Goal: Task Accomplishment & Management: Use online tool/utility

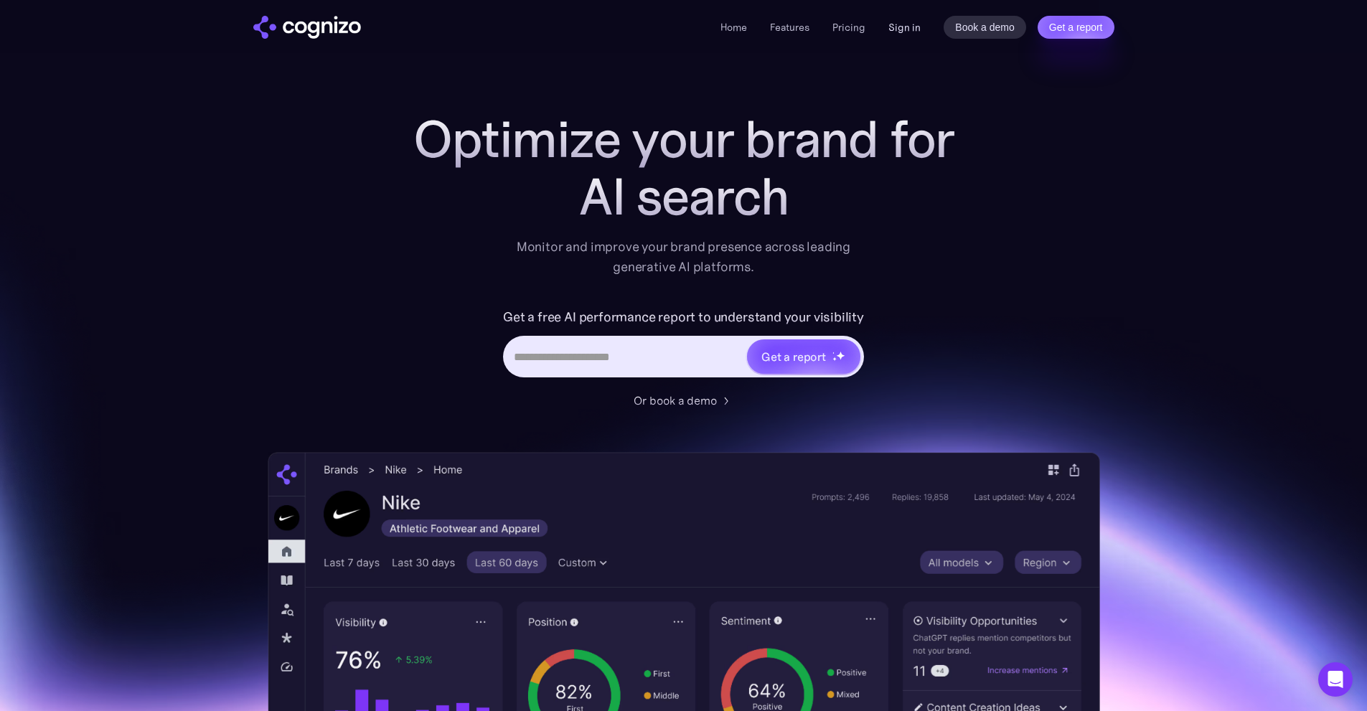
click at [910, 34] on link "Sign in" at bounding box center [904, 27] width 32 height 17
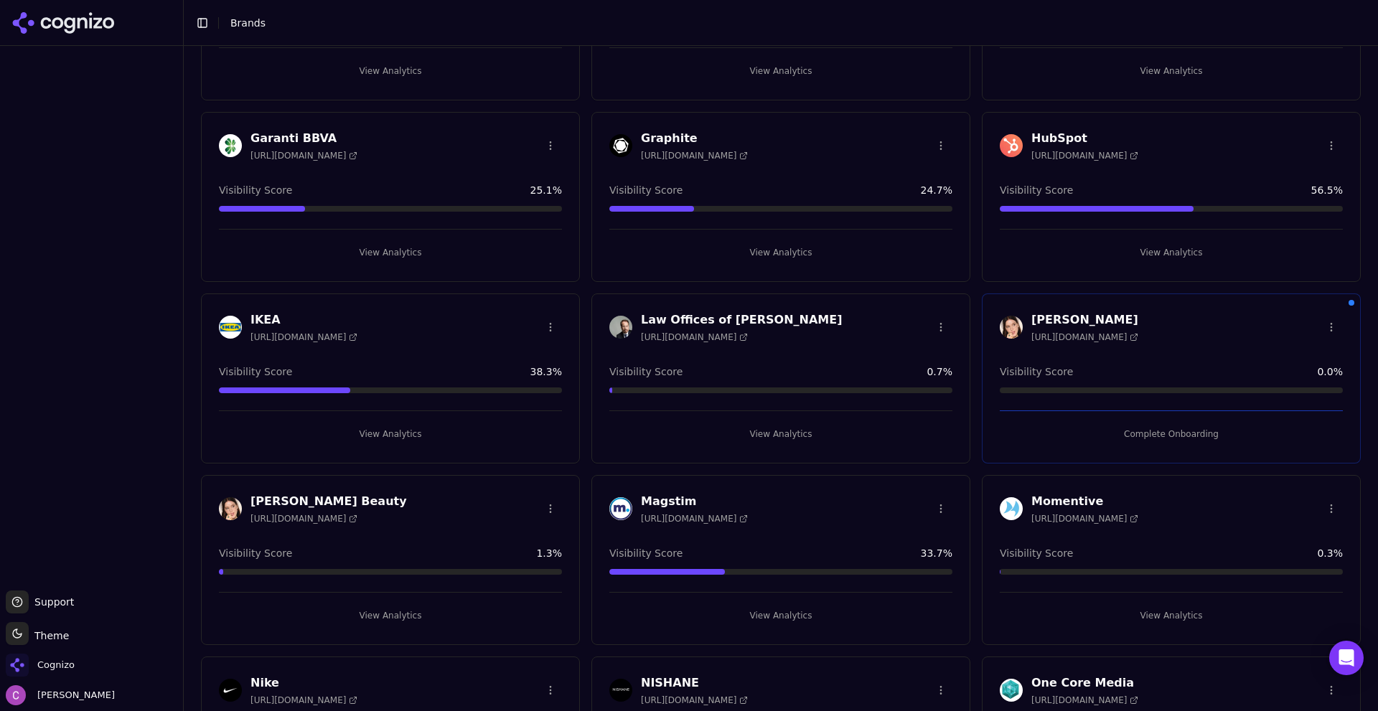
scroll to position [789, 0]
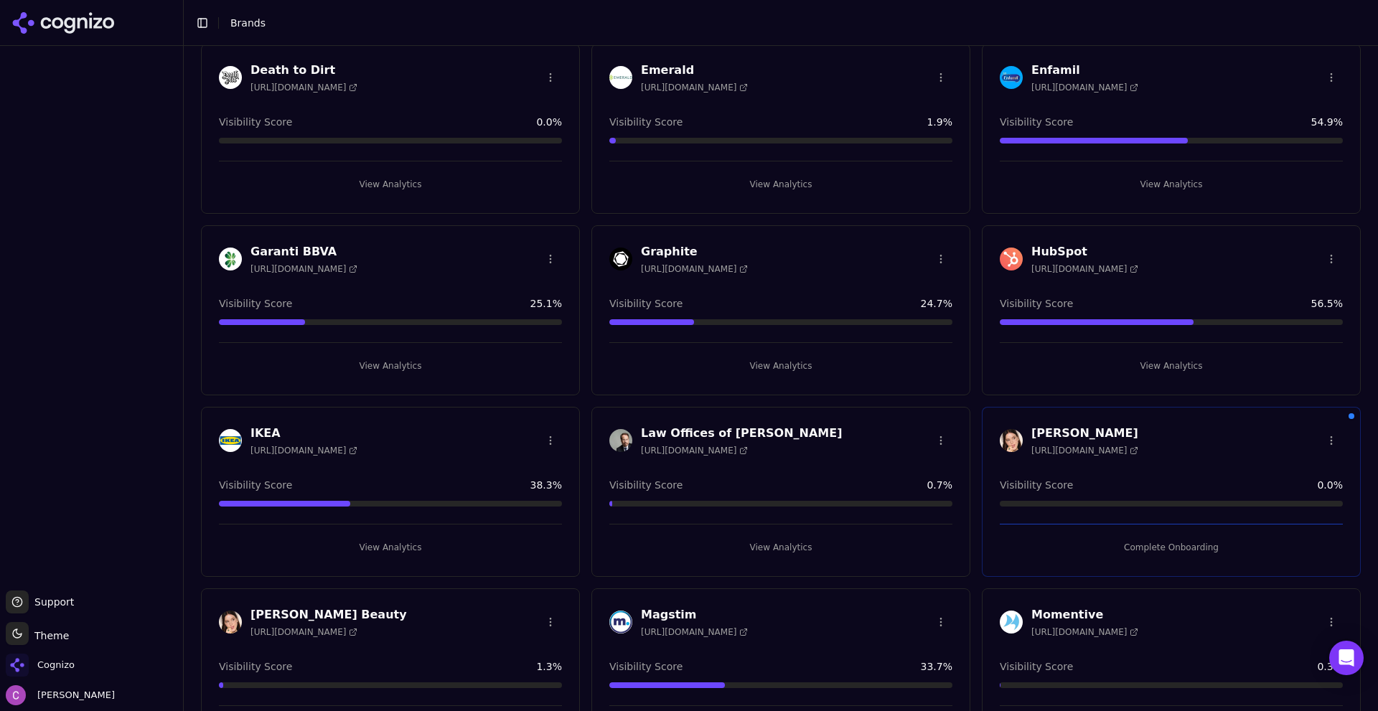
click at [1094, 361] on button "View Analytics" at bounding box center [1171, 365] width 343 height 23
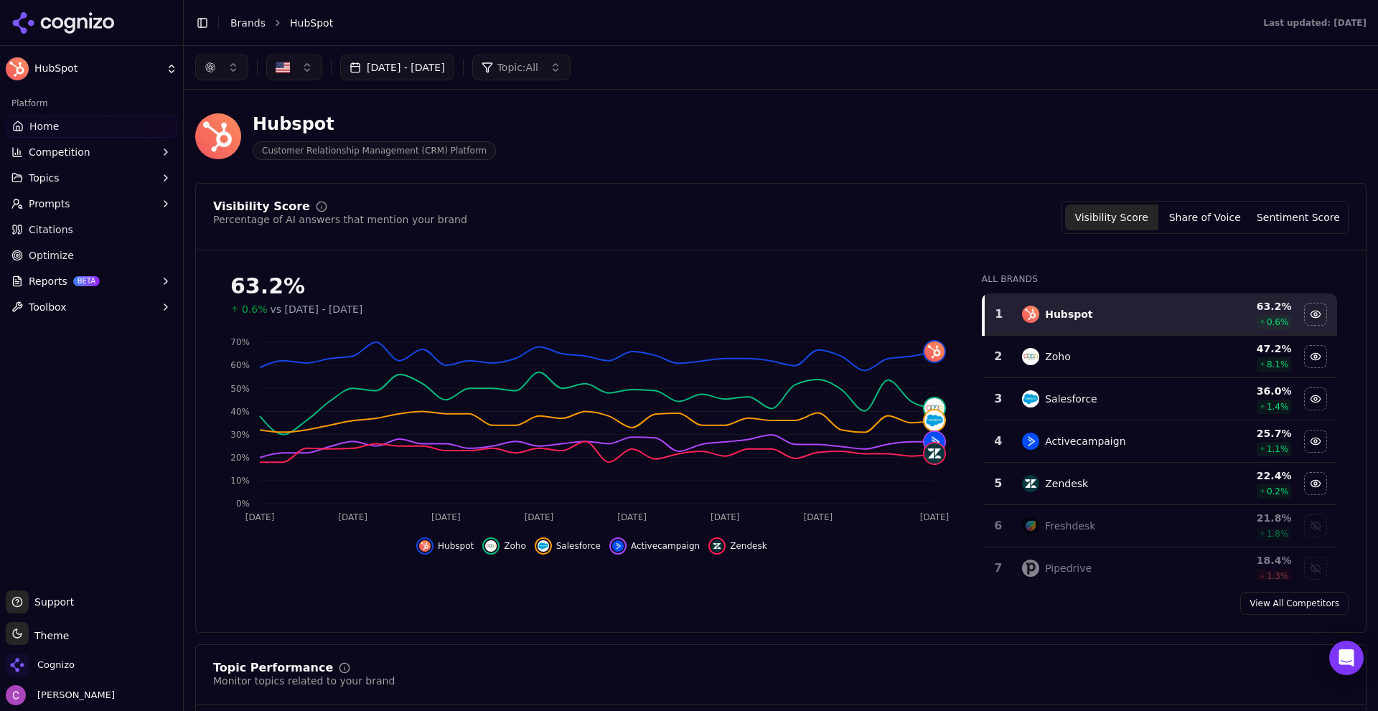
click at [454, 72] on button "Sep 14, 2025 - Oct 14, 2025" at bounding box center [397, 68] width 114 height 26
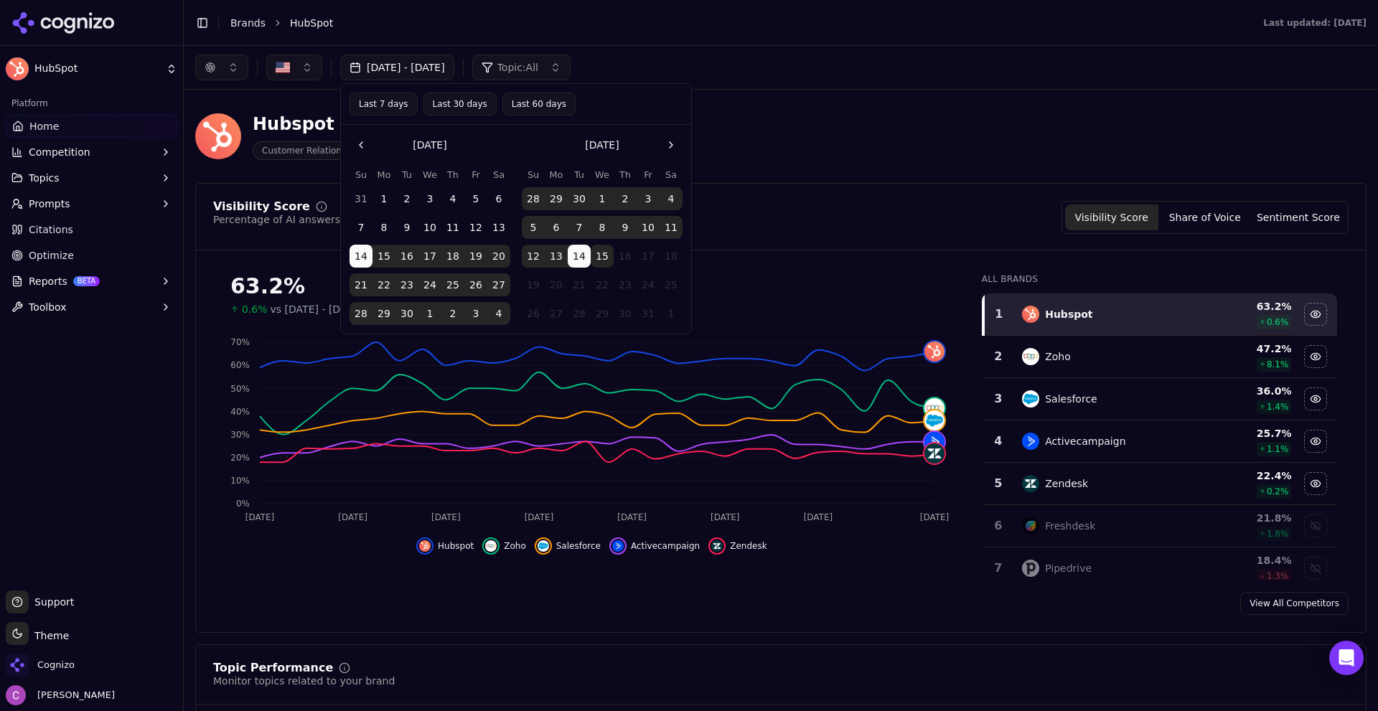
click at [603, 260] on button "15" at bounding box center [602, 256] width 23 height 23
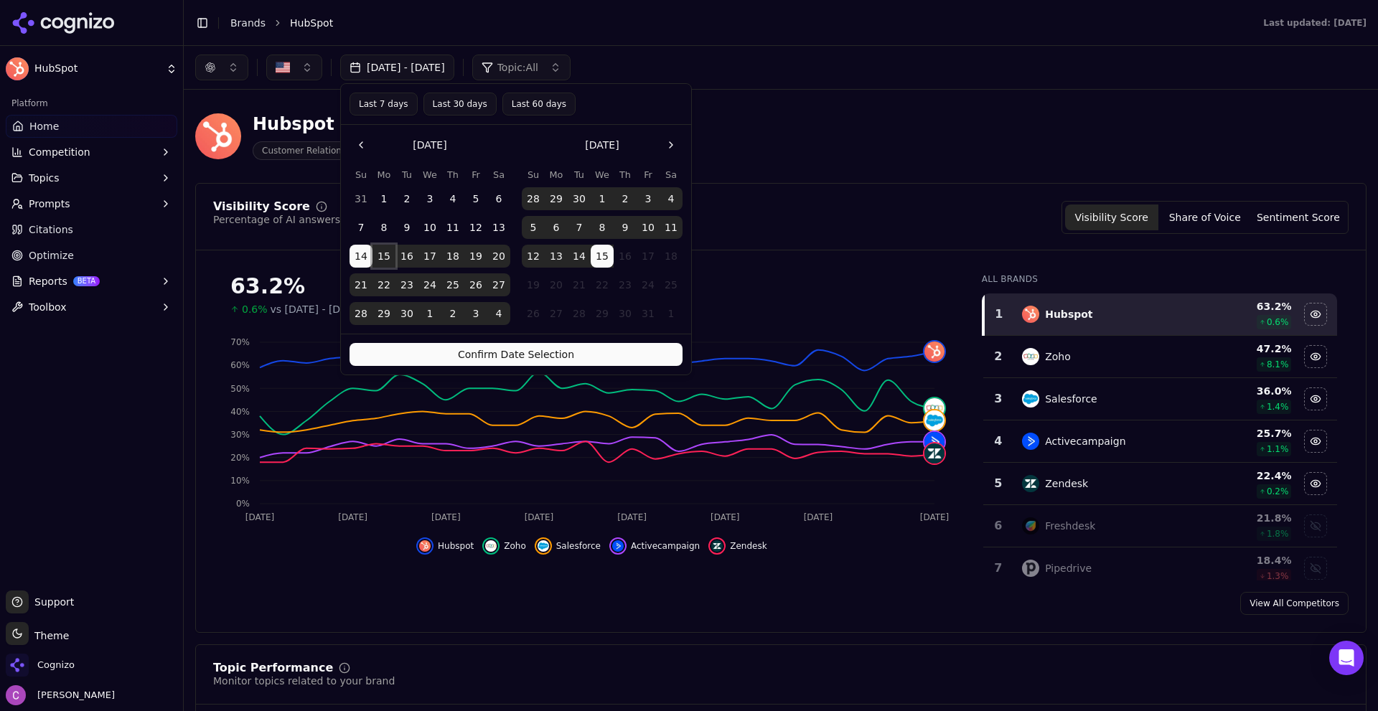
click at [379, 250] on button "15" at bounding box center [383, 256] width 23 height 23
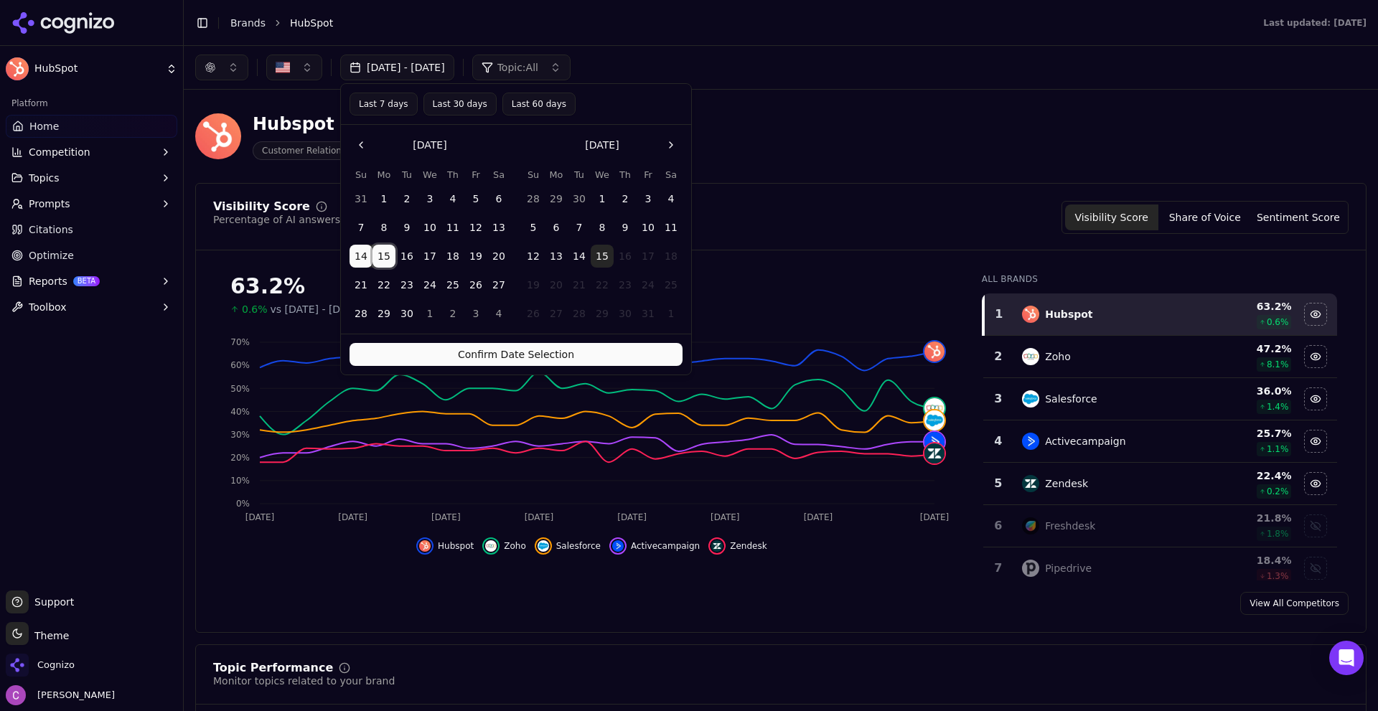
click at [358, 259] on button "14" at bounding box center [360, 256] width 23 height 23
click at [377, 255] on button "15" at bounding box center [383, 256] width 23 height 23
click at [597, 260] on button "15" at bounding box center [602, 256] width 23 height 23
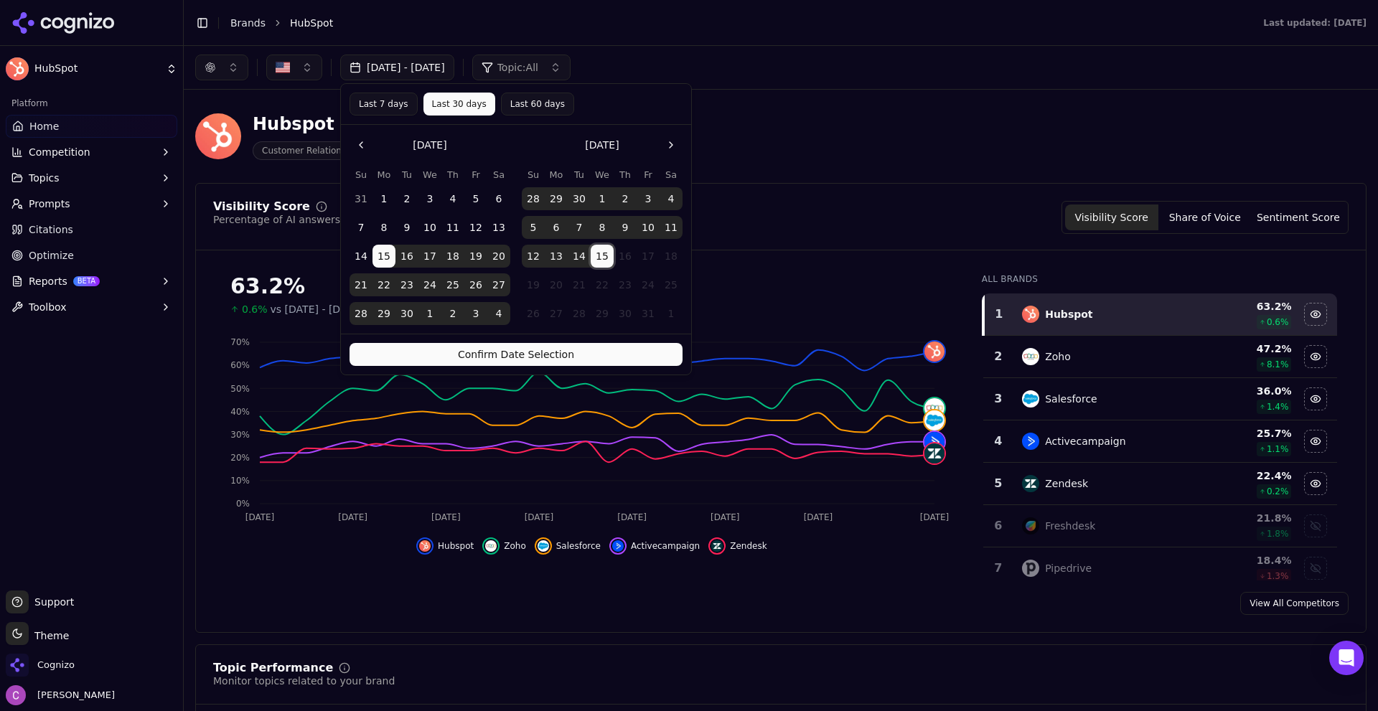
click at [532, 357] on button "Confirm Date Selection" at bounding box center [515, 354] width 333 height 23
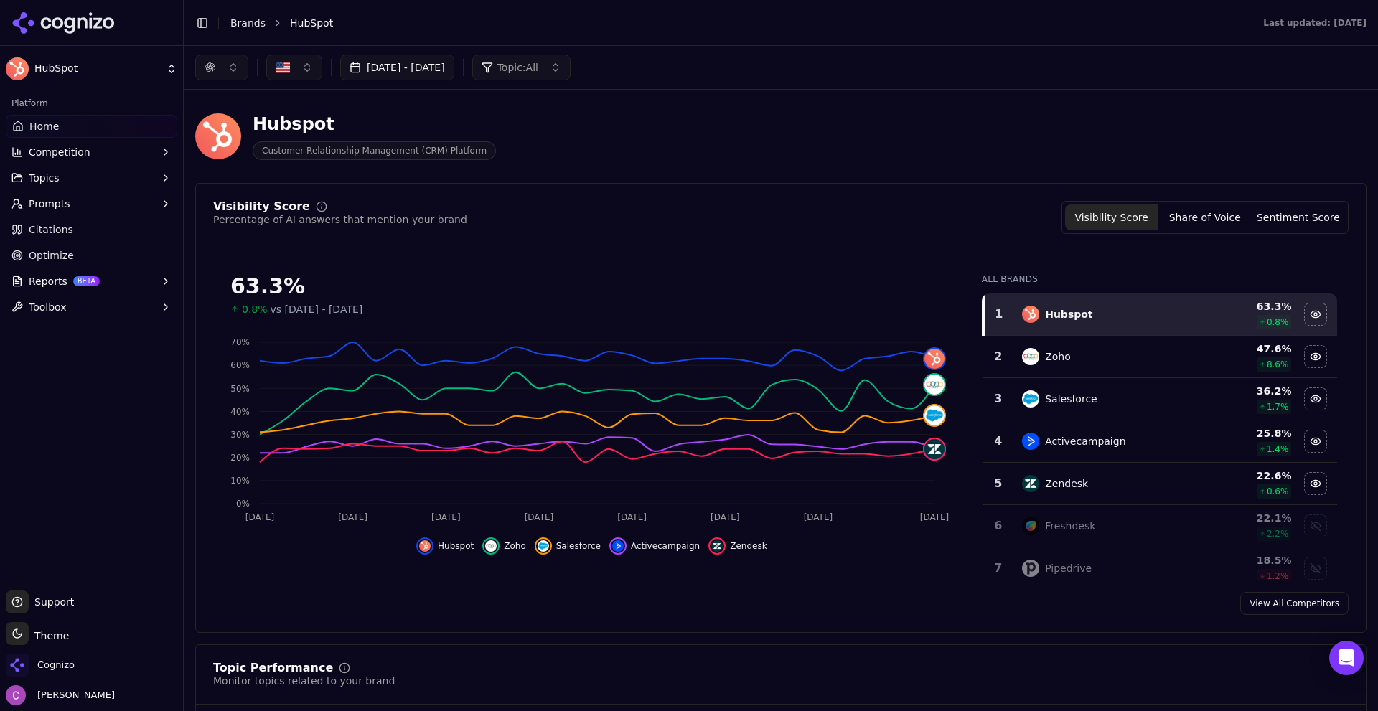
click at [217, 66] on button "button" at bounding box center [221, 68] width 53 height 26
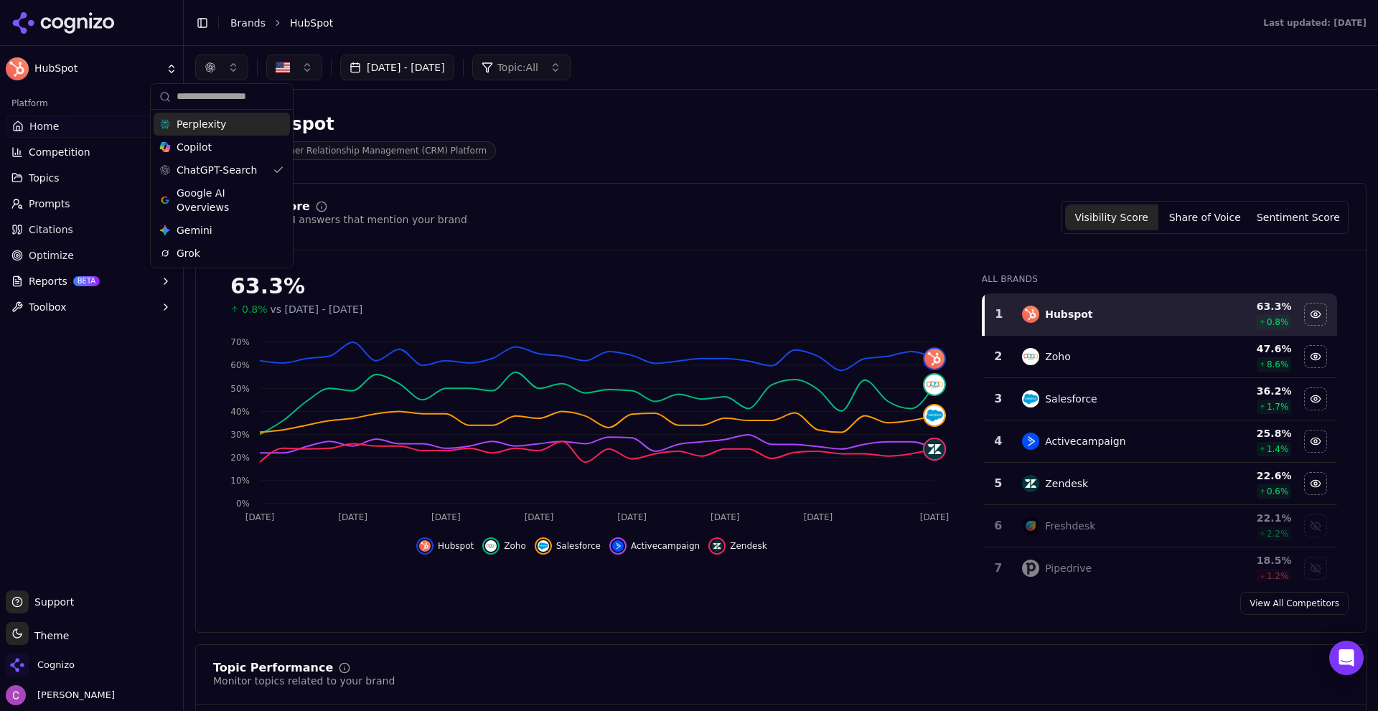
click at [191, 126] on span "Perplexity" at bounding box center [202, 124] width 50 height 14
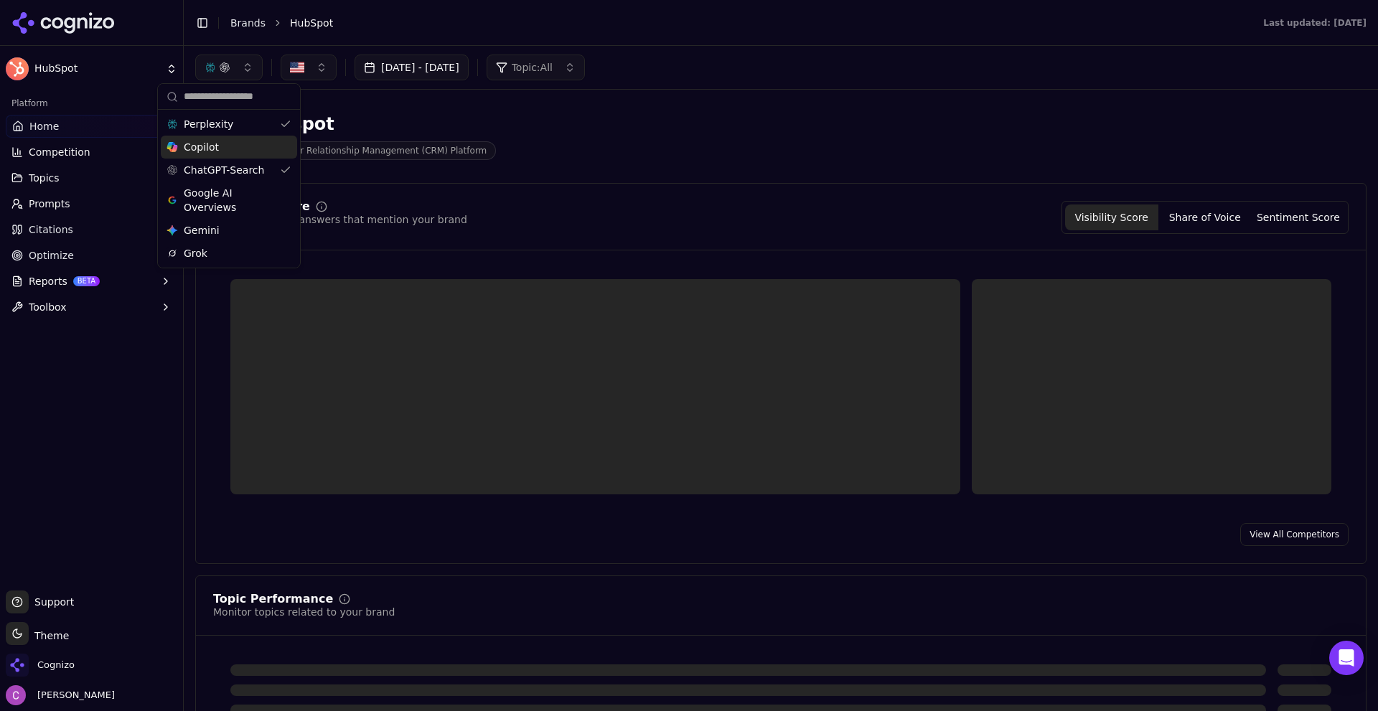
click at [198, 144] on span "Copilot" at bounding box center [201, 147] width 35 height 14
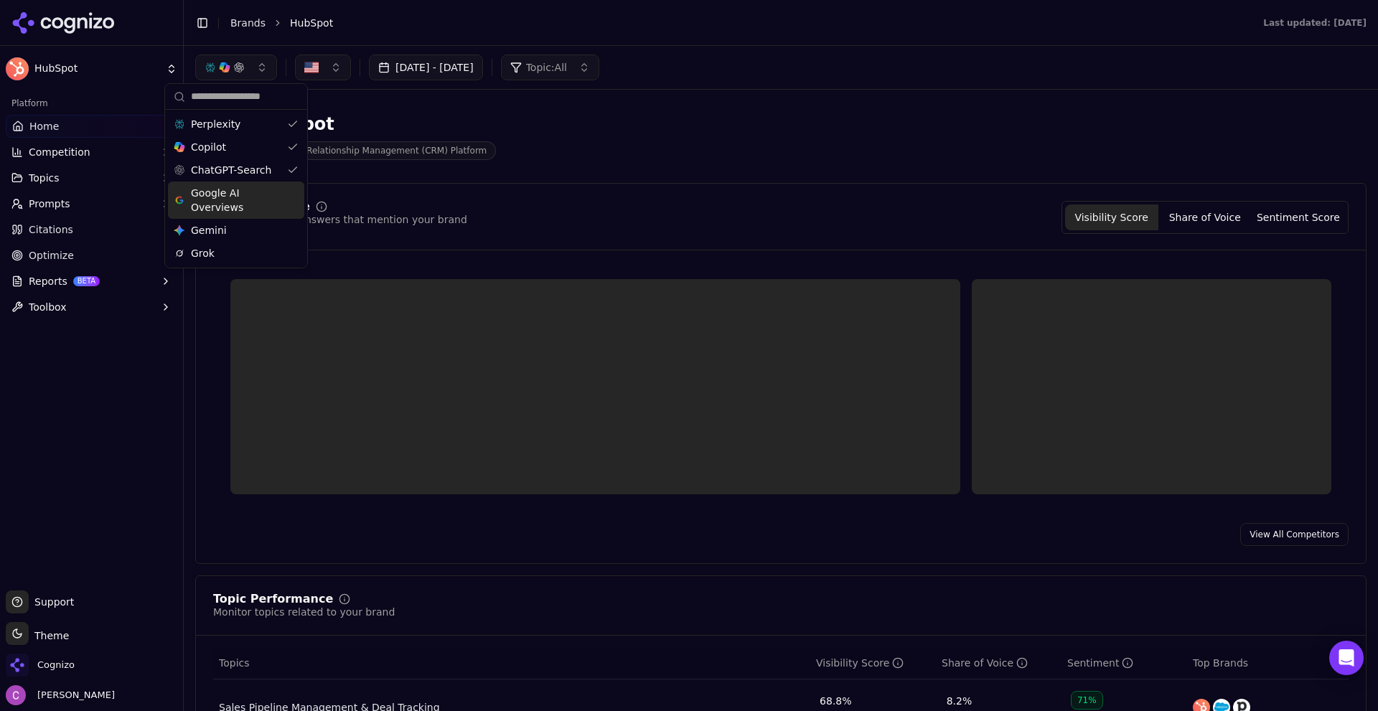
click at [219, 197] on span "Google AI Overviews" at bounding box center [236, 200] width 90 height 29
click at [217, 230] on span "Gemini" at bounding box center [217, 230] width 36 height 14
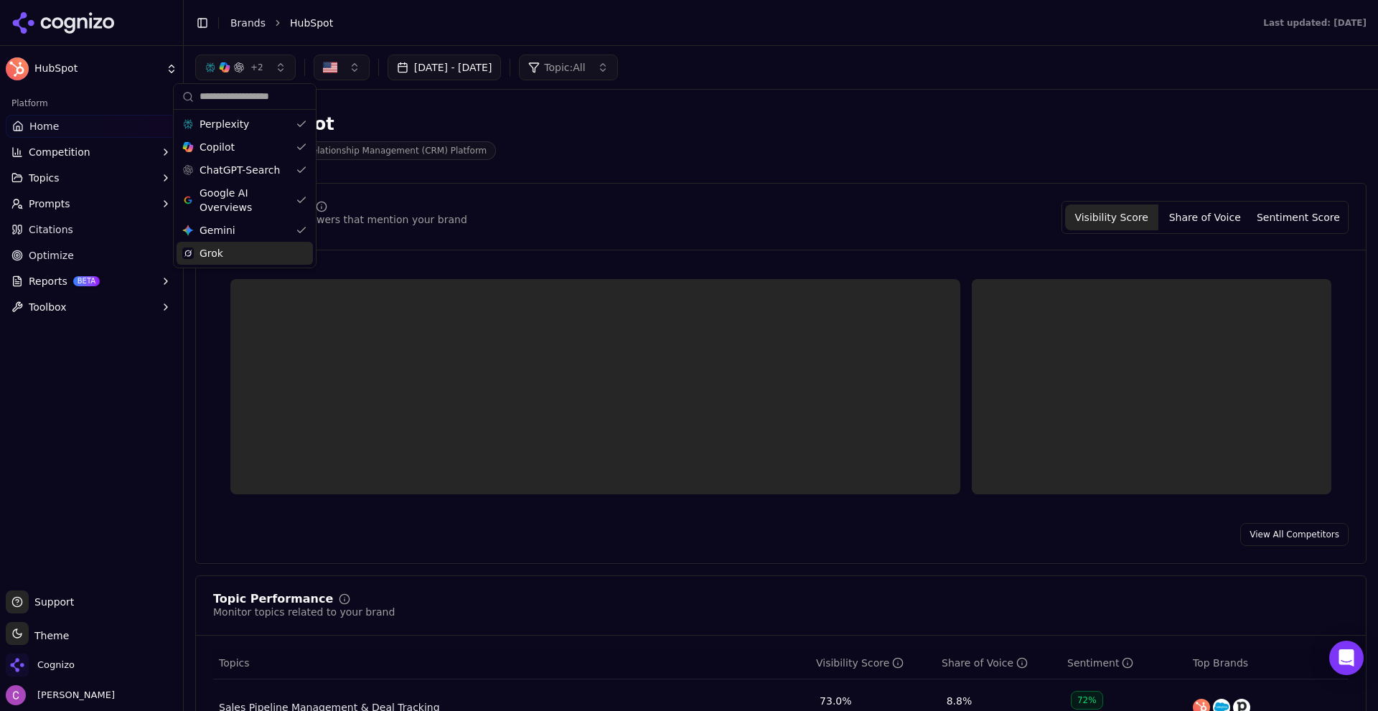
drag, startPoint x: 218, startPoint y: 253, endPoint x: 313, endPoint y: 229, distance: 97.6
click at [219, 253] on span "Grok" at bounding box center [211, 253] width 24 height 14
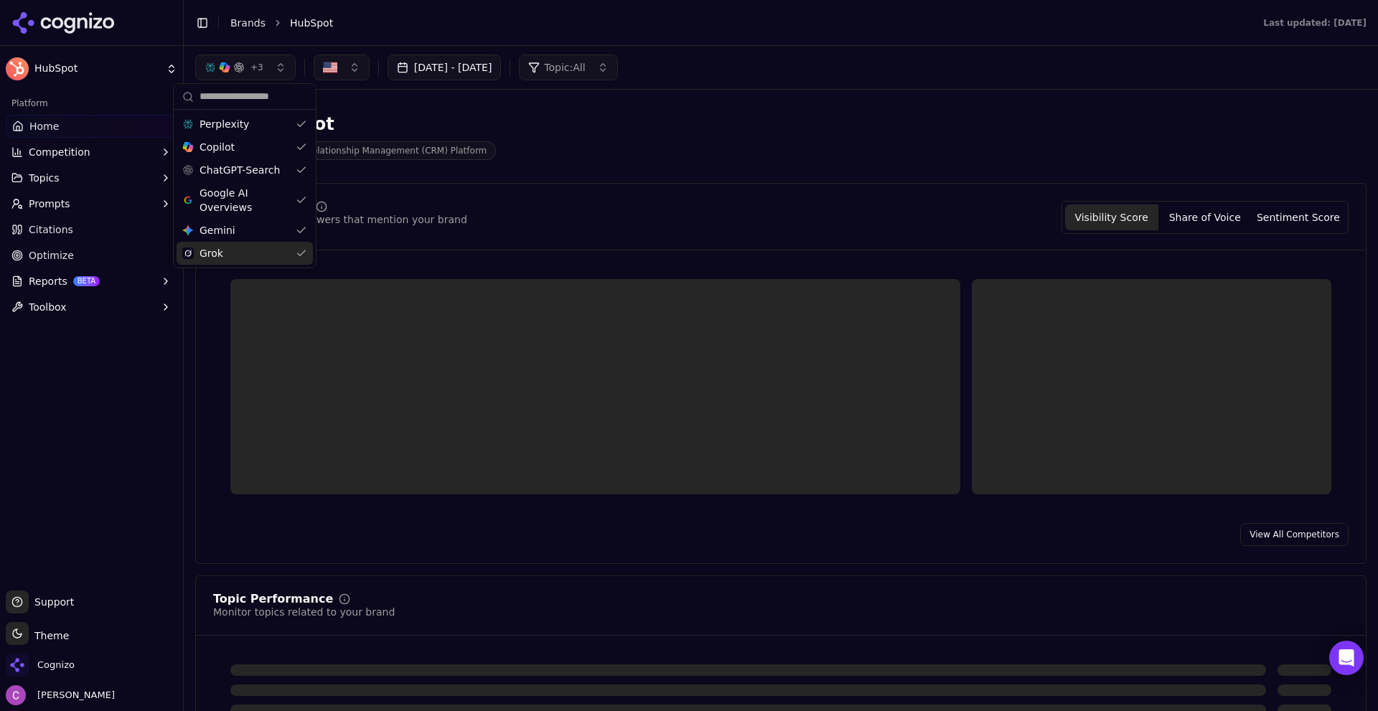
click at [653, 126] on div "Hubspot Customer Relationship Management (CRM) Platform" at bounding box center [516, 136] width 643 height 47
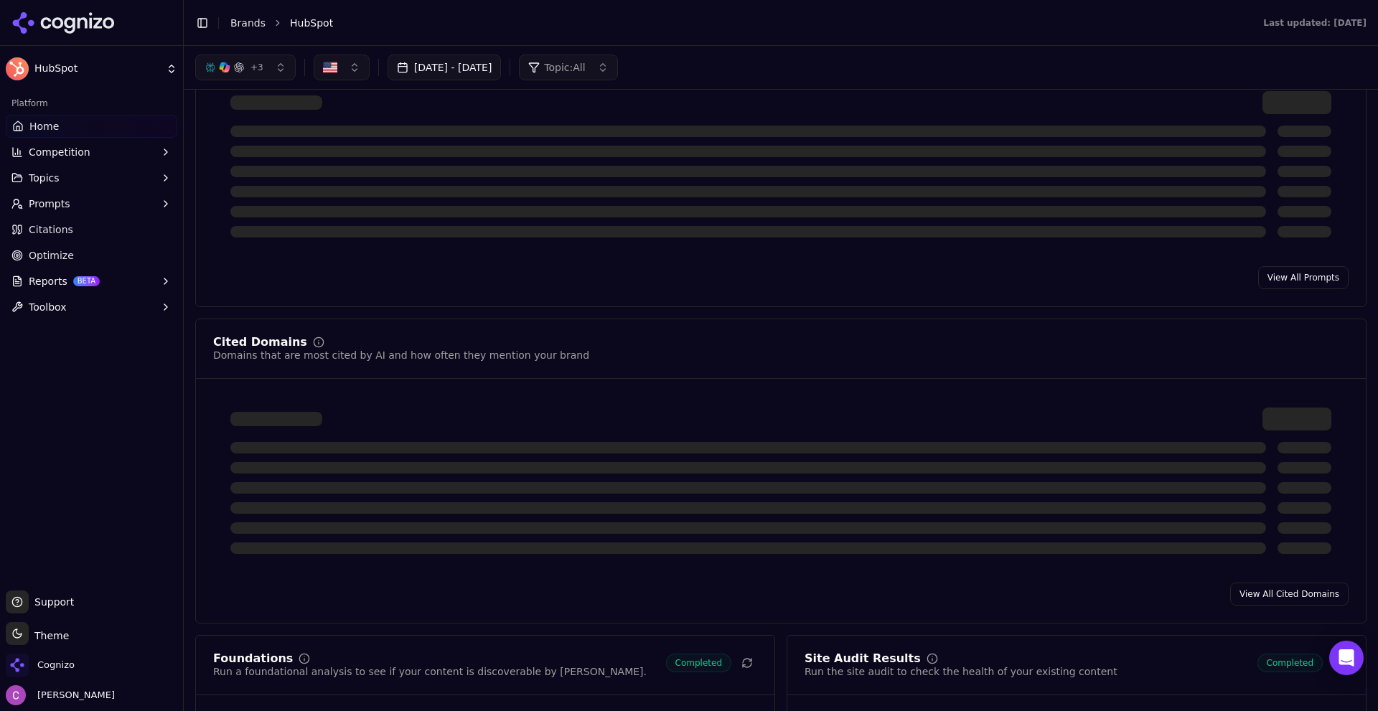
scroll to position [933, 0]
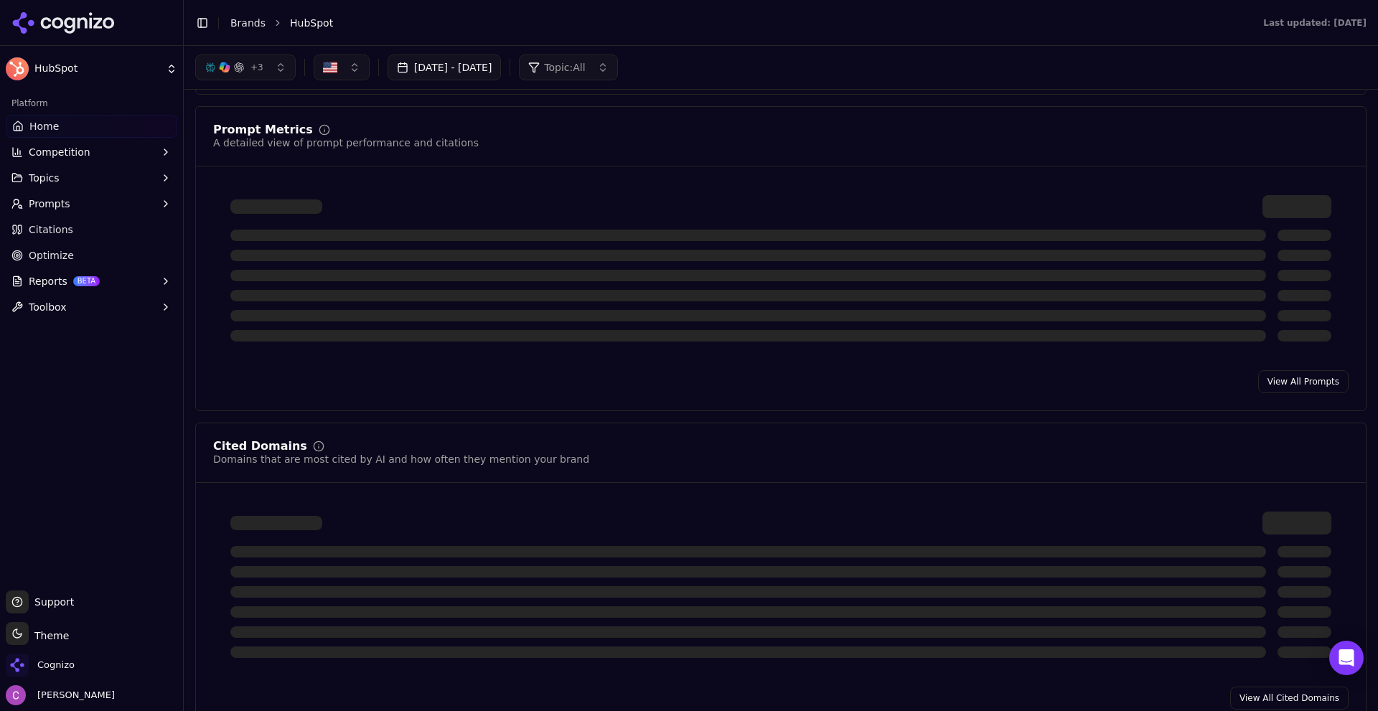
click at [661, 142] on div "Prompt Metrics A detailed view of prompt performance and citations" at bounding box center [780, 137] width 1135 height 26
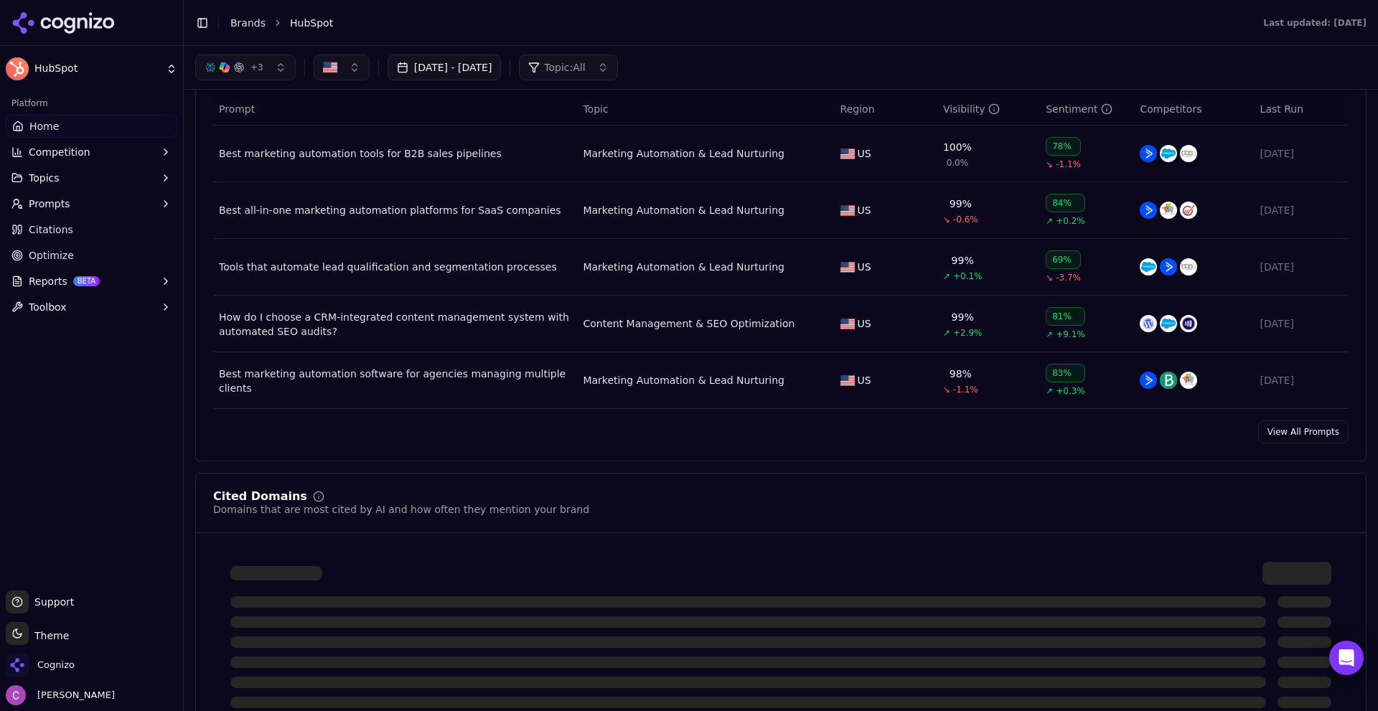
scroll to position [1005, 0]
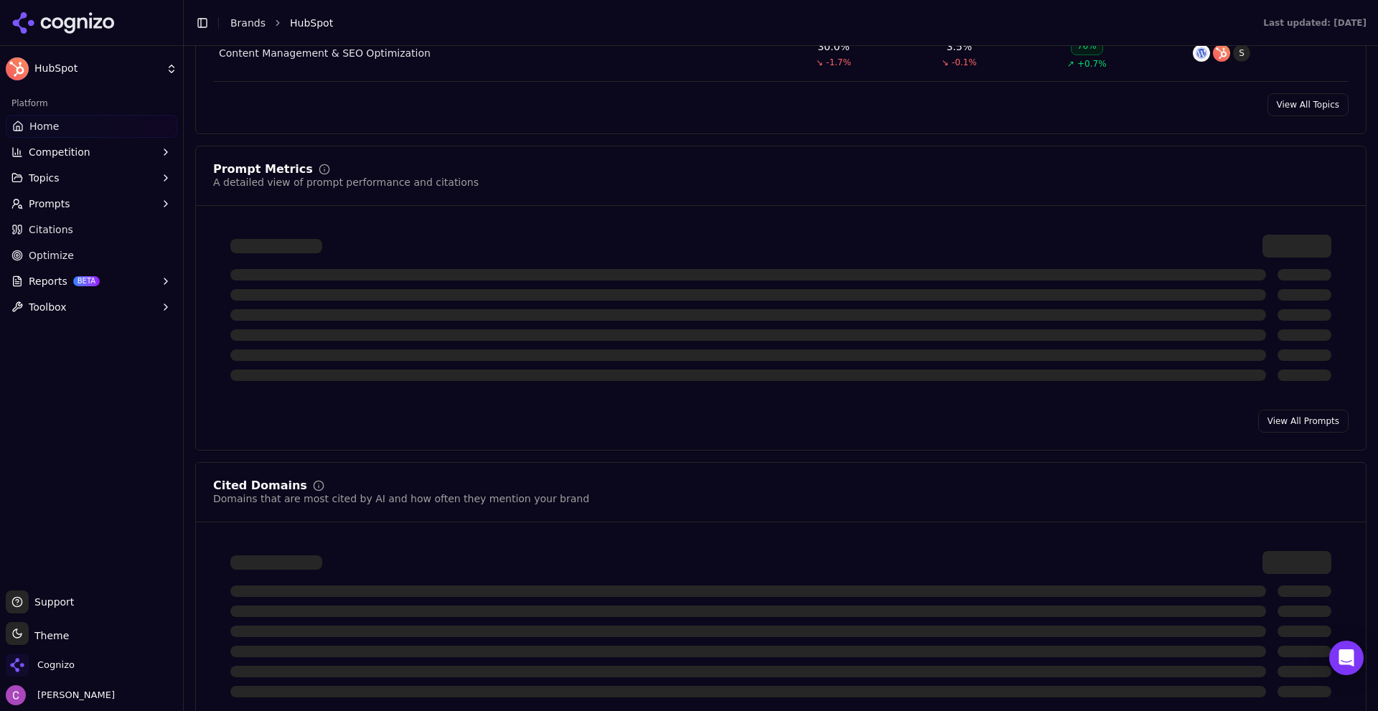
scroll to position [1148, 0]
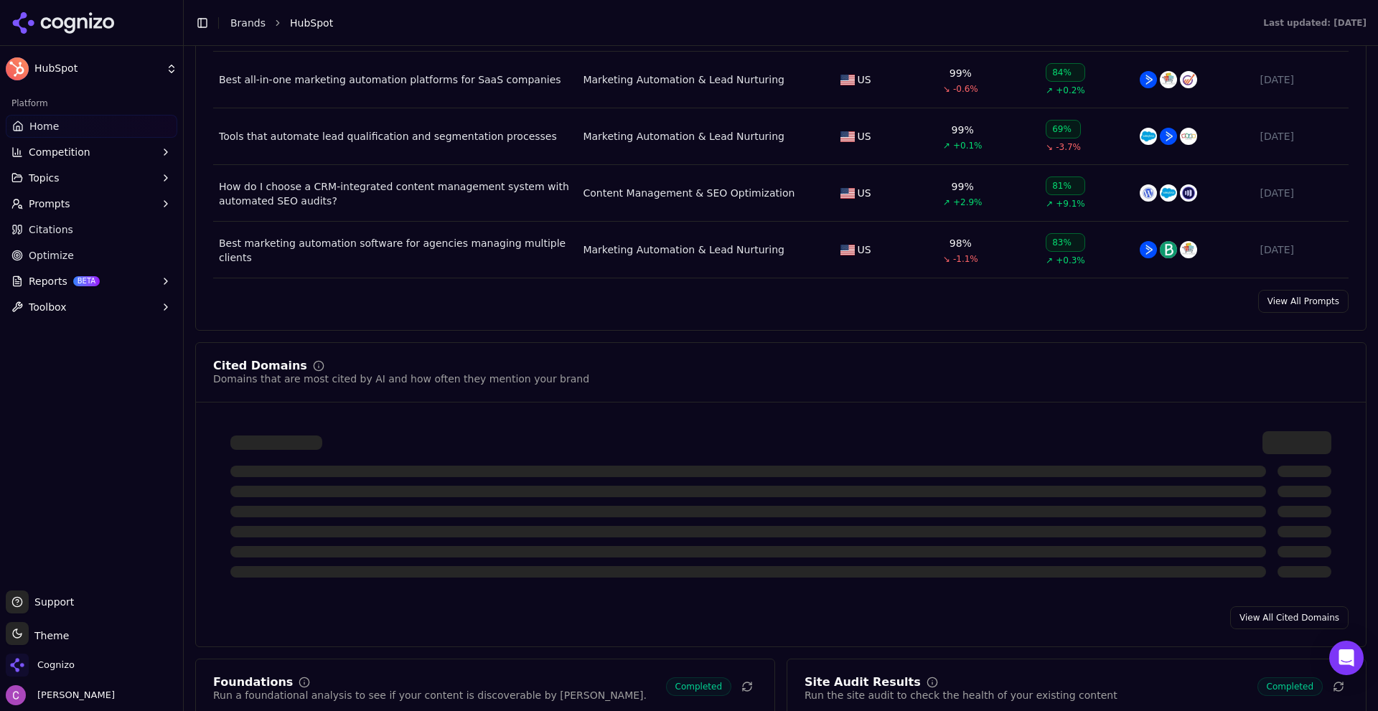
click at [539, 382] on div "Domains that are most cited by AI and how often they mention your brand" at bounding box center [401, 379] width 376 height 14
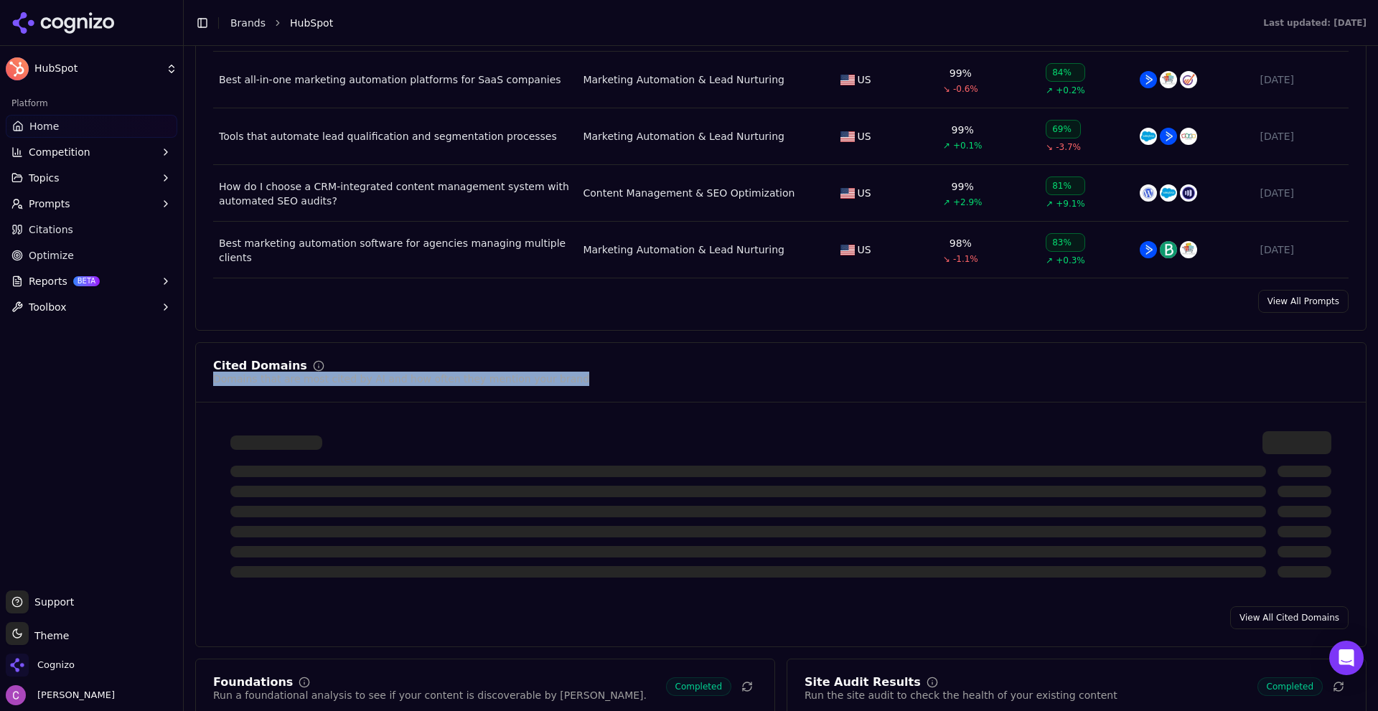
click at [539, 382] on div "Domains that are most cited by AI and how often they mention your brand" at bounding box center [401, 379] width 376 height 14
click at [539, 381] on div "Domains that are most cited by AI and how often they mention your brand" at bounding box center [401, 379] width 376 height 14
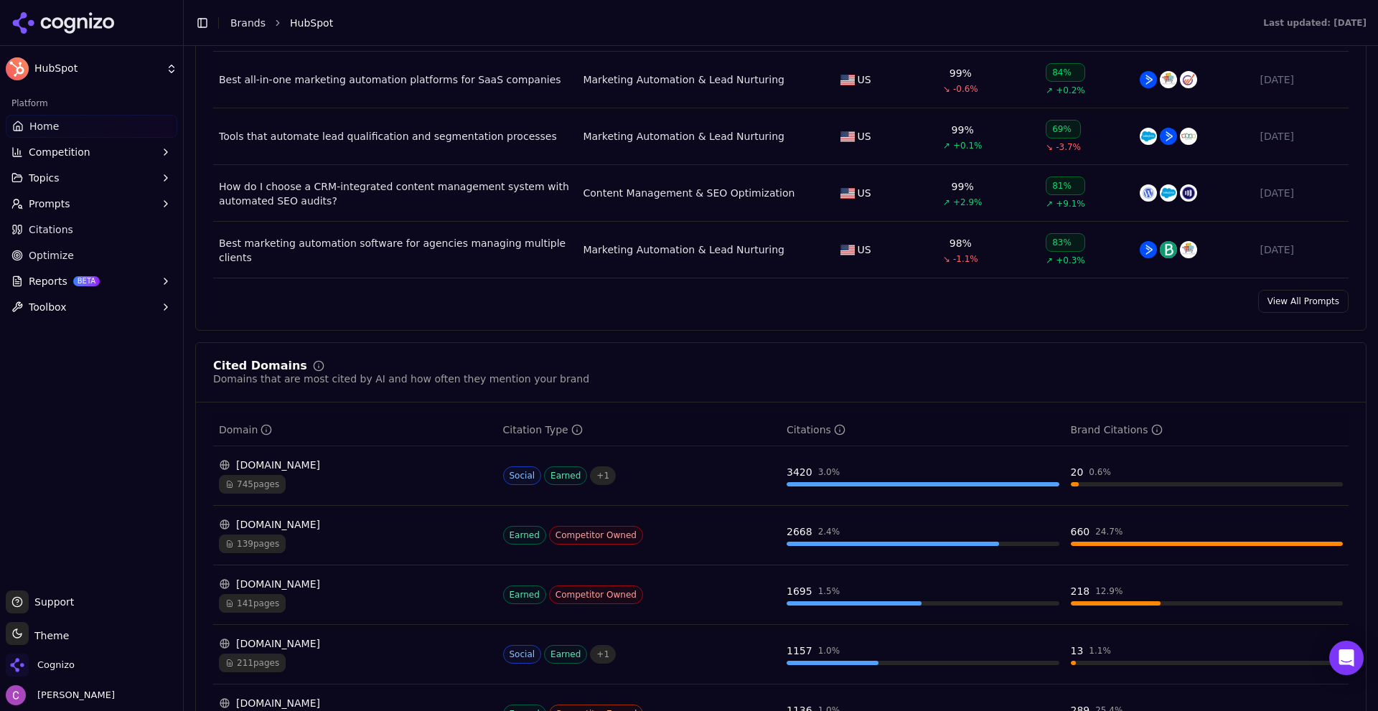
click at [654, 362] on div "Cited Domains Domains that are most cited by AI and how often they mention your…" at bounding box center [780, 373] width 1135 height 26
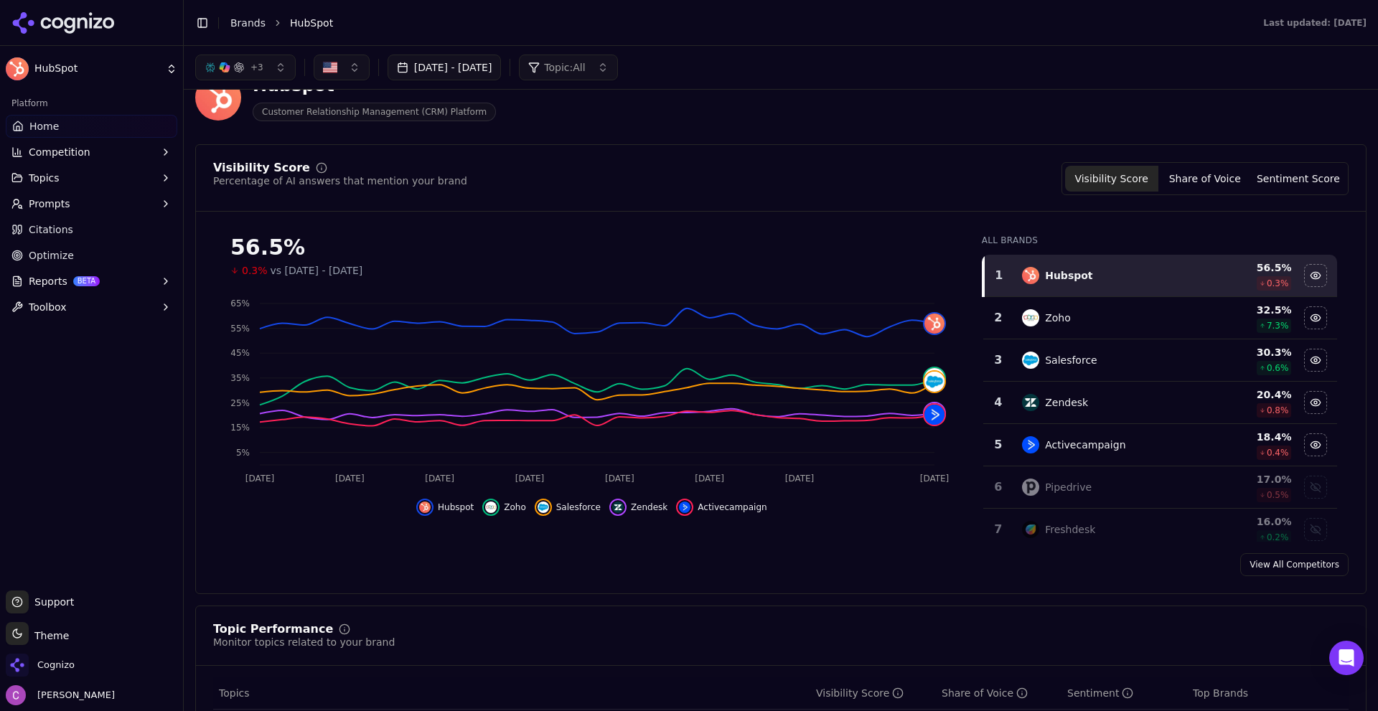
scroll to position [0, 0]
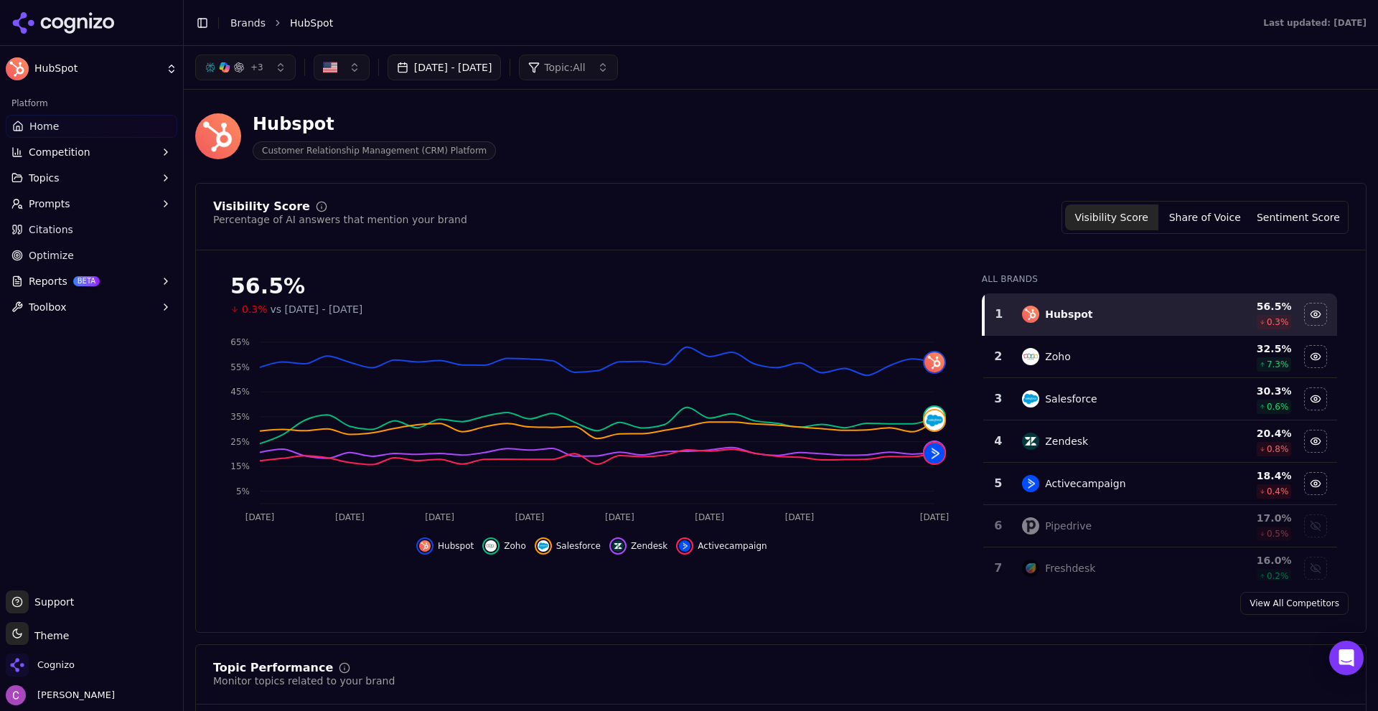
click at [576, 141] on div "Hubspot Customer Relationship Management (CRM) Platform" at bounding box center [516, 136] width 643 height 47
click at [60, 200] on span "Prompts" at bounding box center [50, 204] width 42 height 14
click at [560, 226] on div "Visibility Score Percentage of AI answers that mention your brand Visibility Sc…" at bounding box center [780, 217] width 1135 height 33
click at [586, 122] on div "Hubspot Customer Relationship Management (CRM) Platform" at bounding box center [516, 136] width 643 height 47
click at [1213, 217] on button "Share of Voice" at bounding box center [1204, 218] width 93 height 26
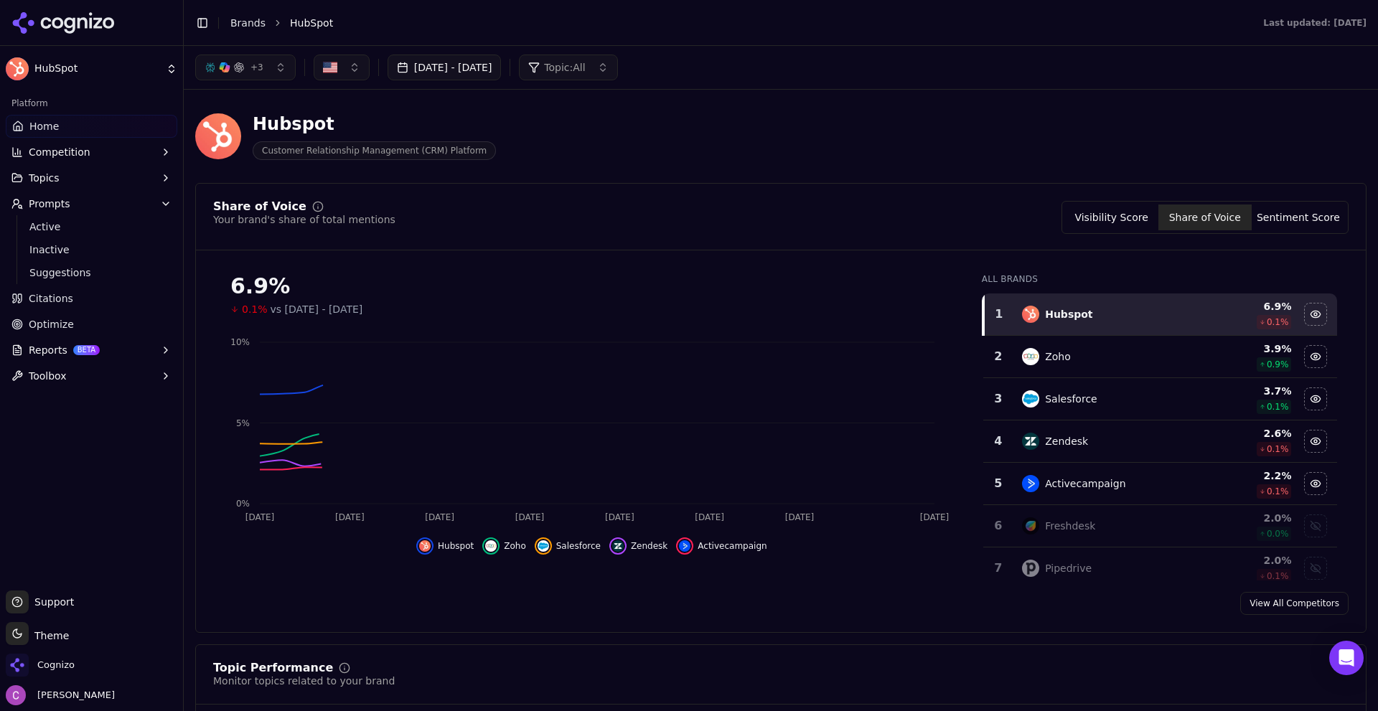
click at [1261, 219] on button "Sentiment Score" at bounding box center [1297, 218] width 93 height 26
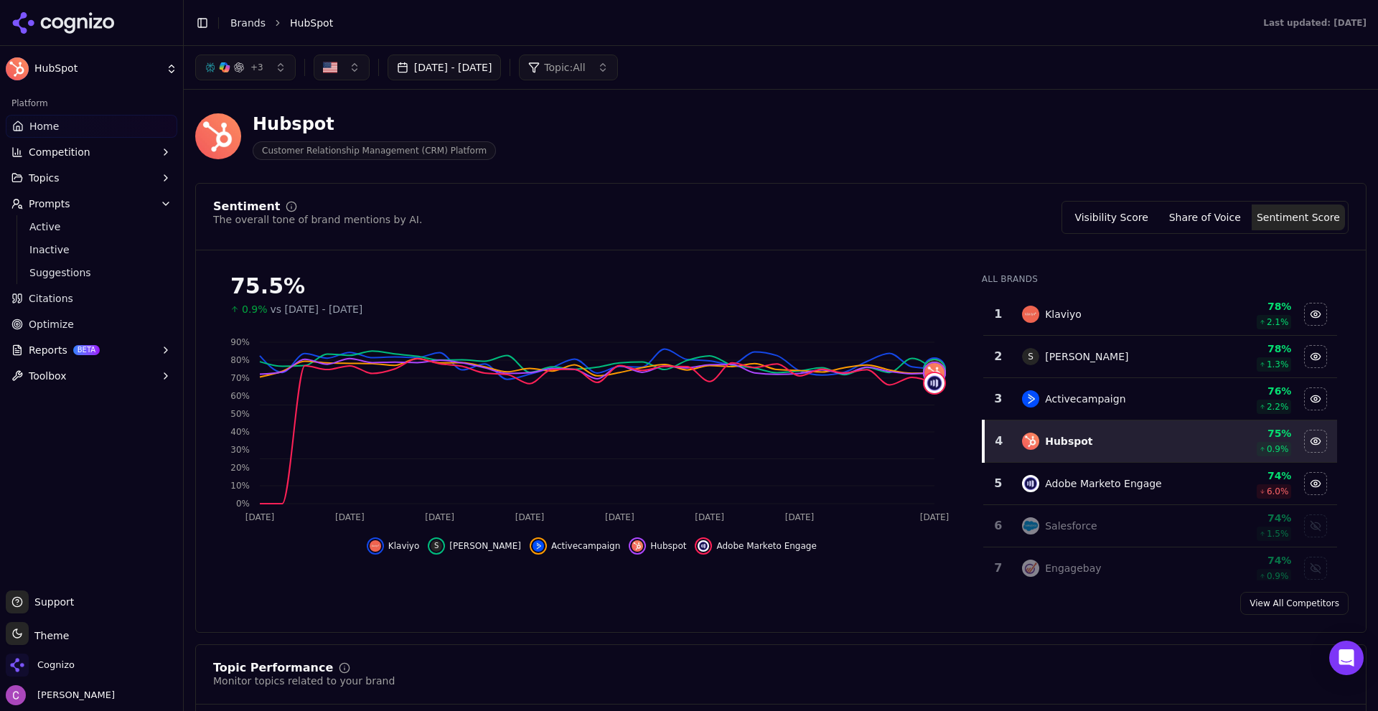
click at [1140, 226] on button "Visibility Score" at bounding box center [1111, 218] width 93 height 26
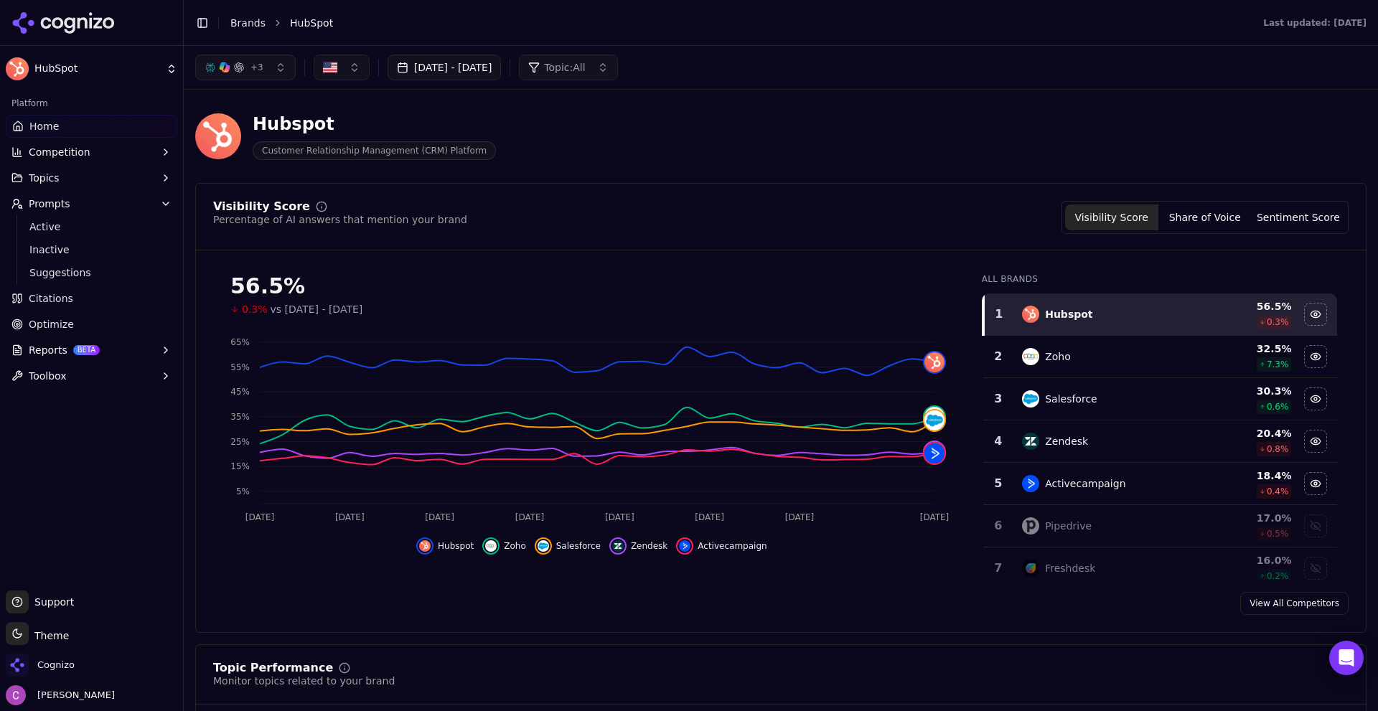
click at [683, 198] on div "Visibility Score Percentage of AI answers that mention your brand Visibility Sc…" at bounding box center [780, 408] width 1171 height 450
click at [257, 78] on button "+ 3" at bounding box center [245, 68] width 100 height 26
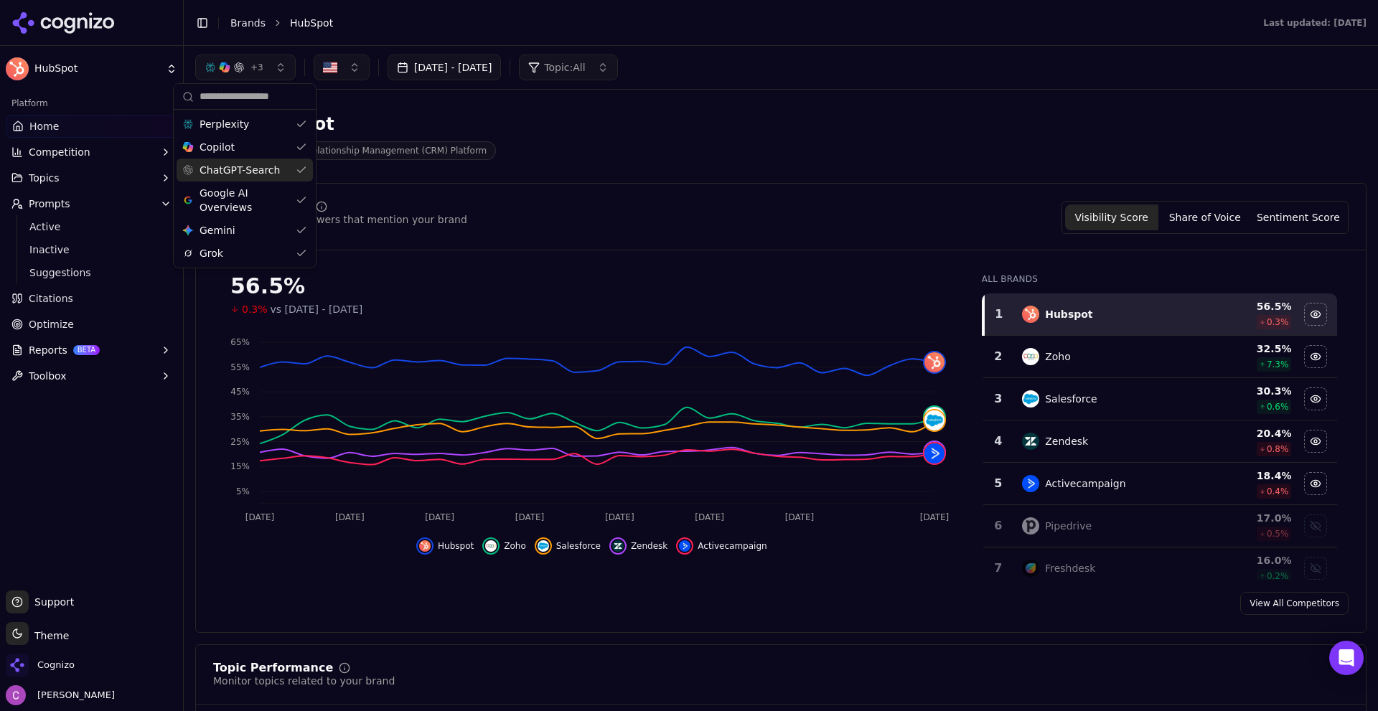
click at [514, 149] on div "Hubspot Customer Relationship Management (CRM) Platform" at bounding box center [516, 136] width 643 height 47
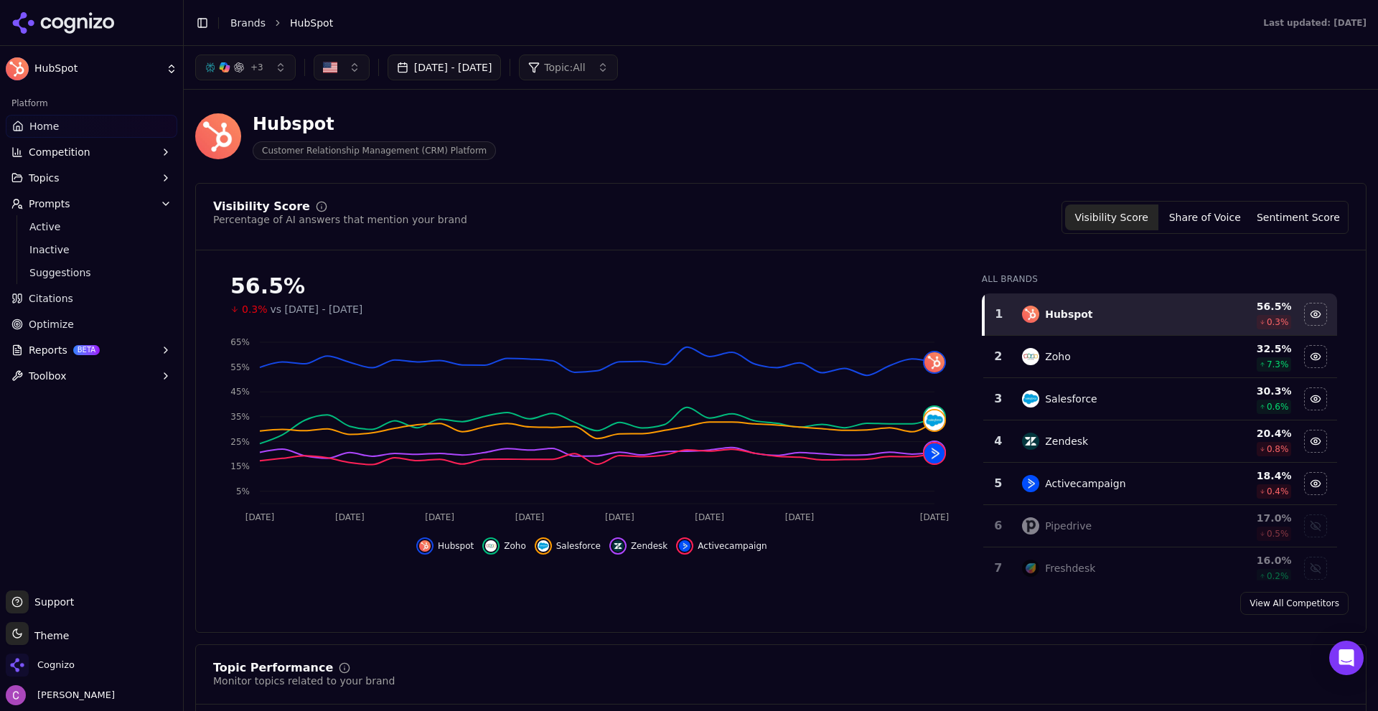
click at [600, 74] on button "Topic: All" at bounding box center [568, 68] width 98 height 26
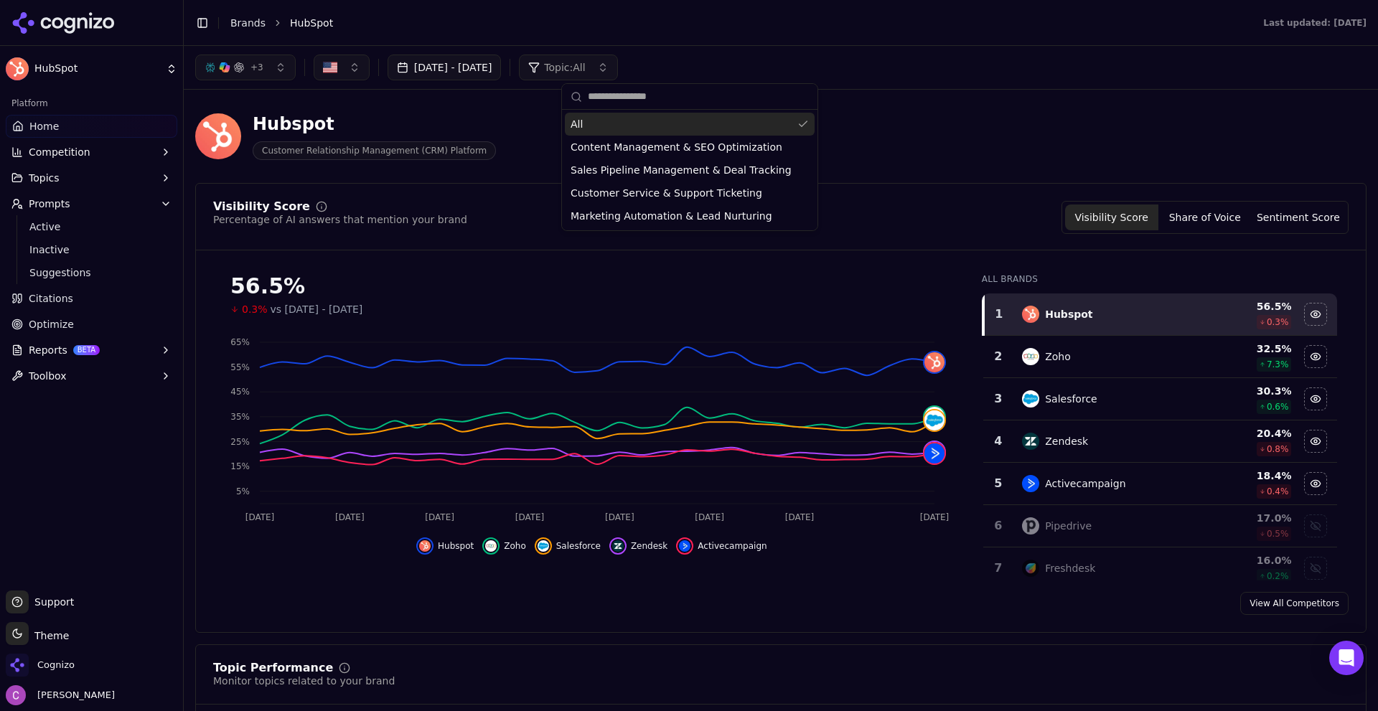
click at [585, 74] on span "Topic: All" at bounding box center [564, 67] width 41 height 14
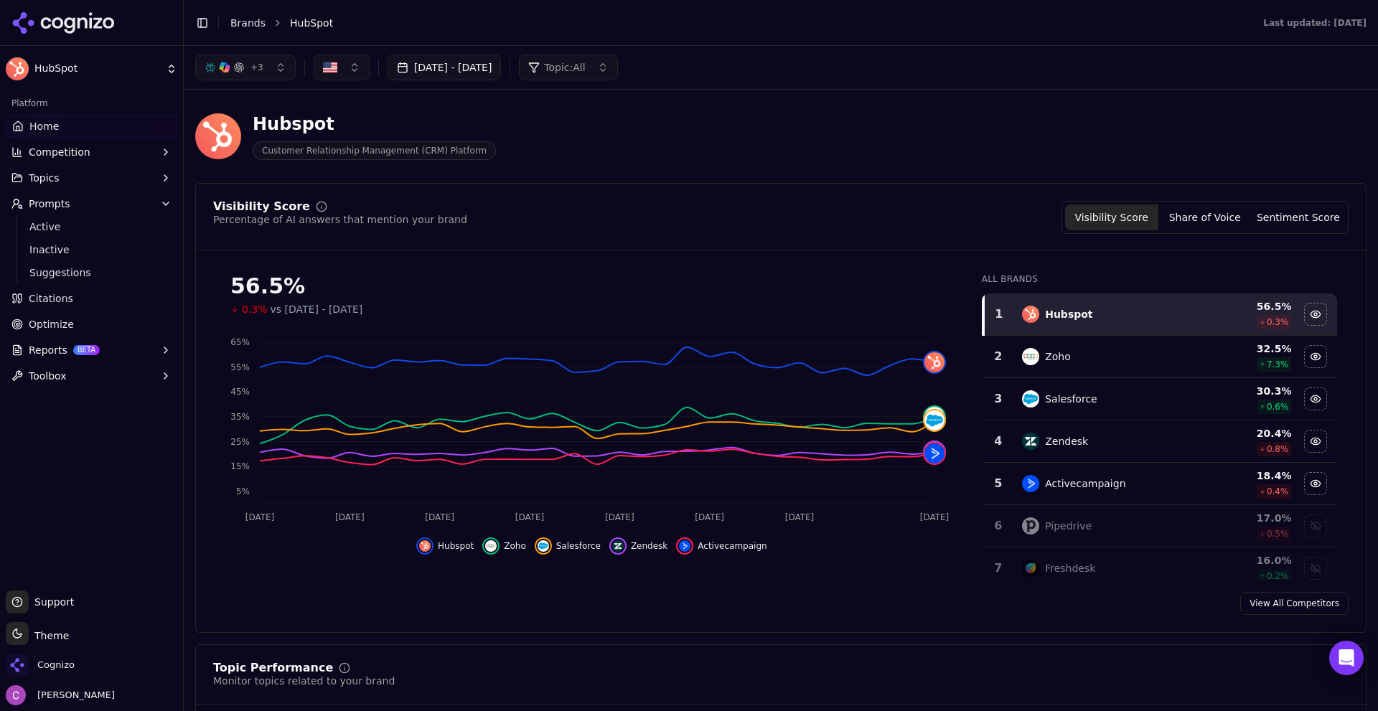
click at [353, 65] on button "button" at bounding box center [342, 68] width 56 height 26
click at [585, 74] on span "Topic: All" at bounding box center [564, 67] width 41 height 14
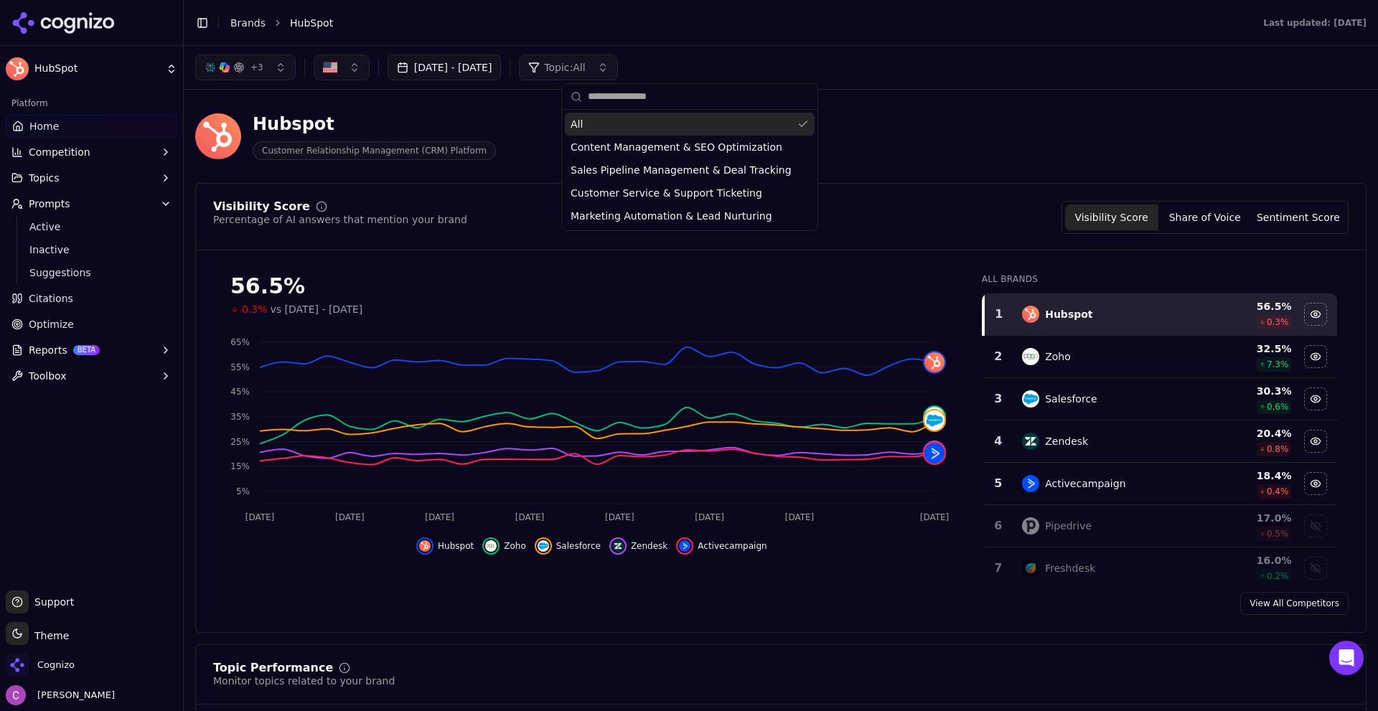
click at [585, 74] on span "Topic: All" at bounding box center [564, 67] width 41 height 14
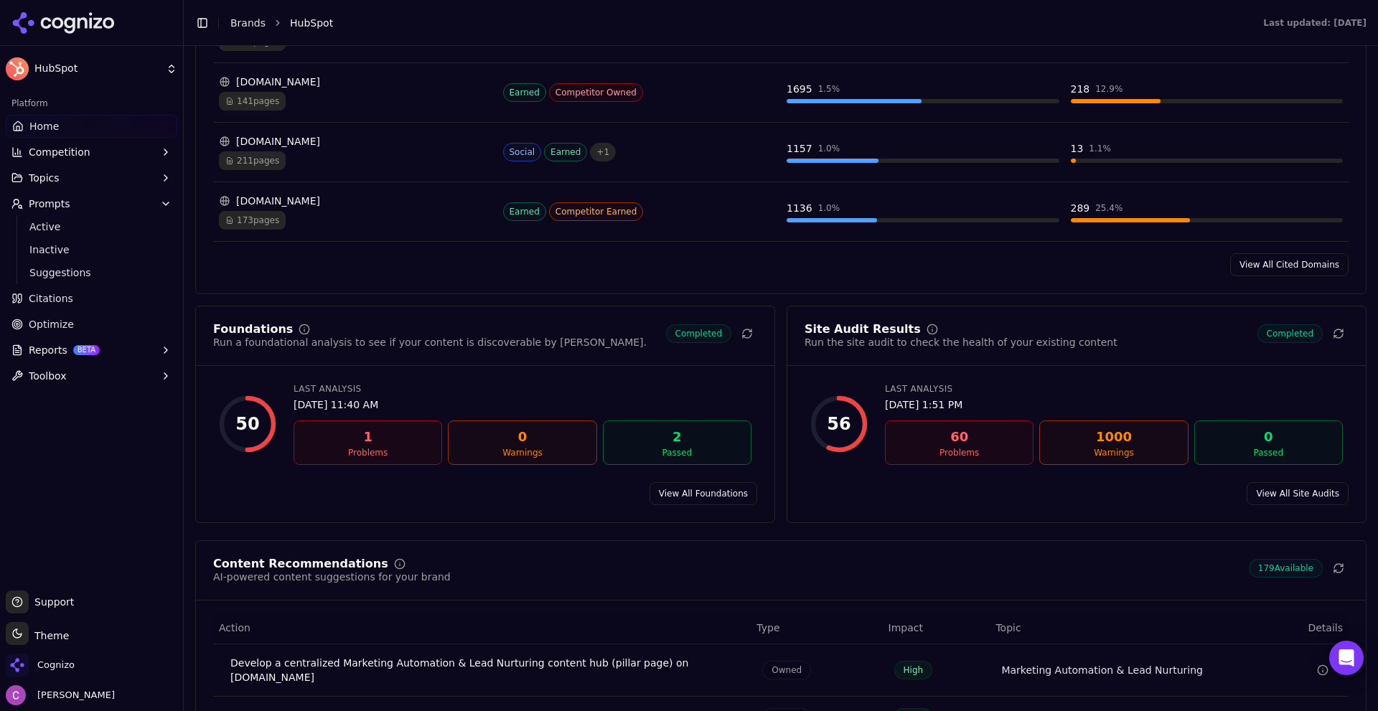
scroll to position [1866, 0]
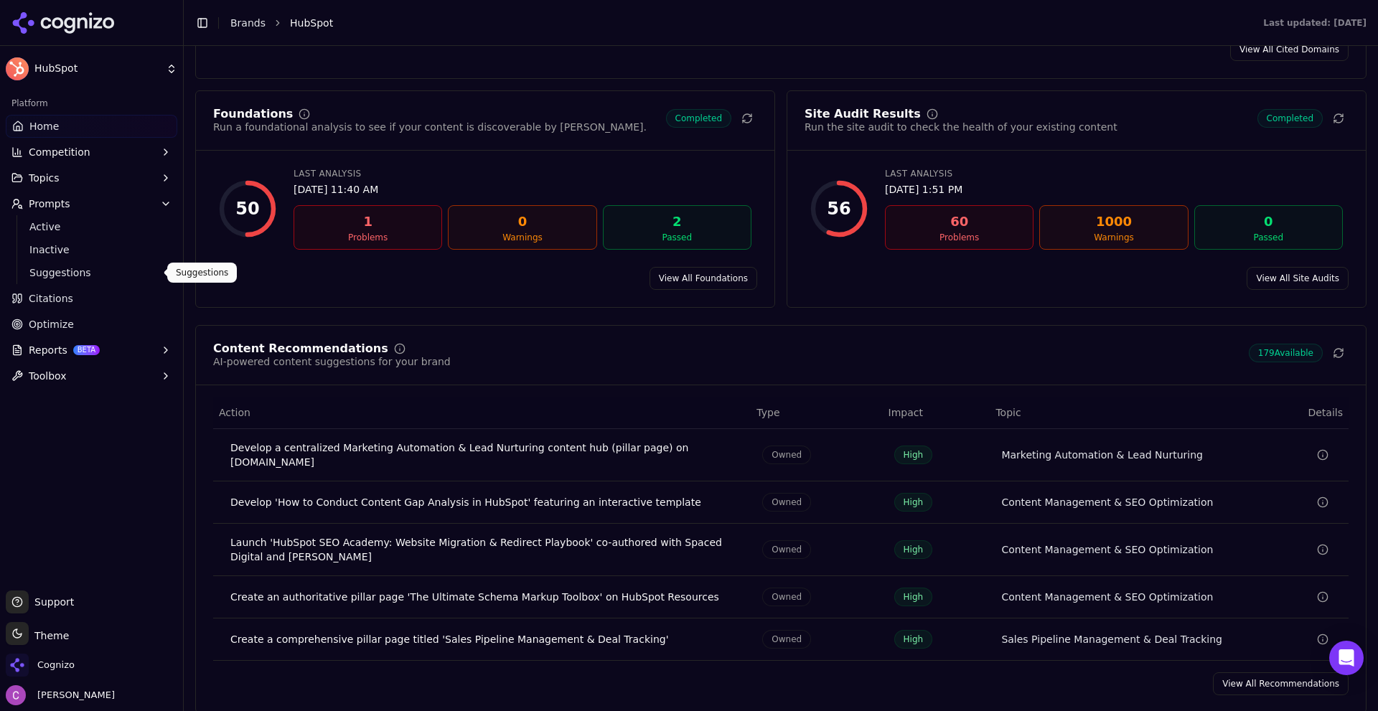
click at [103, 269] on span "Suggestions" at bounding box center [91, 272] width 125 height 14
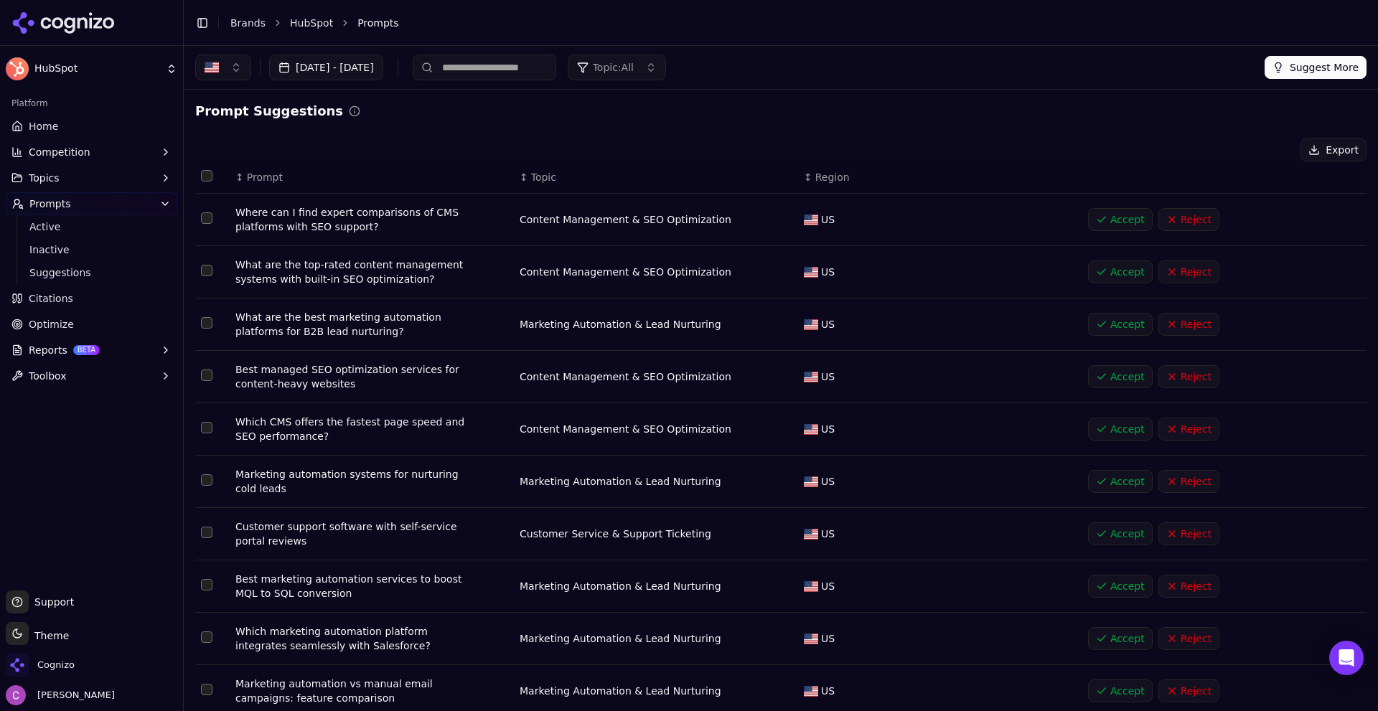
click at [666, 56] on button "Topic: All" at bounding box center [617, 68] width 98 height 26
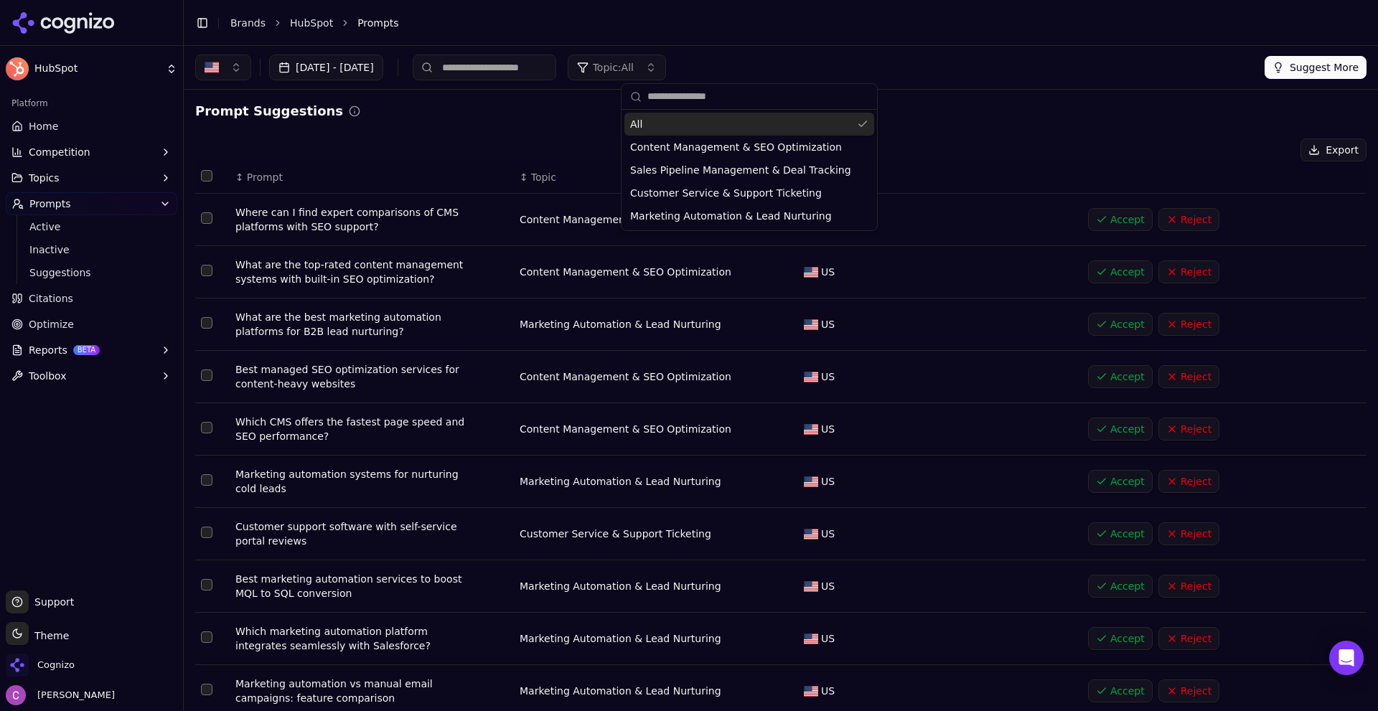
click at [634, 61] on span "Topic: All" at bounding box center [613, 67] width 41 height 14
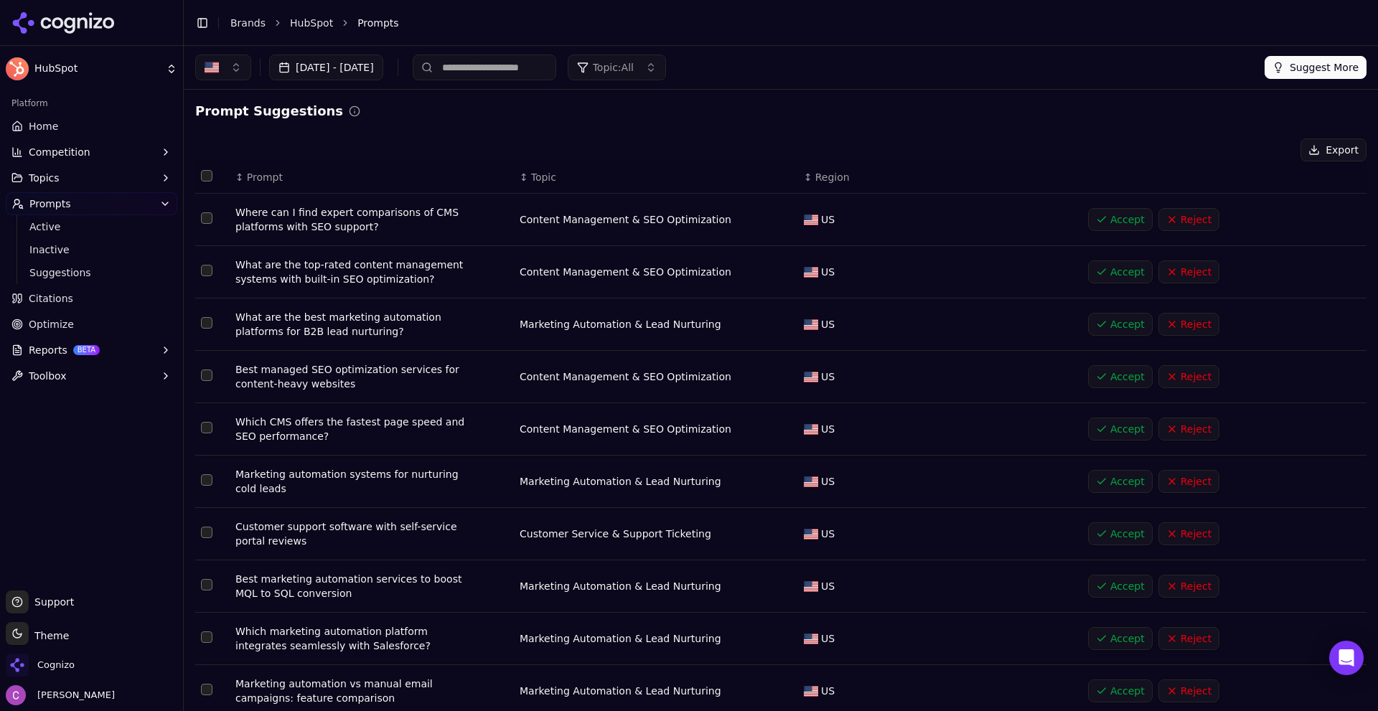
click at [634, 66] on span "Topic: All" at bounding box center [613, 67] width 41 height 14
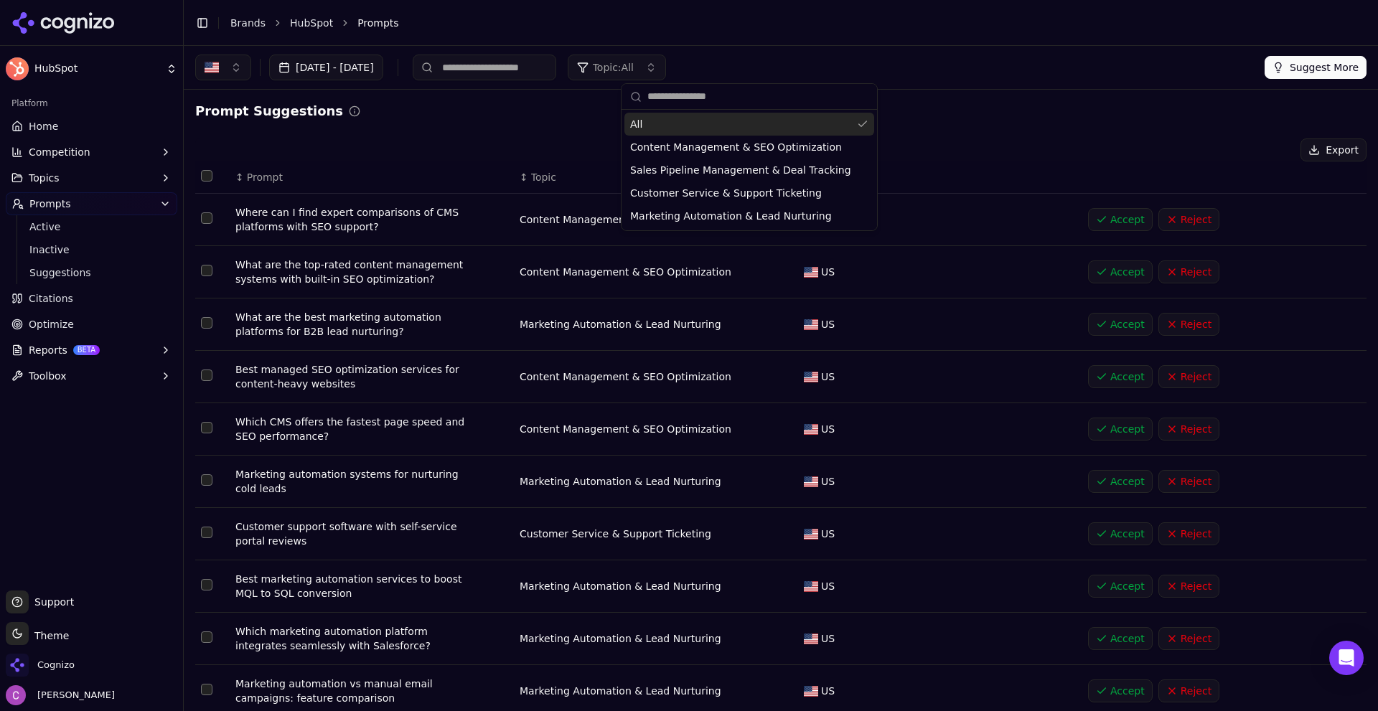
click at [794, 67] on div "Sep 15, 2025 - Oct 15, 2025 Topic: All Suggest More" at bounding box center [780, 68] width 1171 height 26
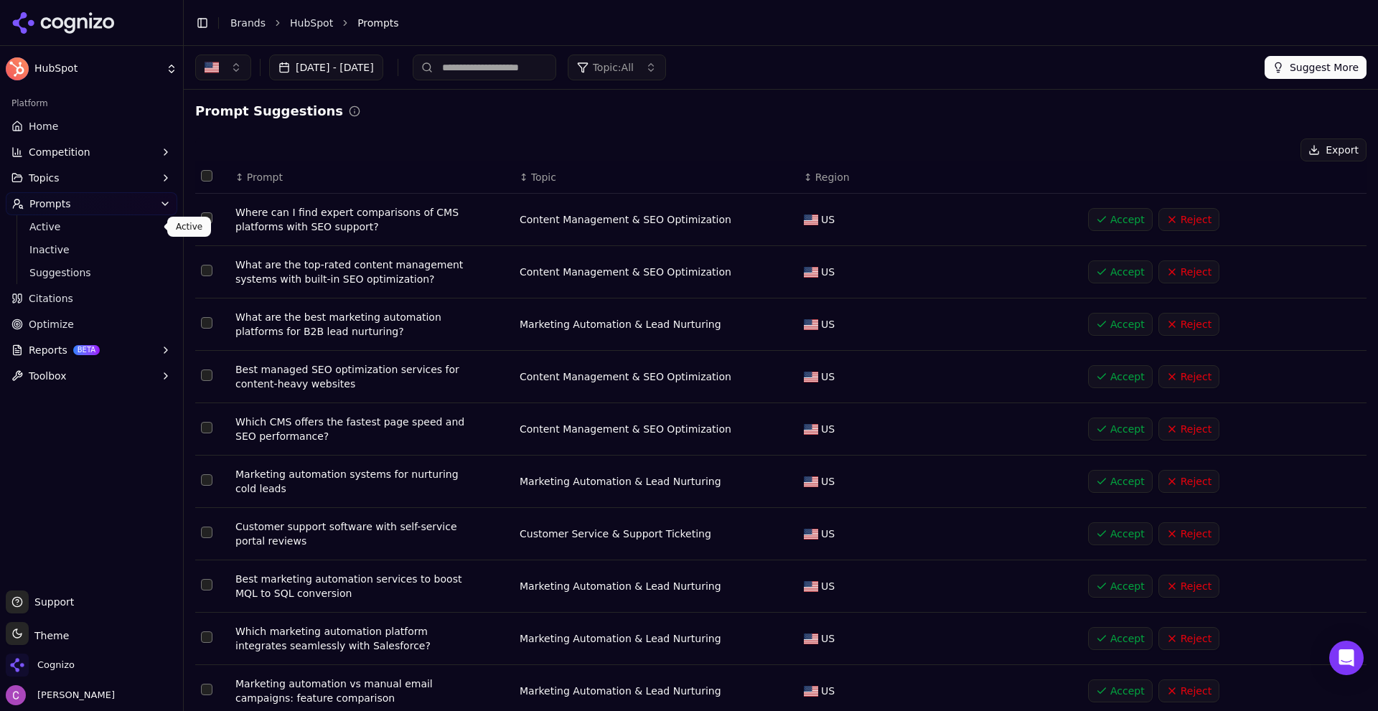
click at [62, 220] on span "Active" at bounding box center [91, 227] width 125 height 14
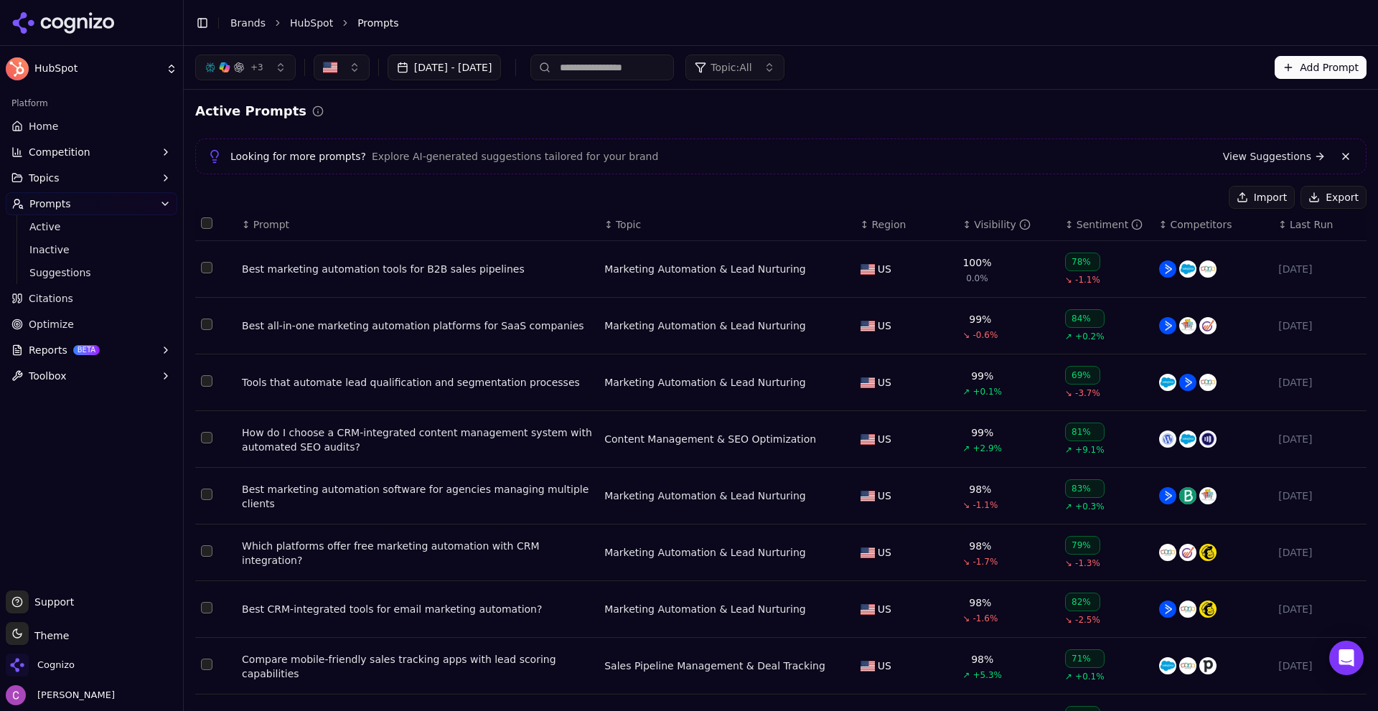
click at [261, 219] on span "Prompt" at bounding box center [271, 224] width 36 height 14
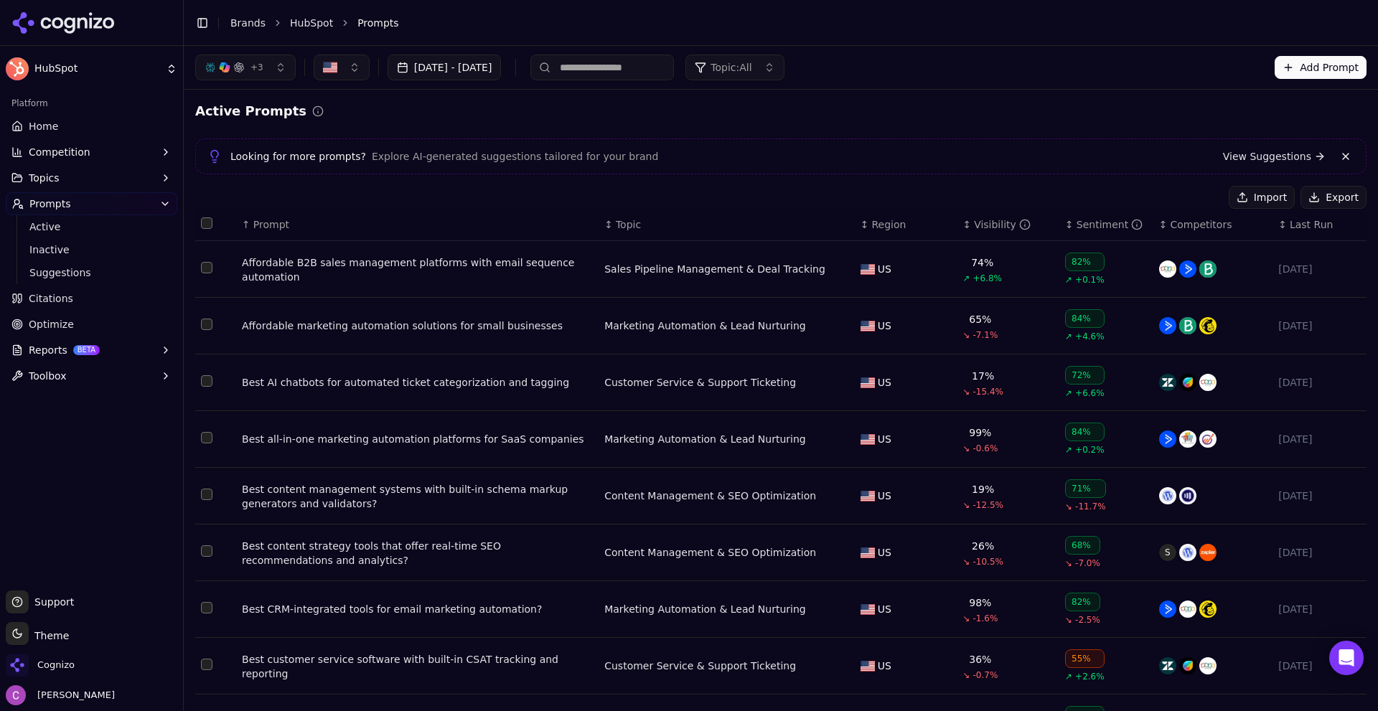
click at [390, 324] on div "Affordable marketing automation solutions for small businesses" at bounding box center [417, 326] width 351 height 14
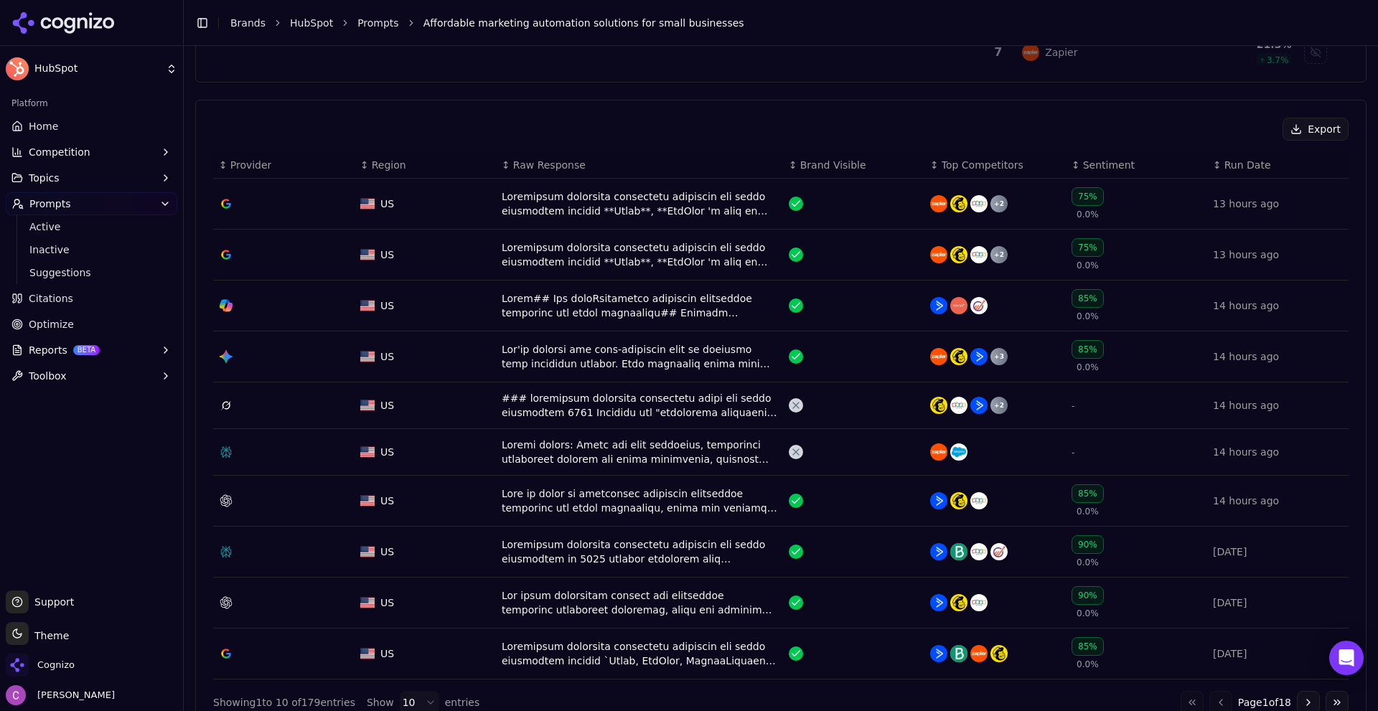
scroll to position [502, 0]
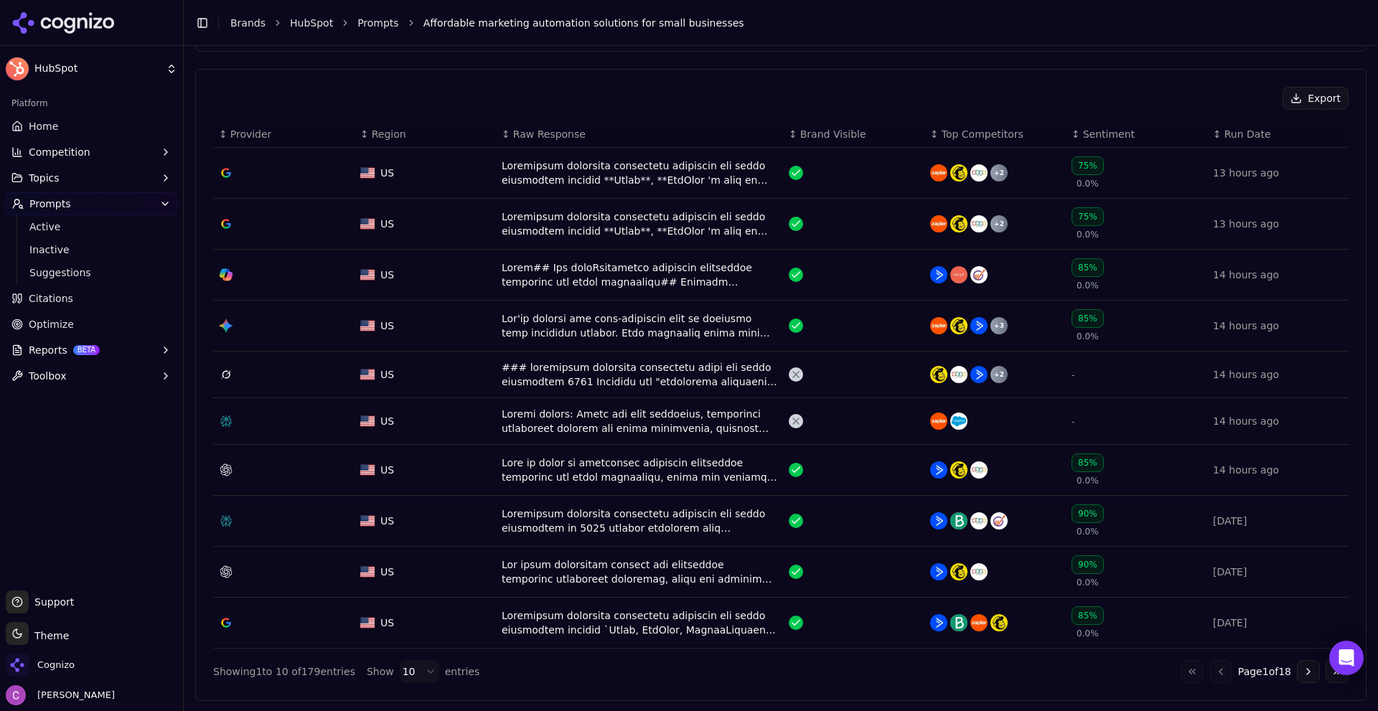
click at [610, 175] on div "Data table" at bounding box center [640, 173] width 276 height 29
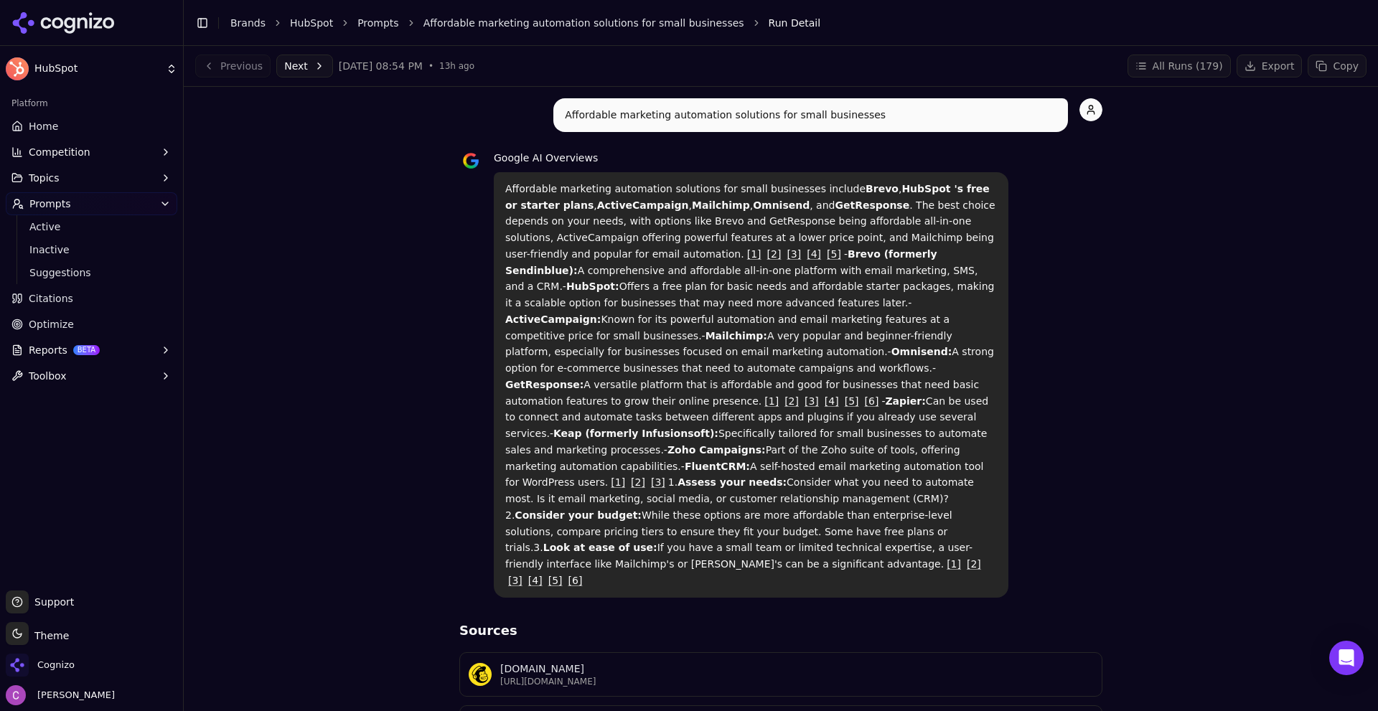
click at [327, 200] on div "Affordable marketing automation solutions for small businesses Google AI Overvi…" at bounding box center [780, 609] width 1171 height 1023
click at [148, 153] on button "Competition" at bounding box center [91, 152] width 171 height 23
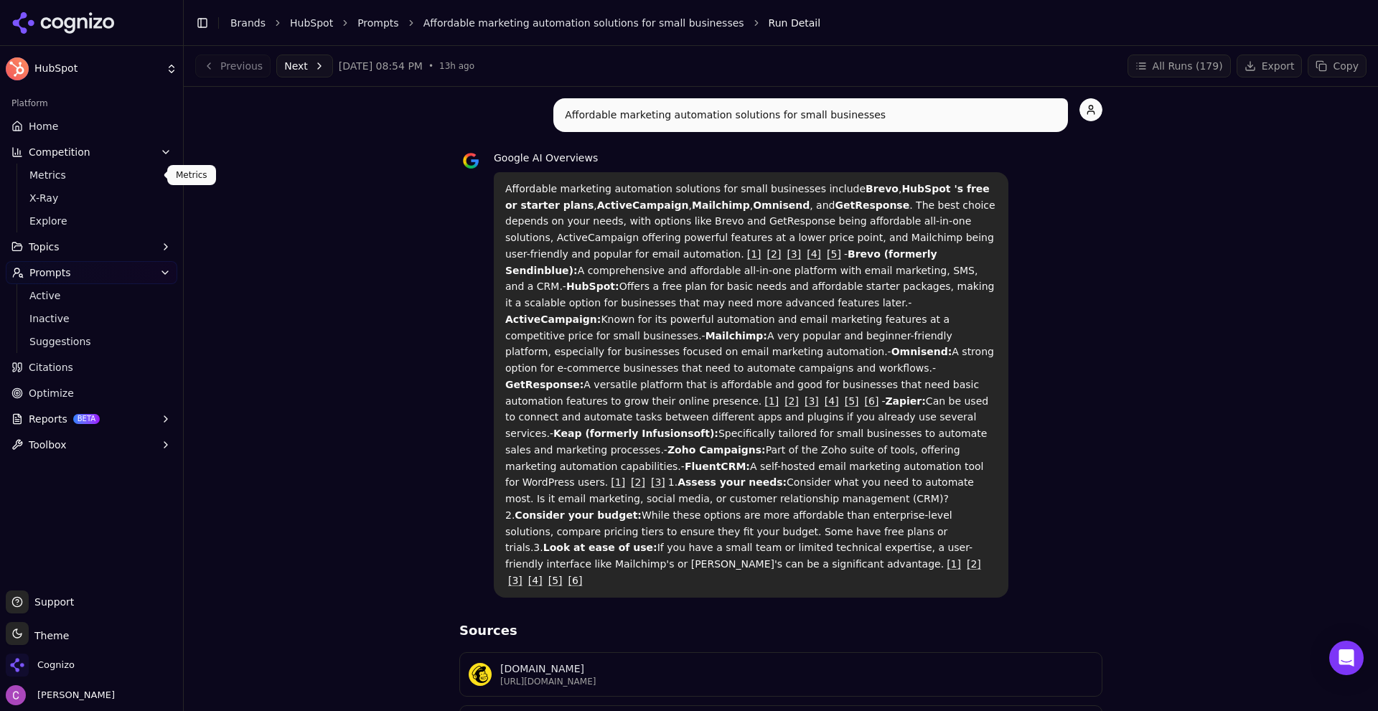
click at [131, 181] on span "Metrics" at bounding box center [91, 175] width 125 height 14
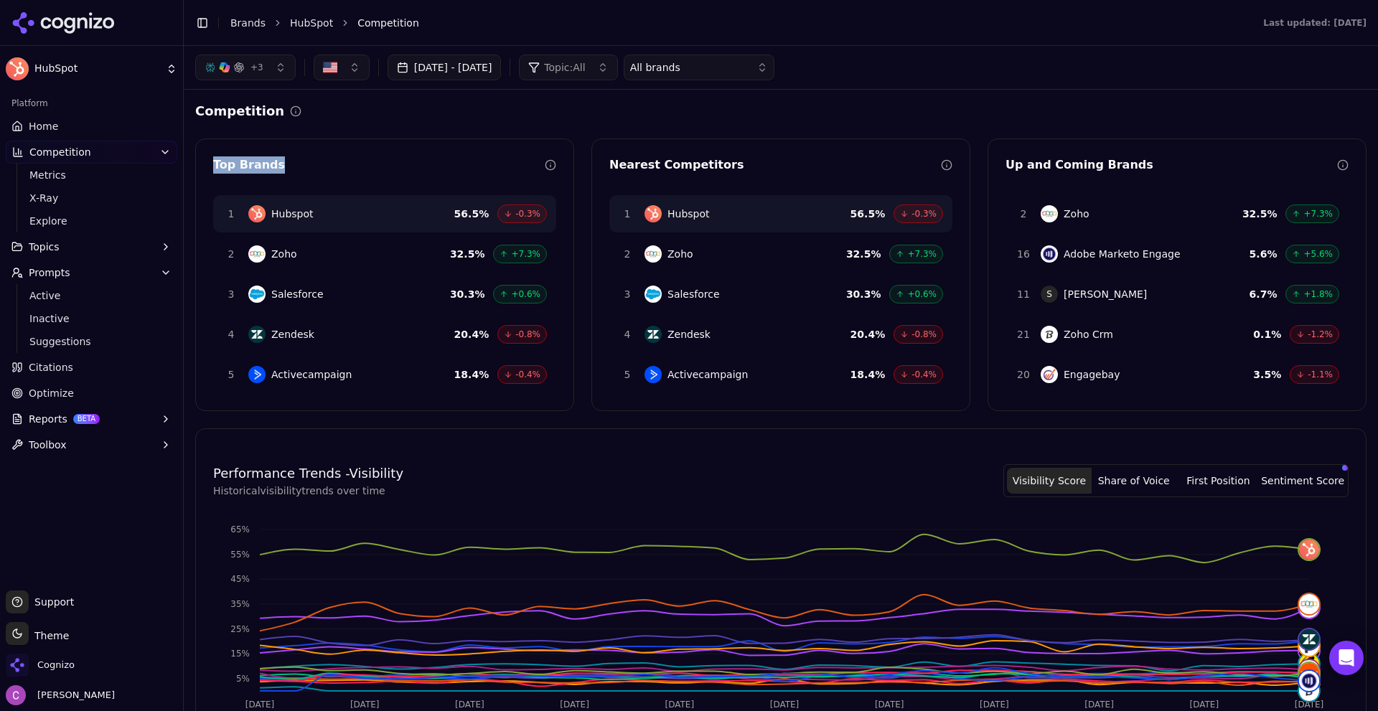
drag, startPoint x: 212, startPoint y: 171, endPoint x: 343, endPoint y: 168, distance: 131.3
click at [336, 169] on div "Top Brands" at bounding box center [384, 167] width 377 height 22
drag, startPoint x: 628, startPoint y: 159, endPoint x: 1015, endPoint y: 161, distance: 387.5
click at [780, 169] on div "Nearest Competitors" at bounding box center [775, 164] width 332 height 17
drag, startPoint x: 987, startPoint y: 164, endPoint x: 1245, endPoint y: 173, distance: 258.5
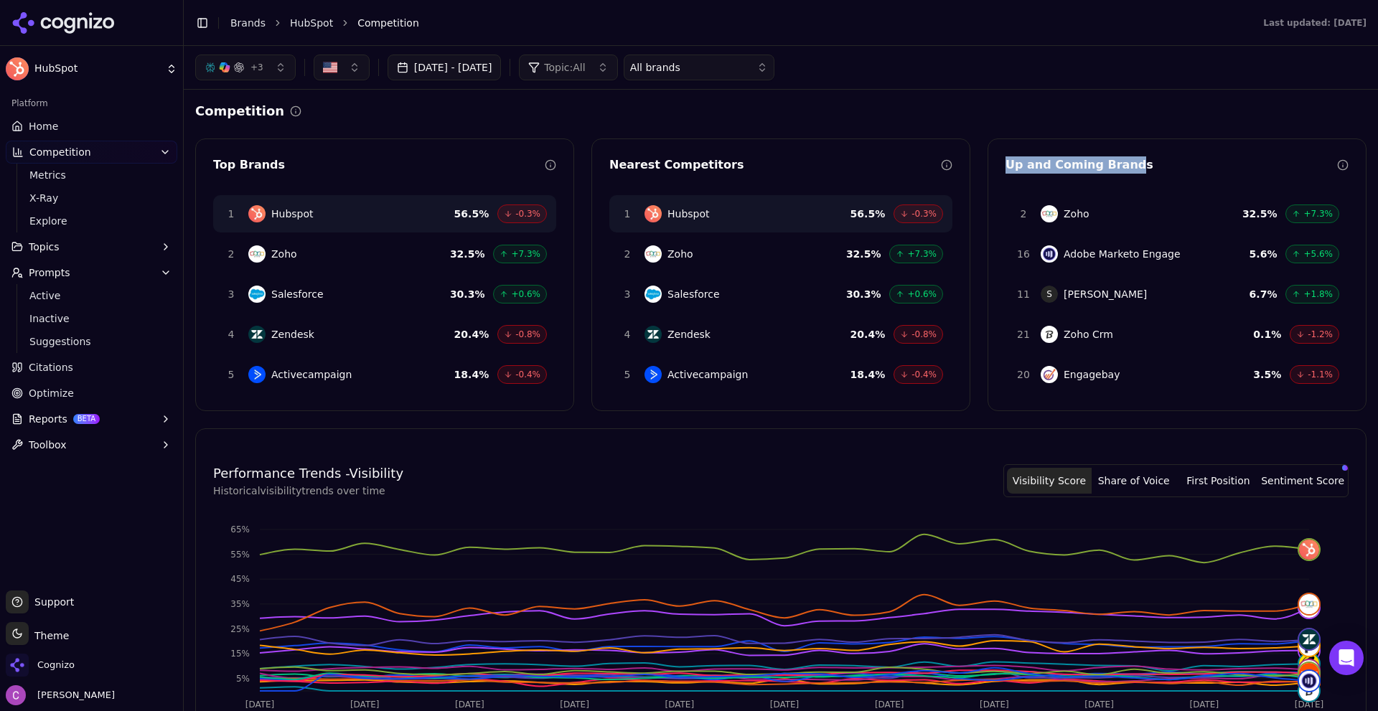
click at [1133, 156] on div "Up and Coming Brands" at bounding box center [1176, 167] width 377 height 22
click at [1001, 114] on div "Competition" at bounding box center [780, 111] width 1171 height 20
click at [94, 216] on span "Explore" at bounding box center [91, 221] width 125 height 14
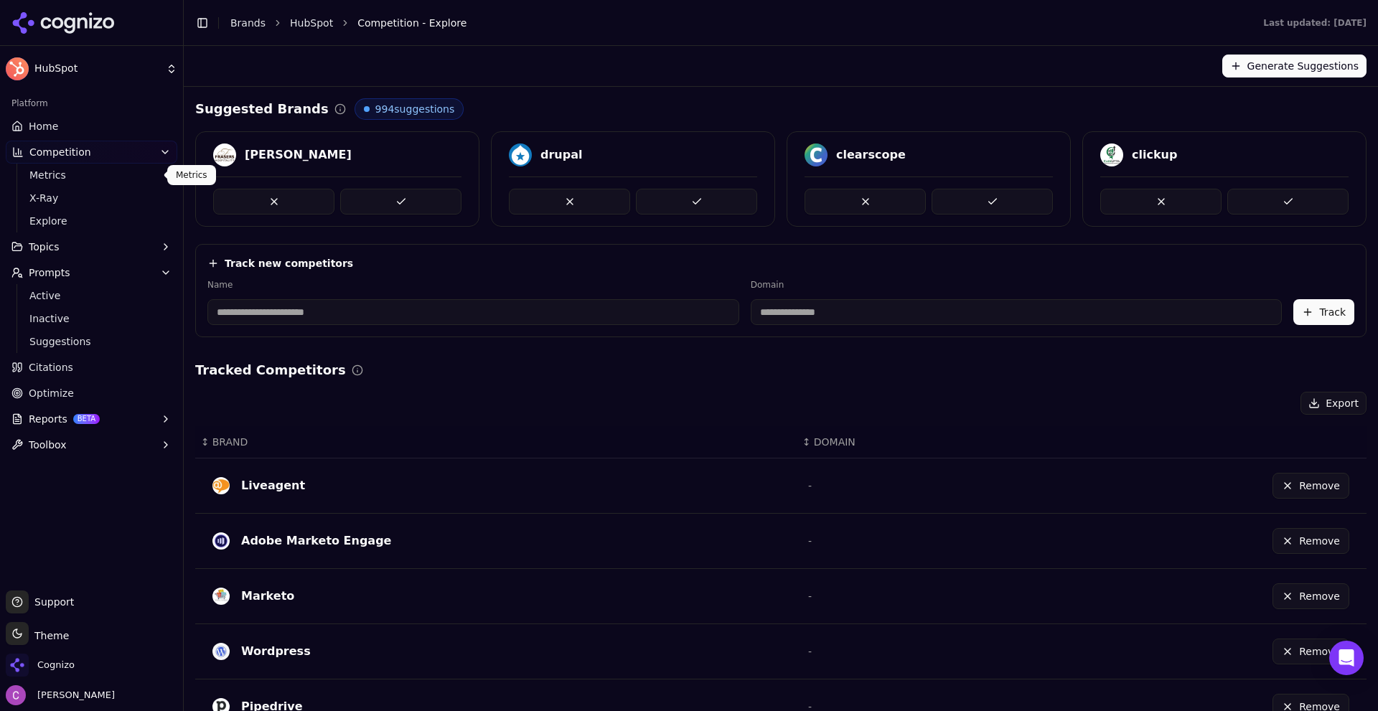
click at [91, 182] on span "Metrics" at bounding box center [91, 175] width 125 height 14
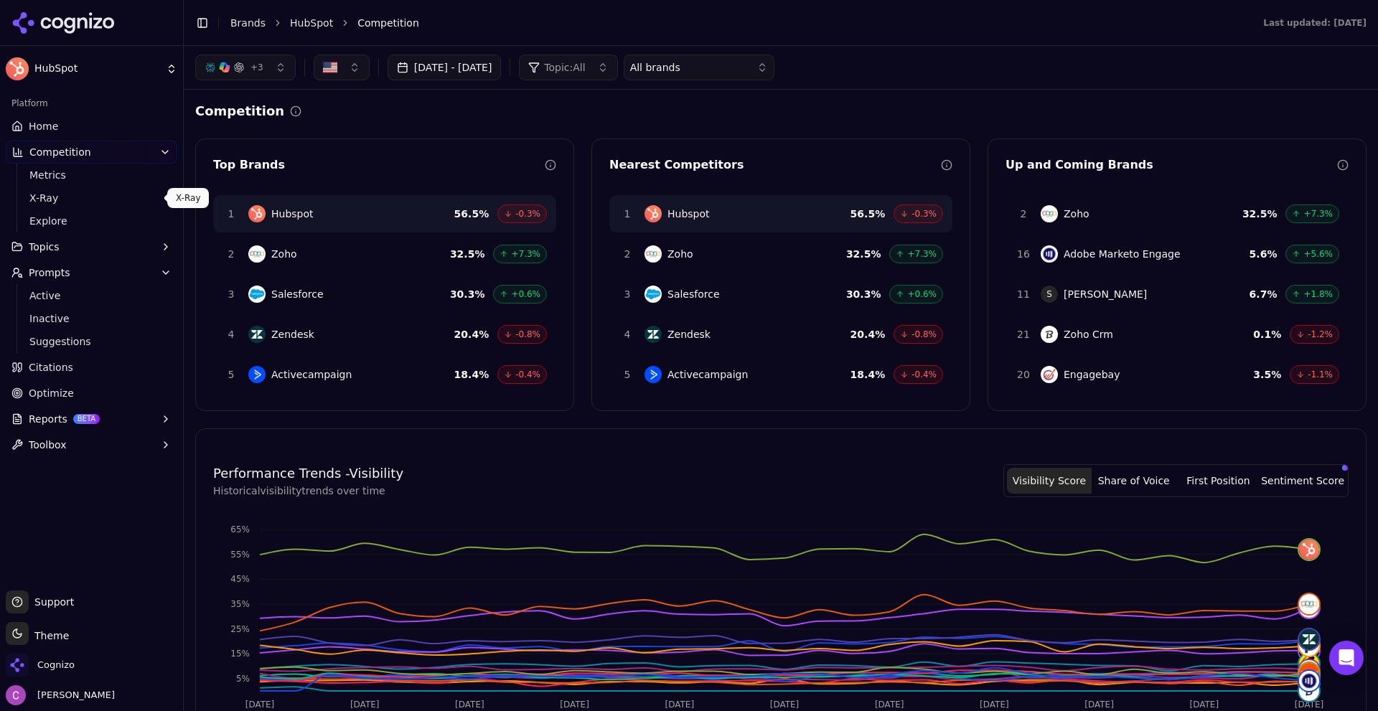
click at [67, 199] on span "X-Ray" at bounding box center [91, 198] width 125 height 14
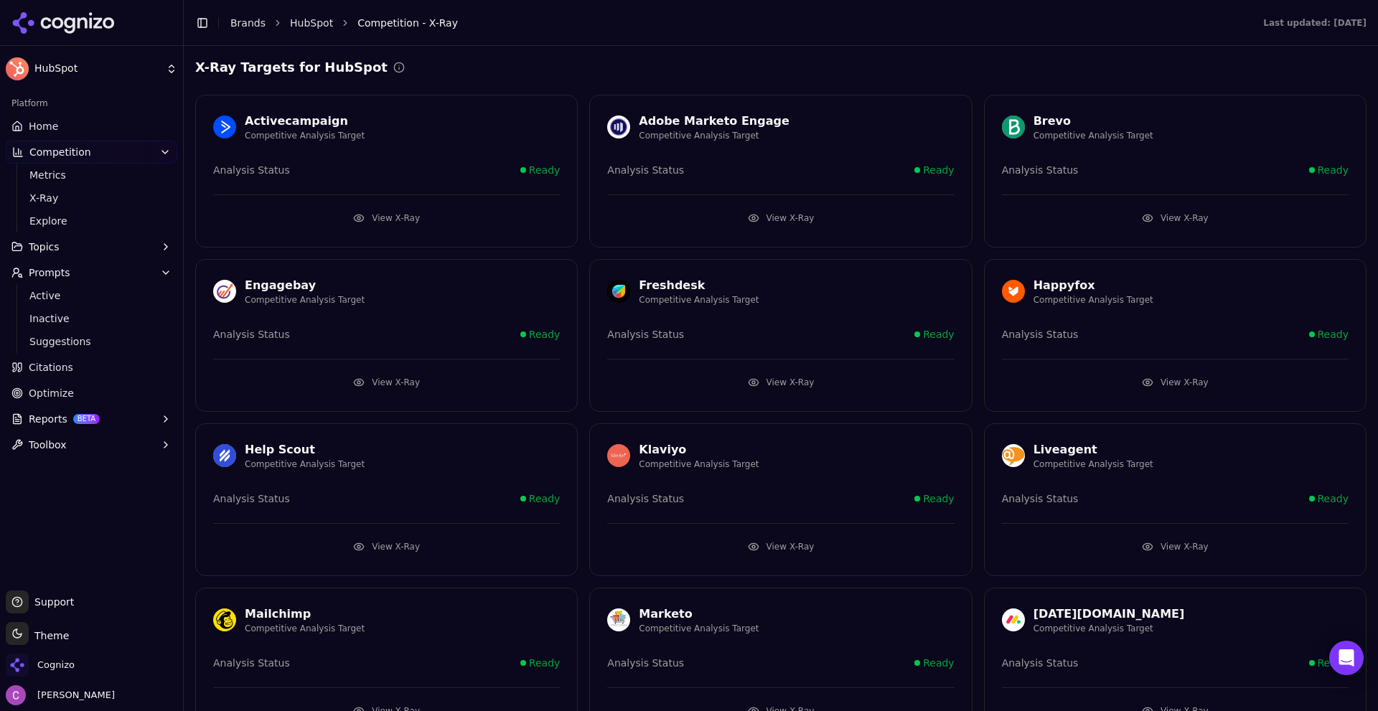
click at [685, 60] on div "X-Ray Targets for HubSpot" at bounding box center [780, 67] width 1171 height 20
click at [411, 221] on button "View X-Ray" at bounding box center [386, 218] width 347 height 23
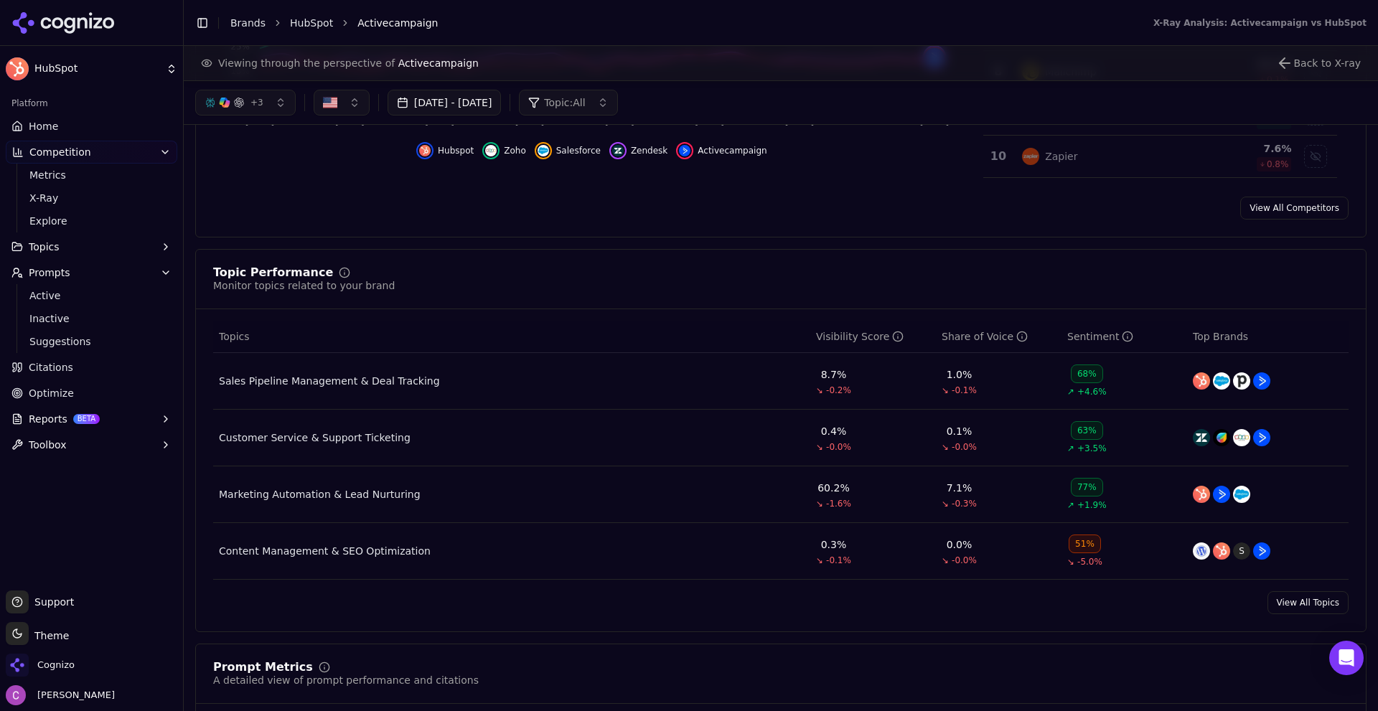
scroll to position [215, 0]
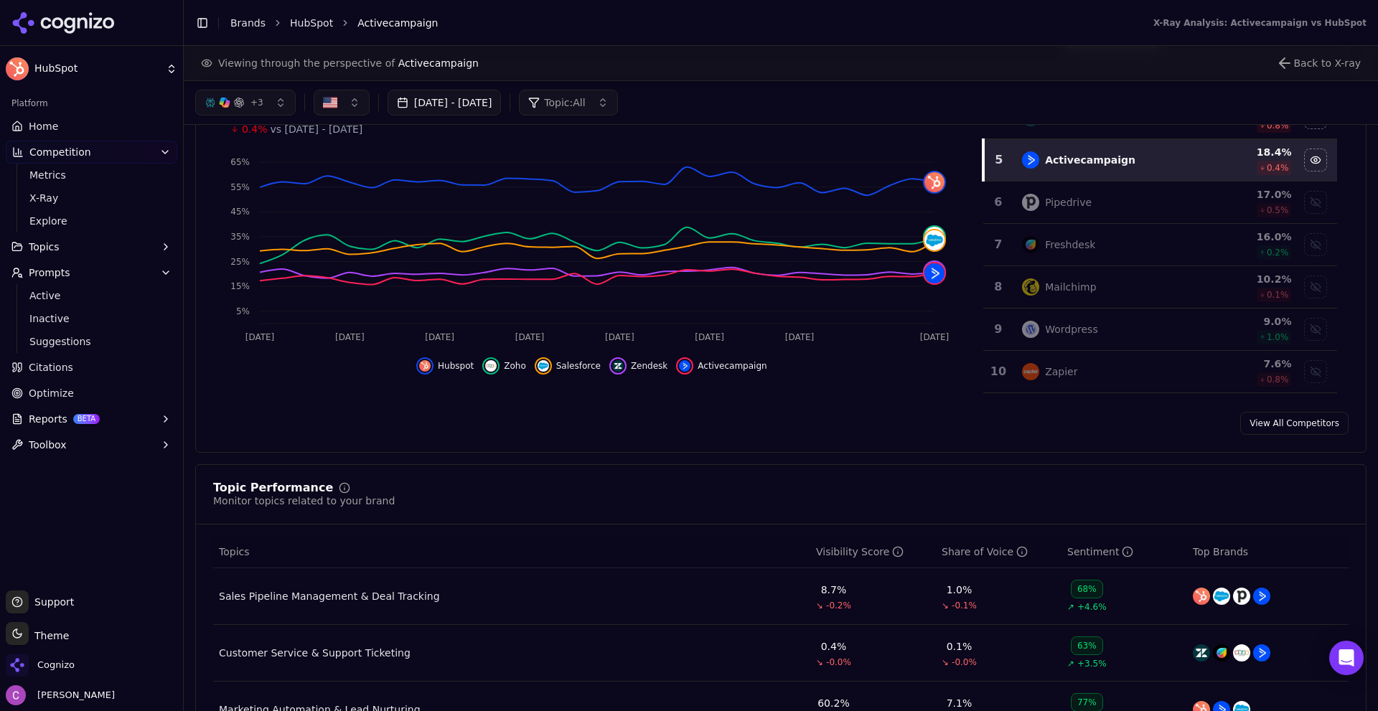
click at [77, 370] on link "Citations" at bounding box center [91, 367] width 171 height 23
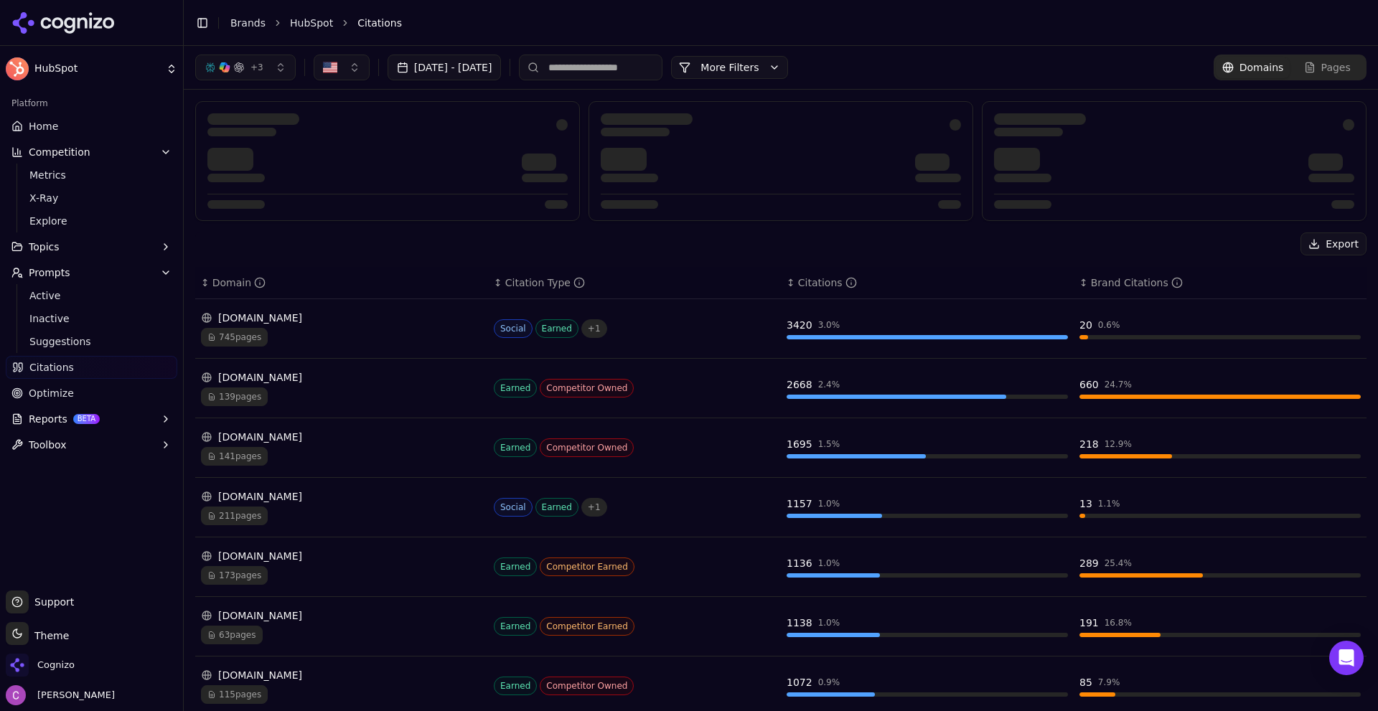
click at [491, 253] on div "Export" at bounding box center [780, 243] width 1171 height 23
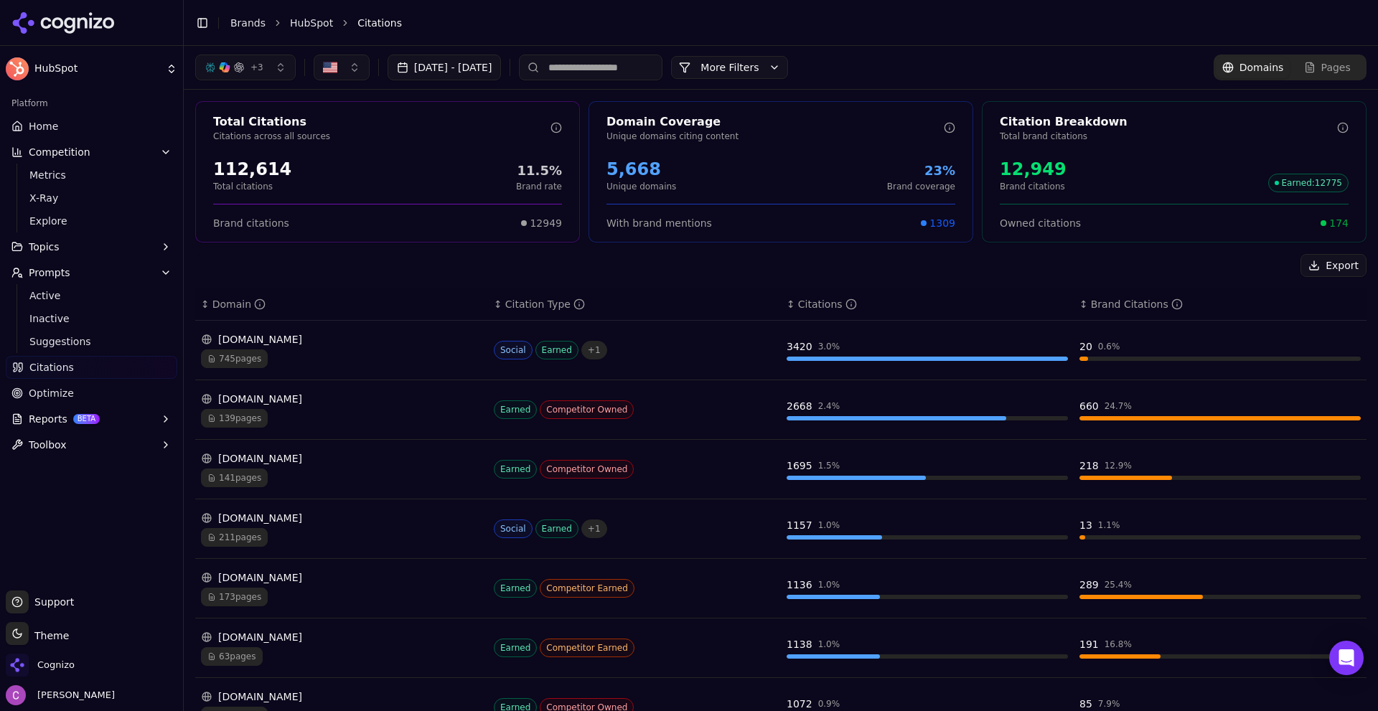
click at [273, 172] on div "112,614" at bounding box center [252, 169] width 78 height 23
click at [273, 171] on div "112,614" at bounding box center [252, 169] width 78 height 23
click at [271, 169] on div "112,614" at bounding box center [252, 169] width 78 height 23
click at [265, 165] on div "112,614" at bounding box center [252, 169] width 78 height 23
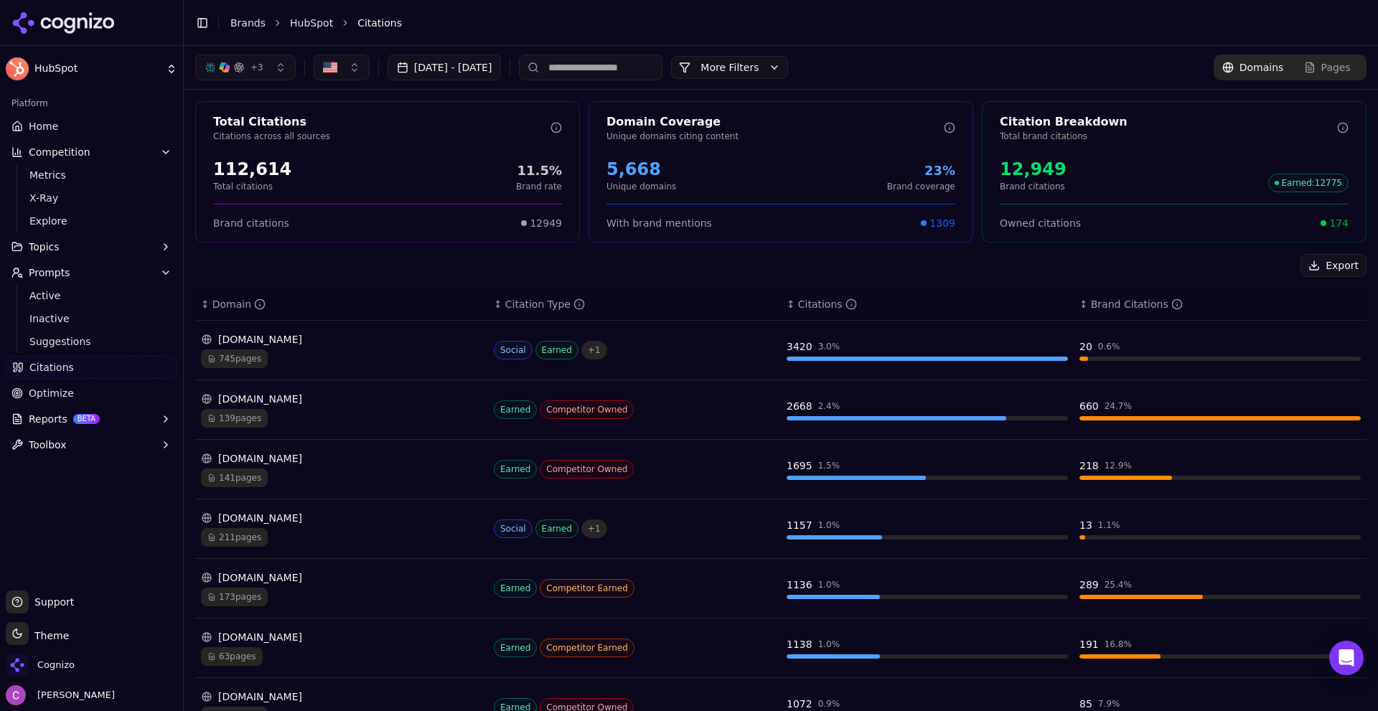
click at [636, 172] on div "5,668" at bounding box center [641, 169] width 70 height 23
click at [1033, 173] on div "12,949" at bounding box center [1033, 169] width 67 height 23
click at [1102, 163] on div "12,949 Brand citations Earned : 12775" at bounding box center [1174, 175] width 349 height 34
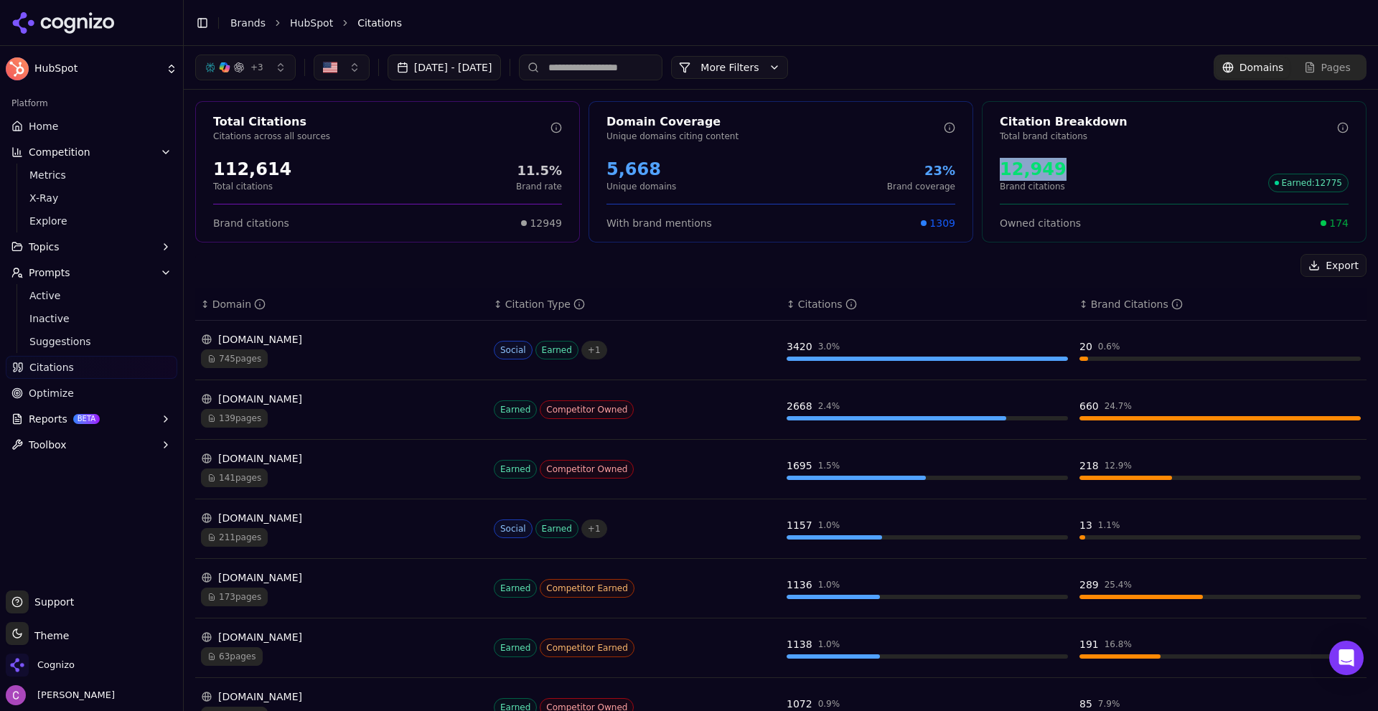
click at [1100, 167] on div "12,949 Brand citations Earned : 12775" at bounding box center [1174, 175] width 349 height 34
click at [1100, 168] on div "12,949 Brand citations Earned : 12775" at bounding box center [1174, 175] width 349 height 34
click at [1329, 225] on span "174" at bounding box center [1338, 223] width 19 height 14
click at [1177, 217] on div "Owned citations 174" at bounding box center [1174, 223] width 349 height 14
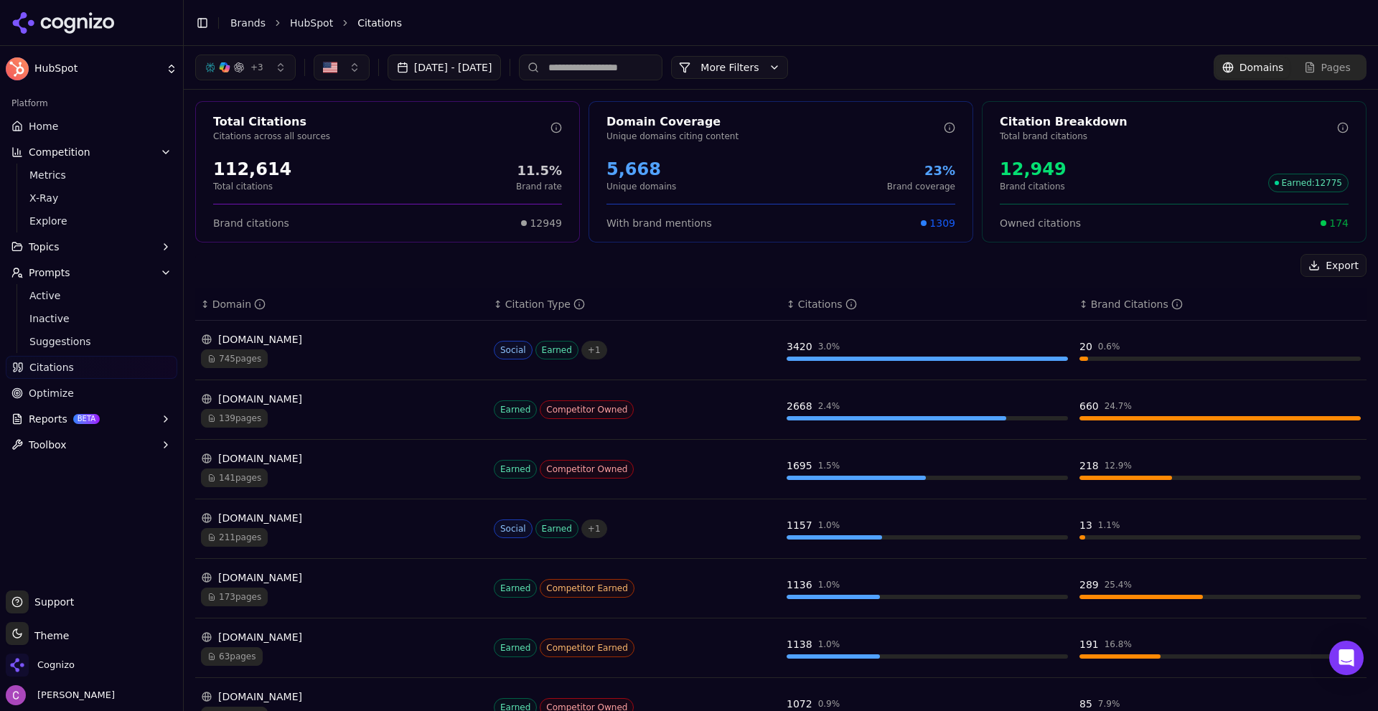
click at [1170, 228] on div "Owned citations 174" at bounding box center [1174, 223] width 349 height 14
click at [759, 71] on button "More Filters" at bounding box center [729, 67] width 117 height 23
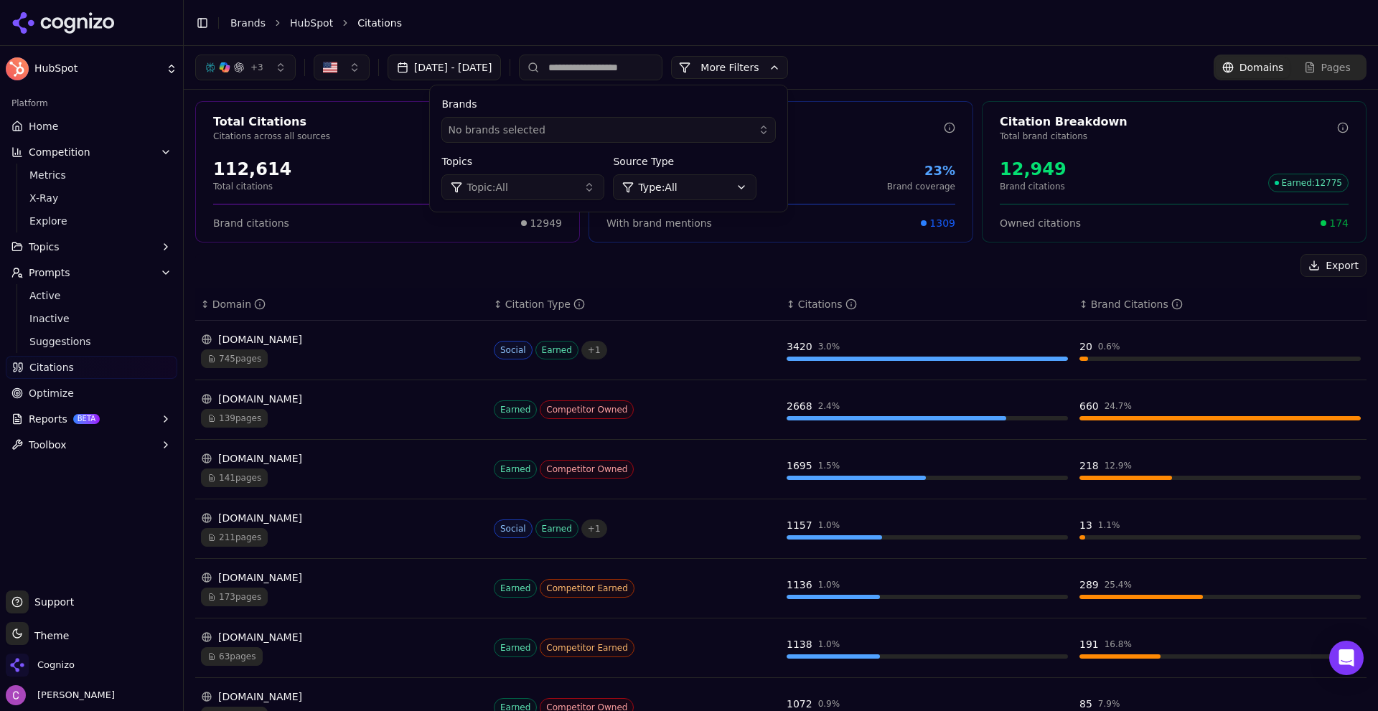
click at [748, 191] on html "HubSpot Platform Home Competition Metrics X-Ray Explore Topics Prompts Active I…" at bounding box center [689, 355] width 1378 height 711
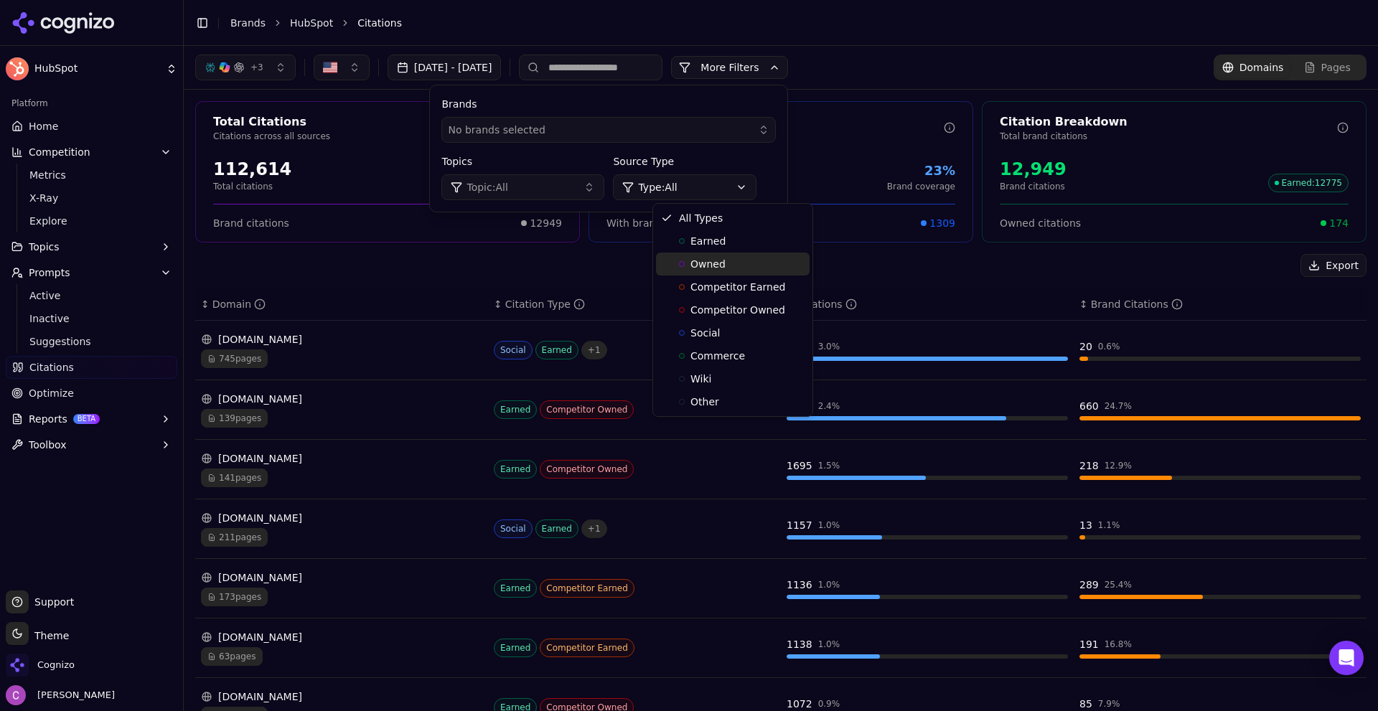
click at [719, 264] on span "Owned" at bounding box center [707, 264] width 35 height 14
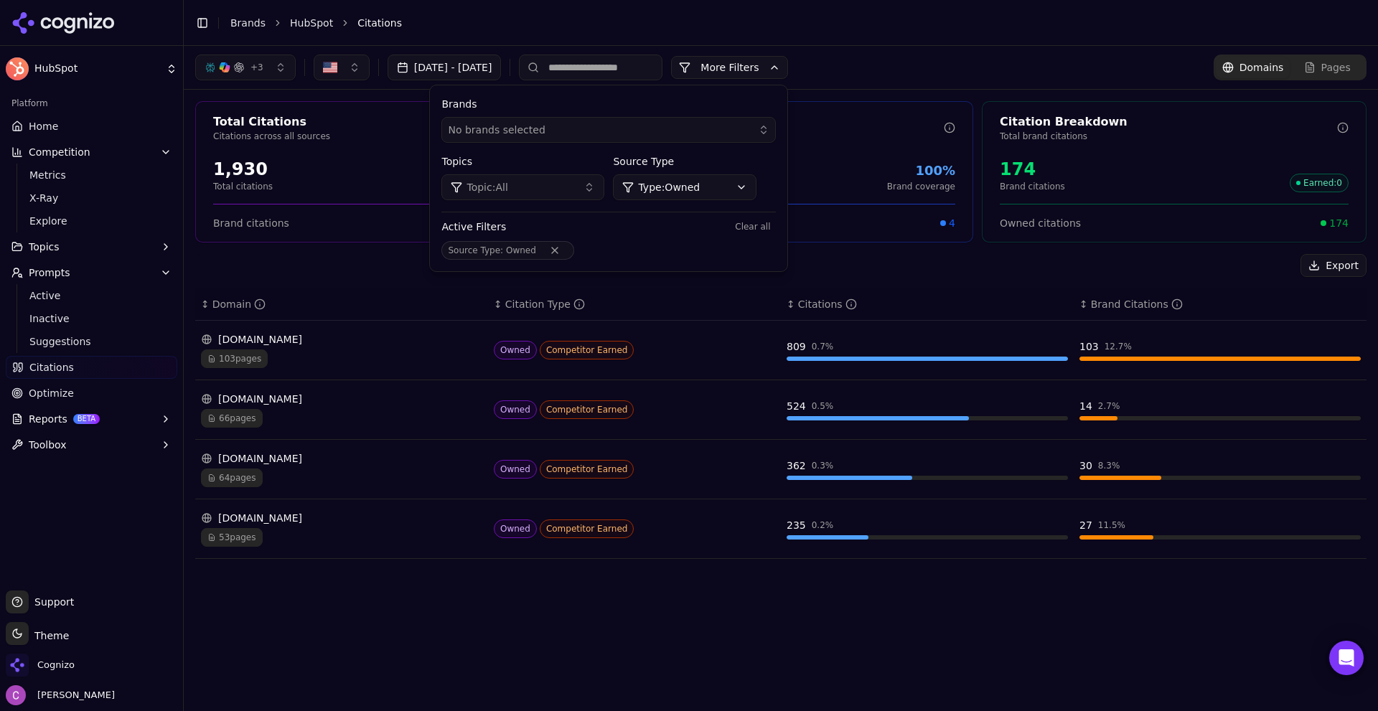
click at [784, 80] on div "+ 3 Sep 15, 2025 - Oct 15, 2025 More More Filters Brands No brands selected Top…" at bounding box center [781, 67] width 1194 height 43
click at [785, 74] on button "More Filters" at bounding box center [729, 67] width 117 height 23
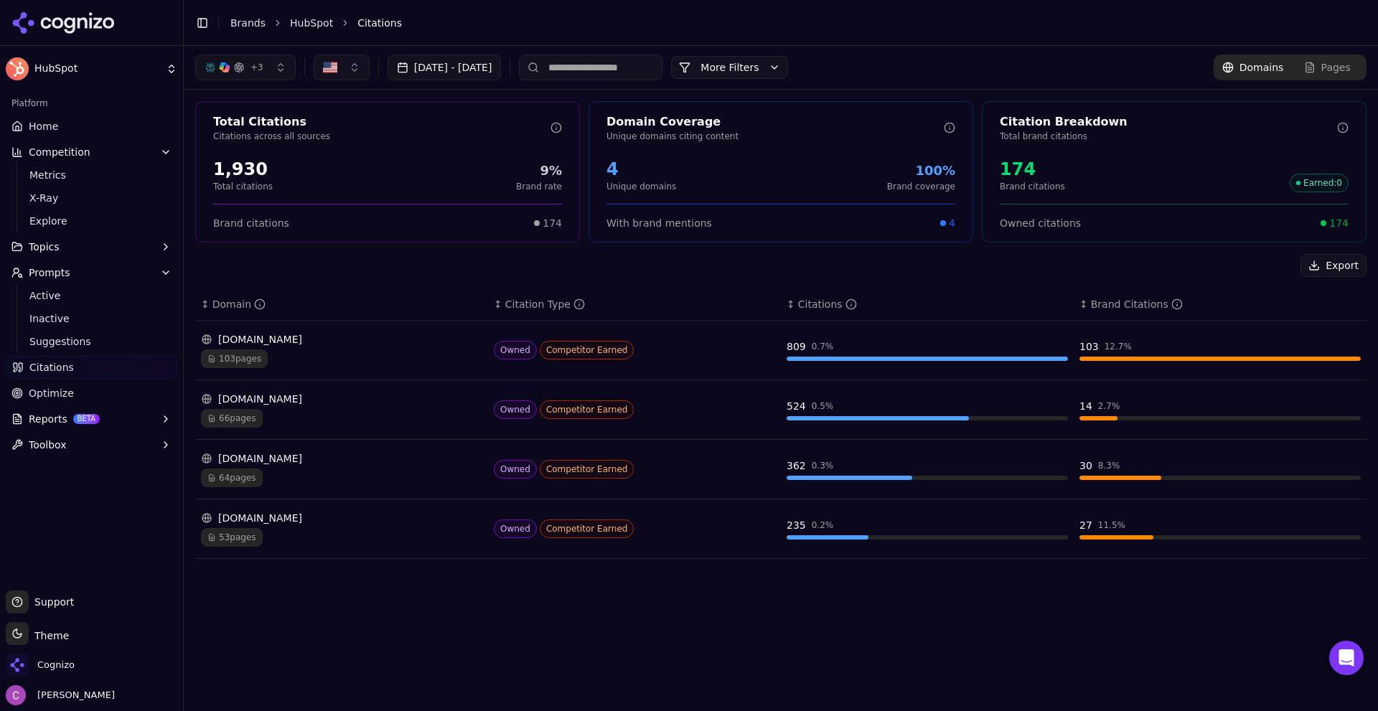
click at [776, 62] on button "More Filters" at bounding box center [729, 67] width 117 height 23
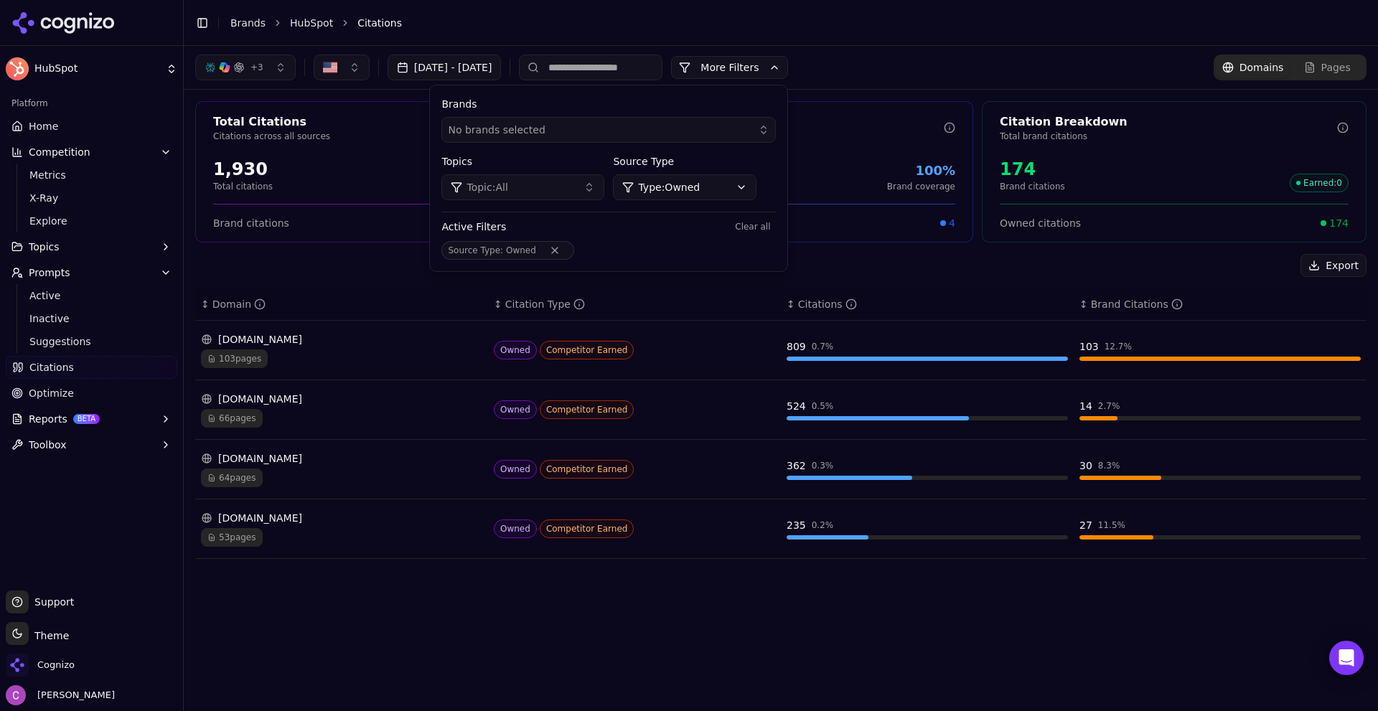
click at [702, 179] on html "HubSpot Platform Home Competition Metrics X-Ray Explore Topics Prompts Active I…" at bounding box center [689, 355] width 1378 height 711
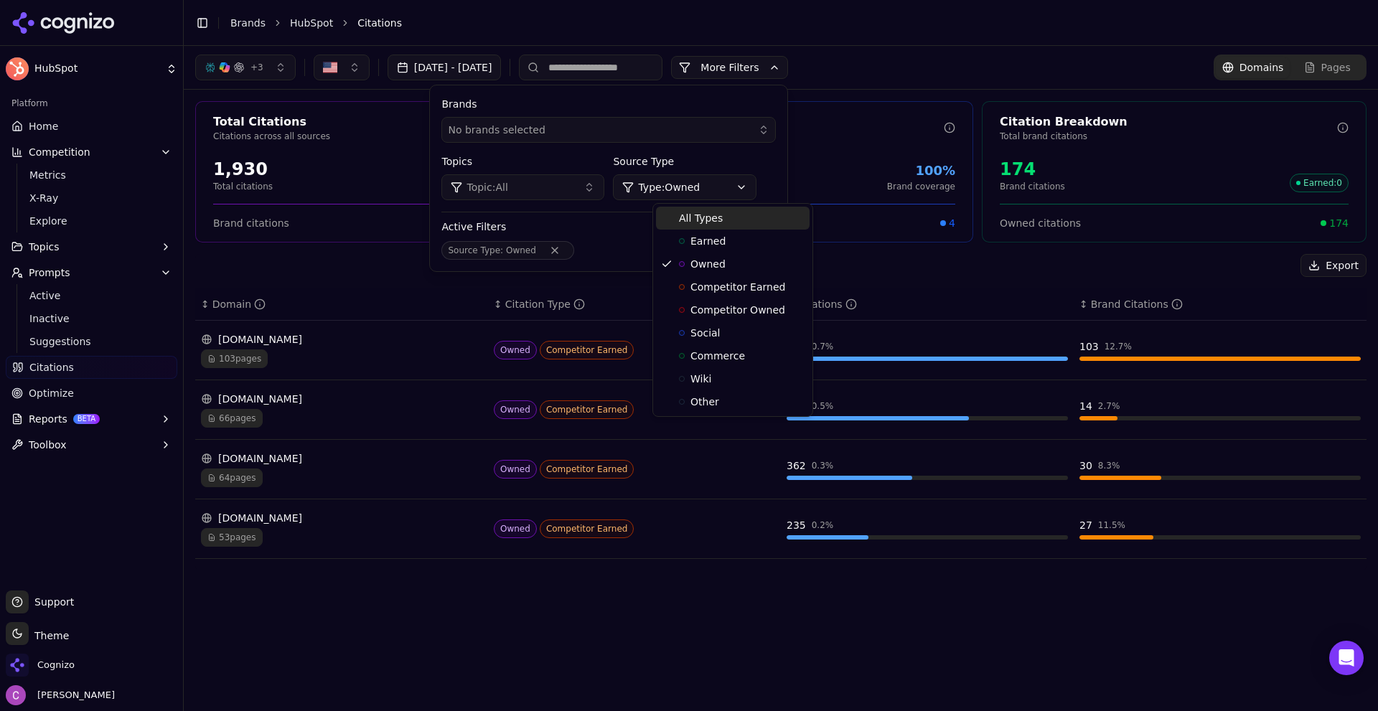
click at [680, 212] on span "All Types" at bounding box center [701, 218] width 44 height 14
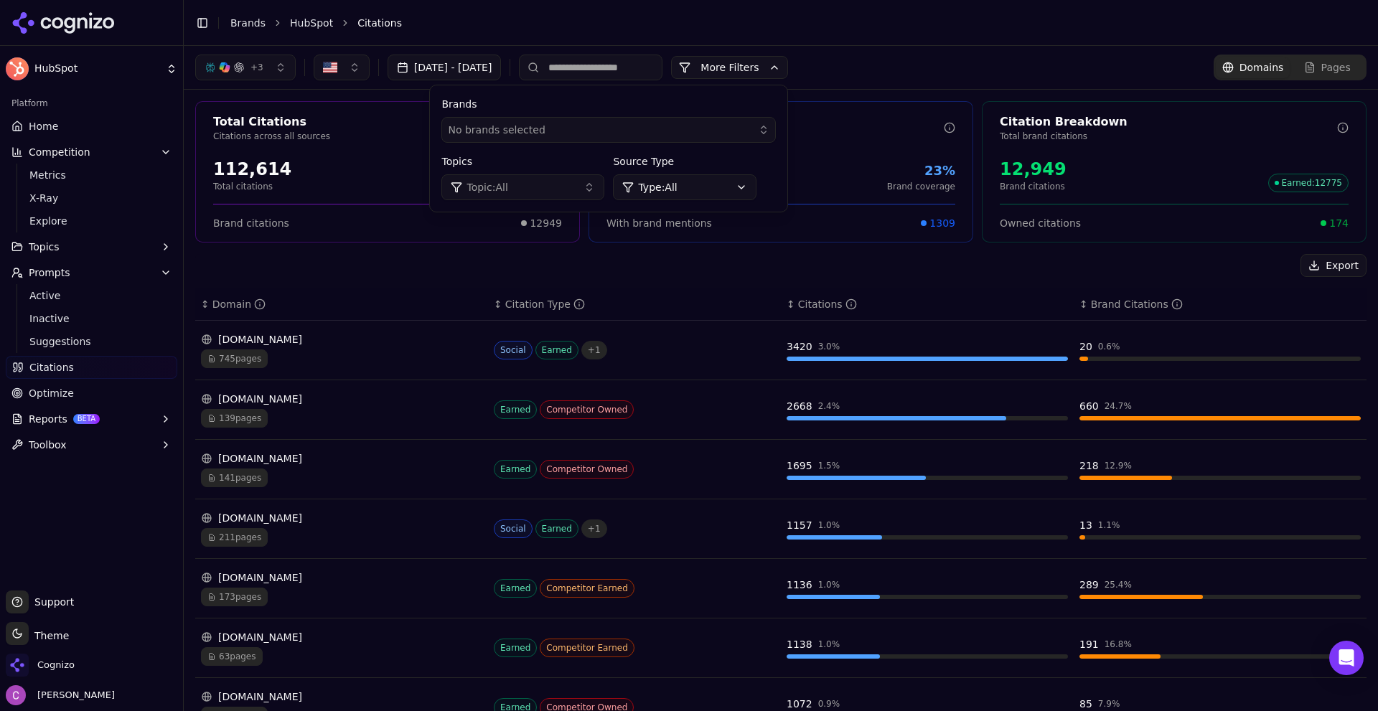
click at [945, 52] on div "+ 3 Sep 15, 2025 - Oct 15, 2025 More More Filters Brands No brands selected Top…" at bounding box center [781, 67] width 1194 height 43
click at [788, 59] on button "More Filters" at bounding box center [729, 67] width 117 height 23
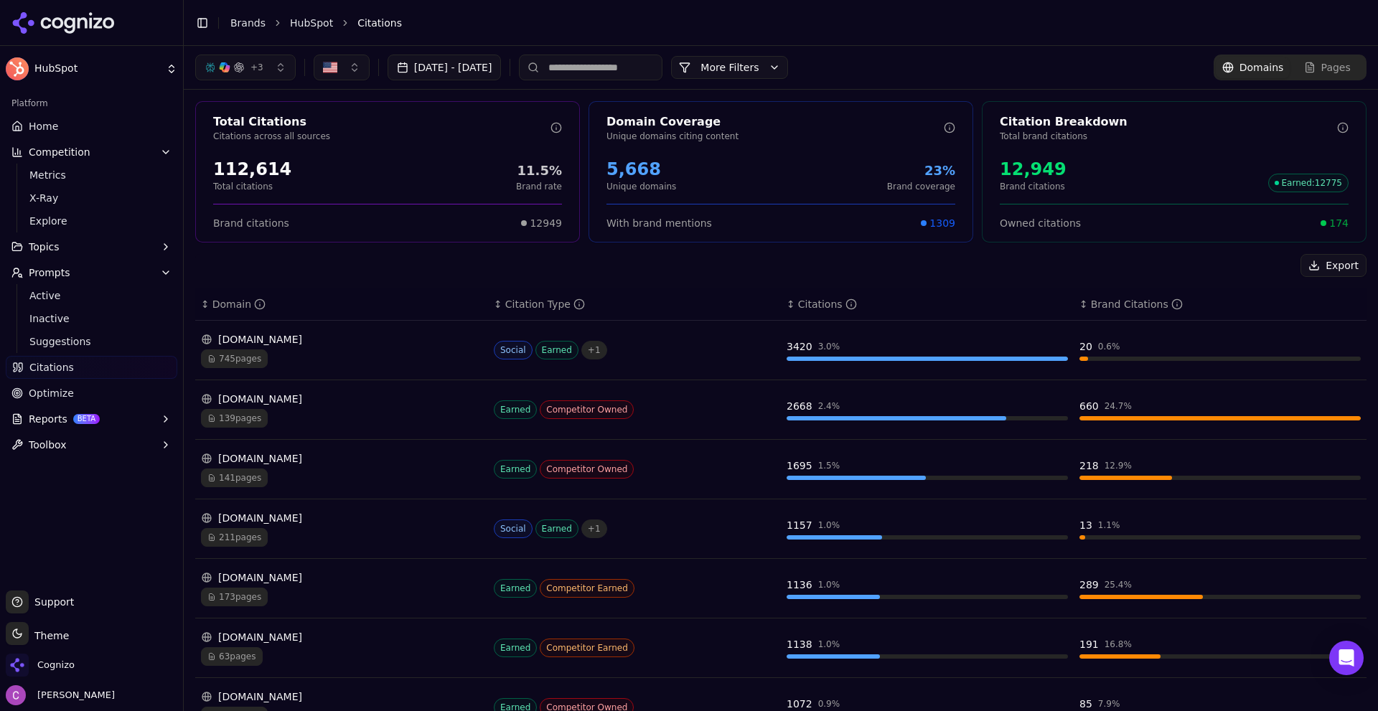
click at [914, 50] on div "+ 3 Sep 15, 2025 - Oct 15, 2025 More More Filters Domains Pages" at bounding box center [781, 67] width 1194 height 43
click at [385, 348] on div "reddit.com 745 pages" at bounding box center [341, 350] width 281 height 36
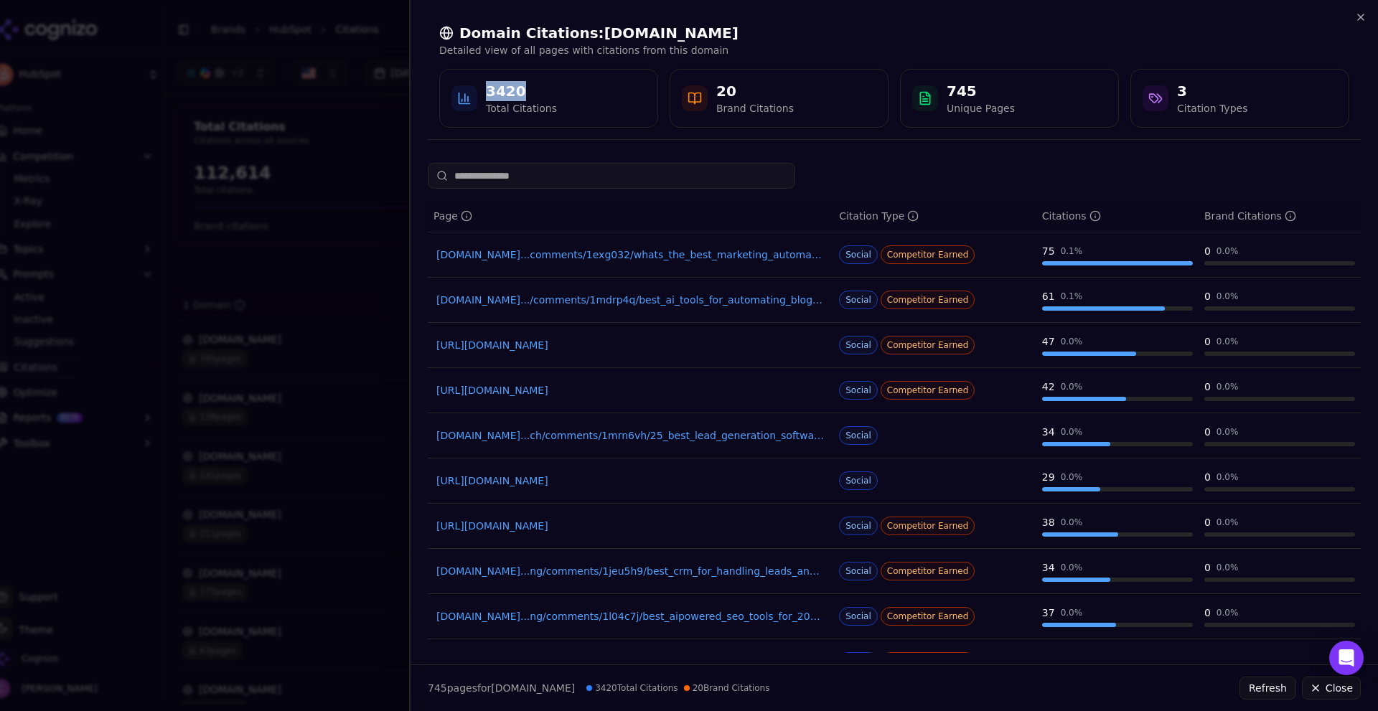
drag, startPoint x: 470, startPoint y: 87, endPoint x: 544, endPoint y: 90, distance: 74.0
click at [544, 90] on div "3420 Total Citations" at bounding box center [548, 98] width 194 height 34
click at [566, 85] on div "3420 Total Citations" at bounding box center [548, 98] width 194 height 34
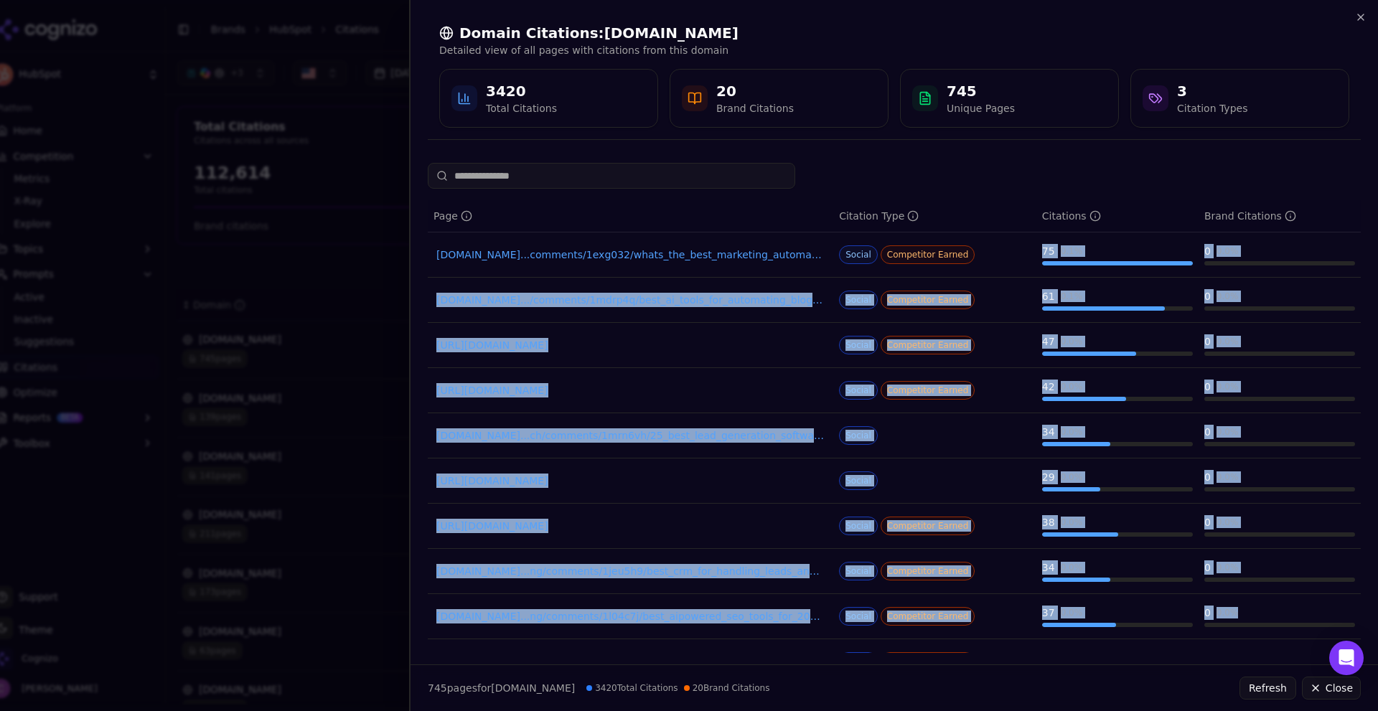
drag, startPoint x: 1018, startPoint y: 246, endPoint x: 1261, endPoint y: 626, distance: 450.8
click at [1261, 626] on tbody "reddit.com...comments/1exg032/whats_the_best_marketing_automation_tool_out_ther…" at bounding box center [894, 458] width 933 height 452
click at [1068, 289] on div "61 0.1 %" at bounding box center [1117, 296] width 151 height 14
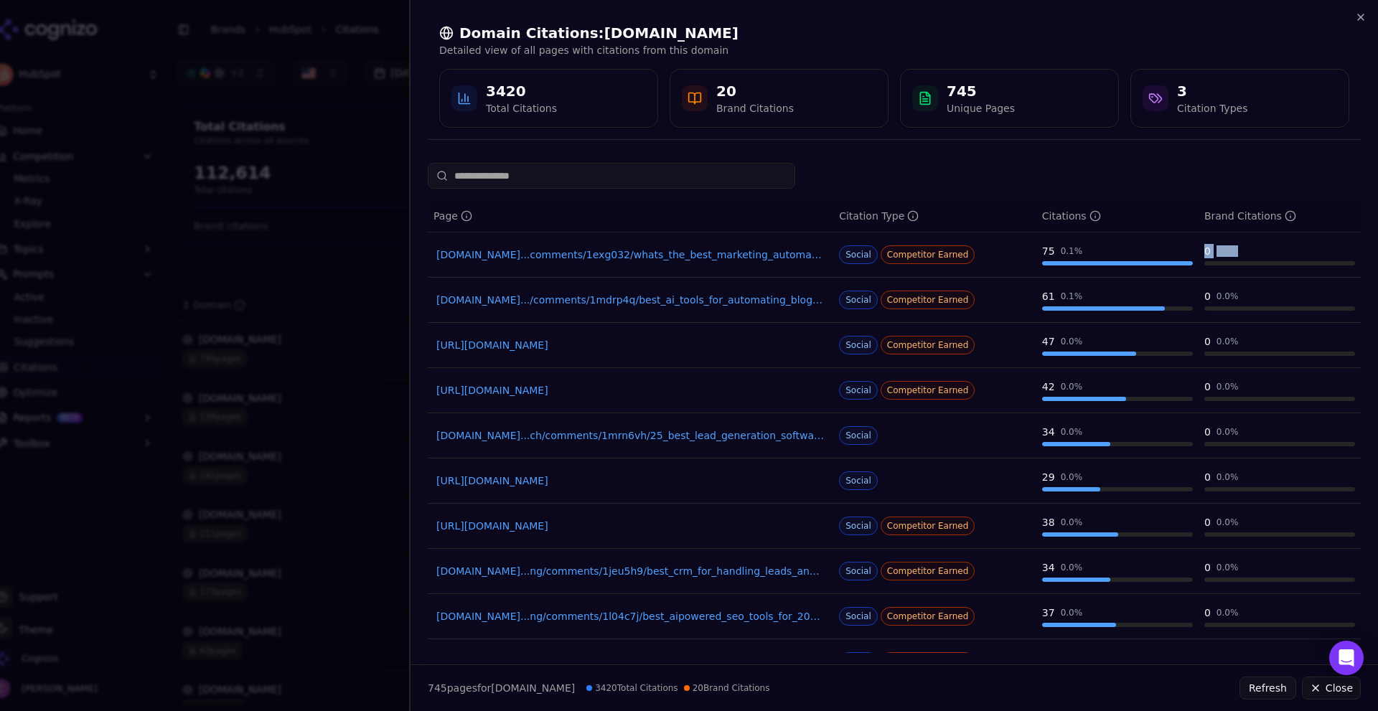
drag, startPoint x: 1196, startPoint y: 253, endPoint x: 1241, endPoint y: 254, distance: 44.5
click at [1239, 253] on td "0 0.0 %" at bounding box center [1279, 254] width 162 height 45
click at [1363, 18] on icon "button" at bounding box center [1360, 16] width 11 height 11
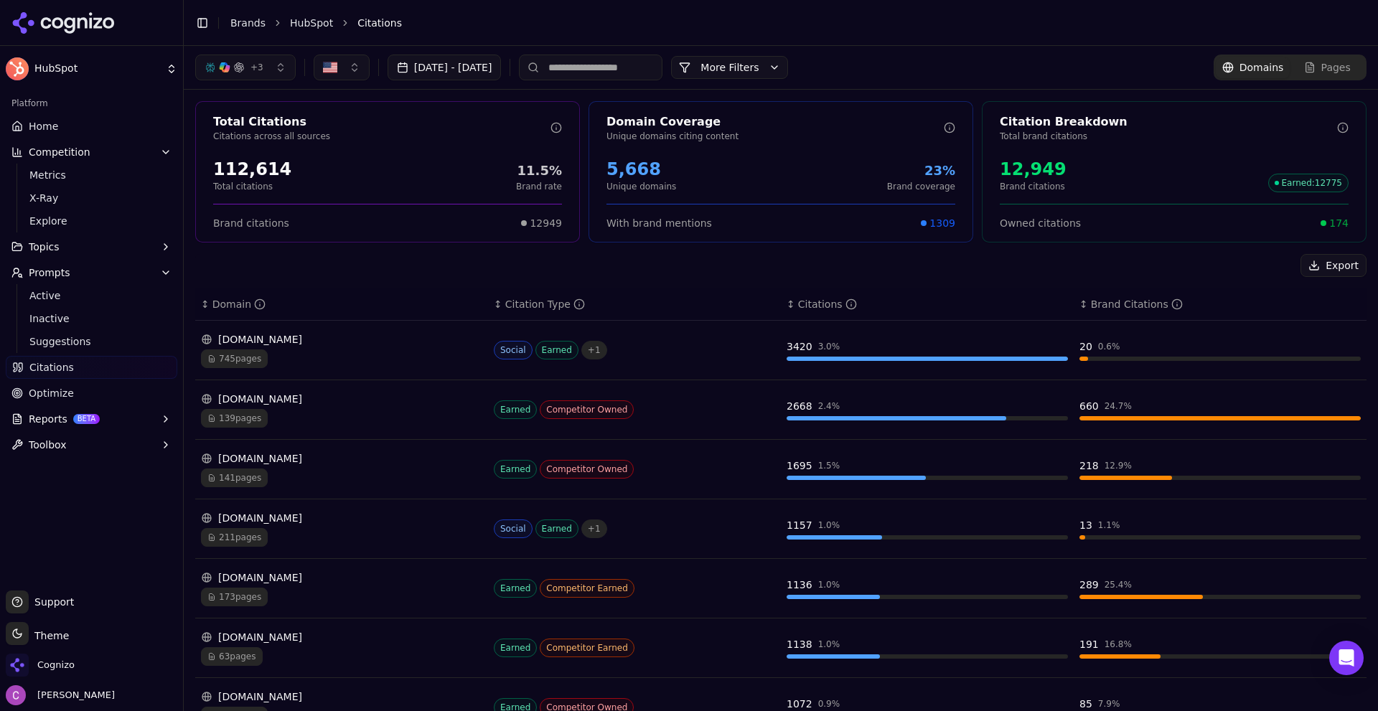
click at [316, 344] on div "reddit.com" at bounding box center [341, 339] width 281 height 14
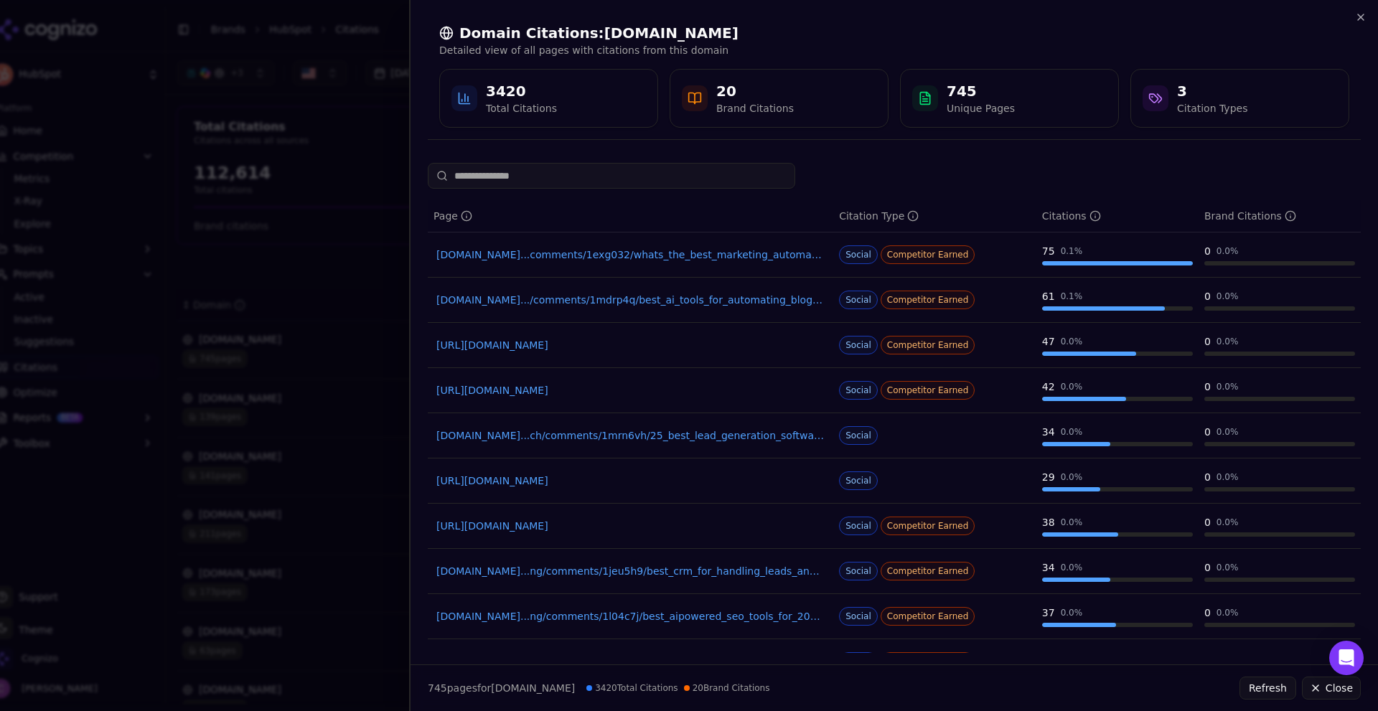
click at [697, 239] on td "reddit.com...comments/1exg032/whats_the_best_marketing_automation_tool_out_there" at bounding box center [630, 254] width 405 height 45
drag, startPoint x: 1028, startPoint y: 248, endPoint x: 1063, endPoint y: 246, distance: 35.9
click at [1051, 250] on tr "reddit.com...comments/1exg032/whats_the_best_marketing_automation_tool_out_ther…" at bounding box center [894, 254] width 933 height 45
click at [1113, 250] on div "75 0.1 %" at bounding box center [1117, 251] width 151 height 14
click at [656, 250] on link "reddit.com...comments/1exg032/whats_the_best_marketing_automation_tool_out_there" at bounding box center [630, 255] width 388 height 14
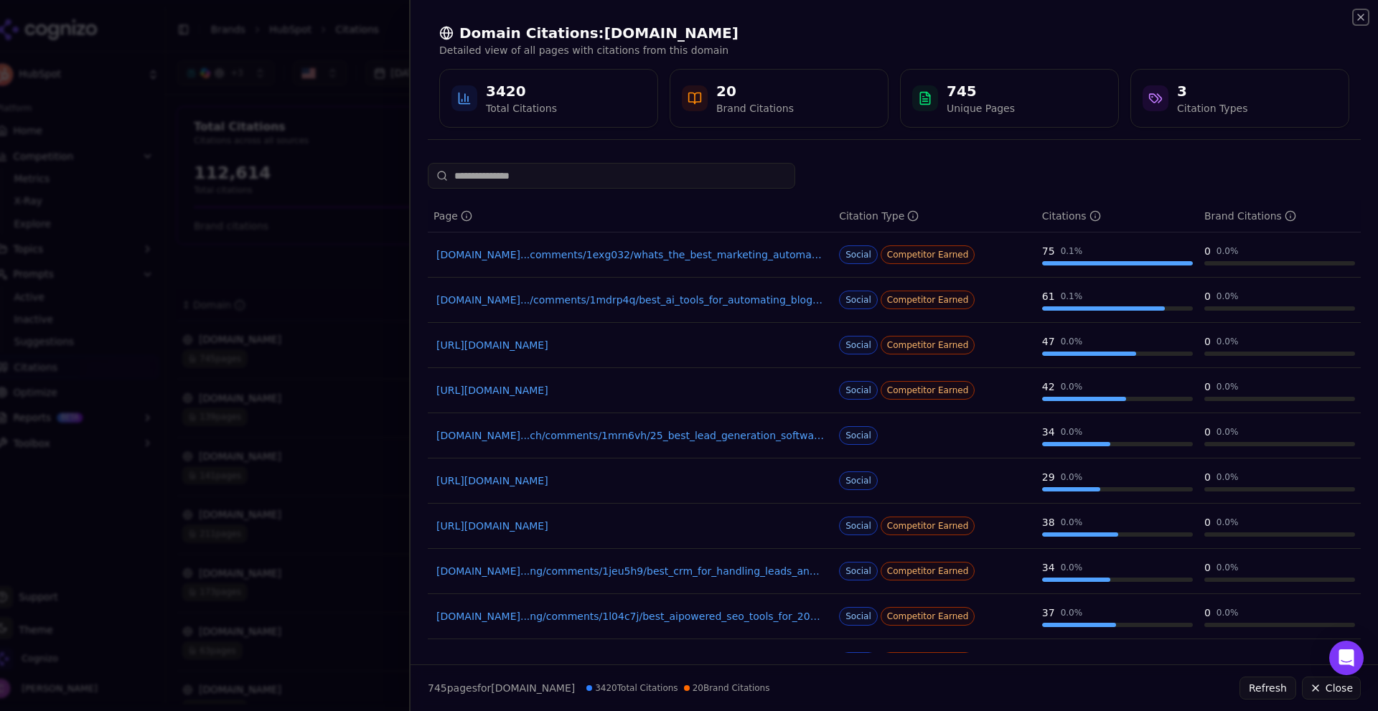
click at [1362, 17] on icon "button" at bounding box center [1360, 16] width 11 height 11
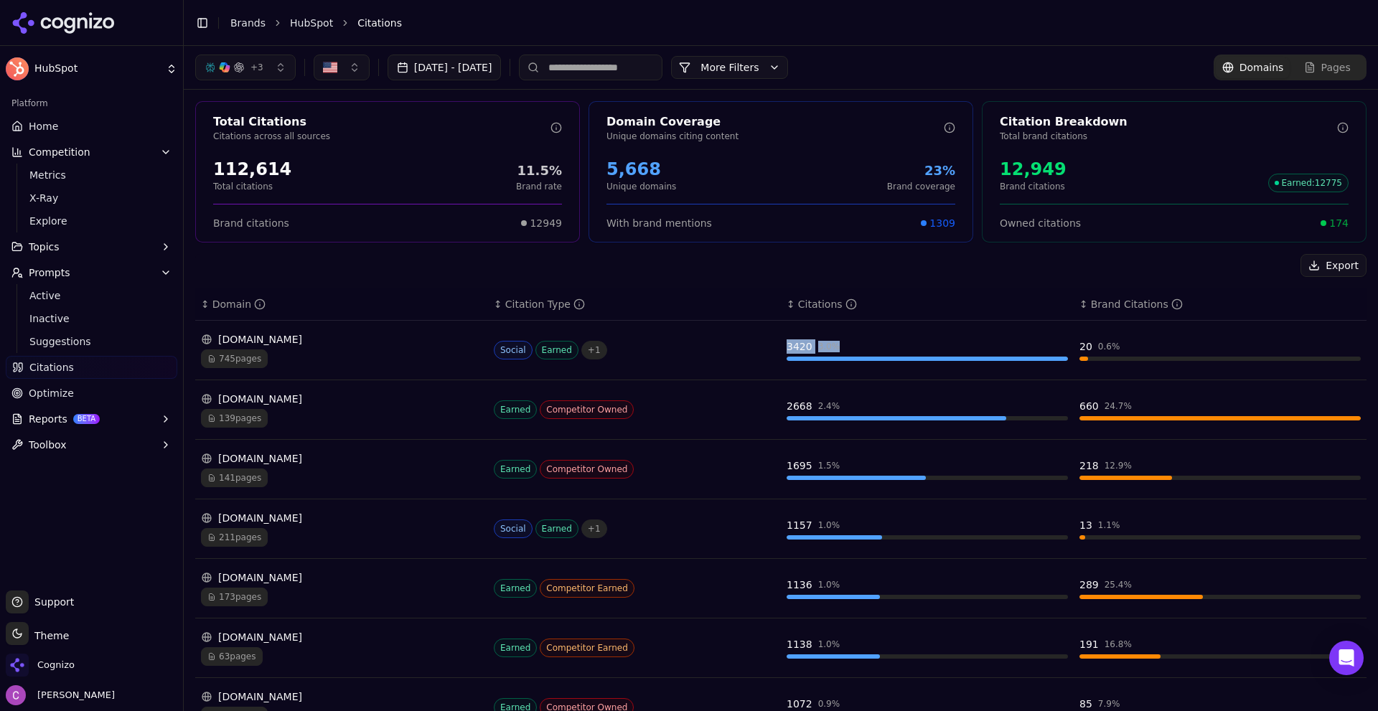
drag, startPoint x: 754, startPoint y: 352, endPoint x: 844, endPoint y: 349, distance: 89.7
click at [843, 350] on tr "reddit.com 745 pages Social Earned + 1 3420 3.0 % 20 0.6 %" at bounding box center [780, 351] width 1171 height 60
click at [887, 349] on div "3420 3.0 %" at bounding box center [926, 346] width 281 height 14
click at [965, 338] on td "3420 3.0 %" at bounding box center [927, 351] width 293 height 60
click at [1324, 59] on link "Pages" at bounding box center [1326, 67] width 75 height 21
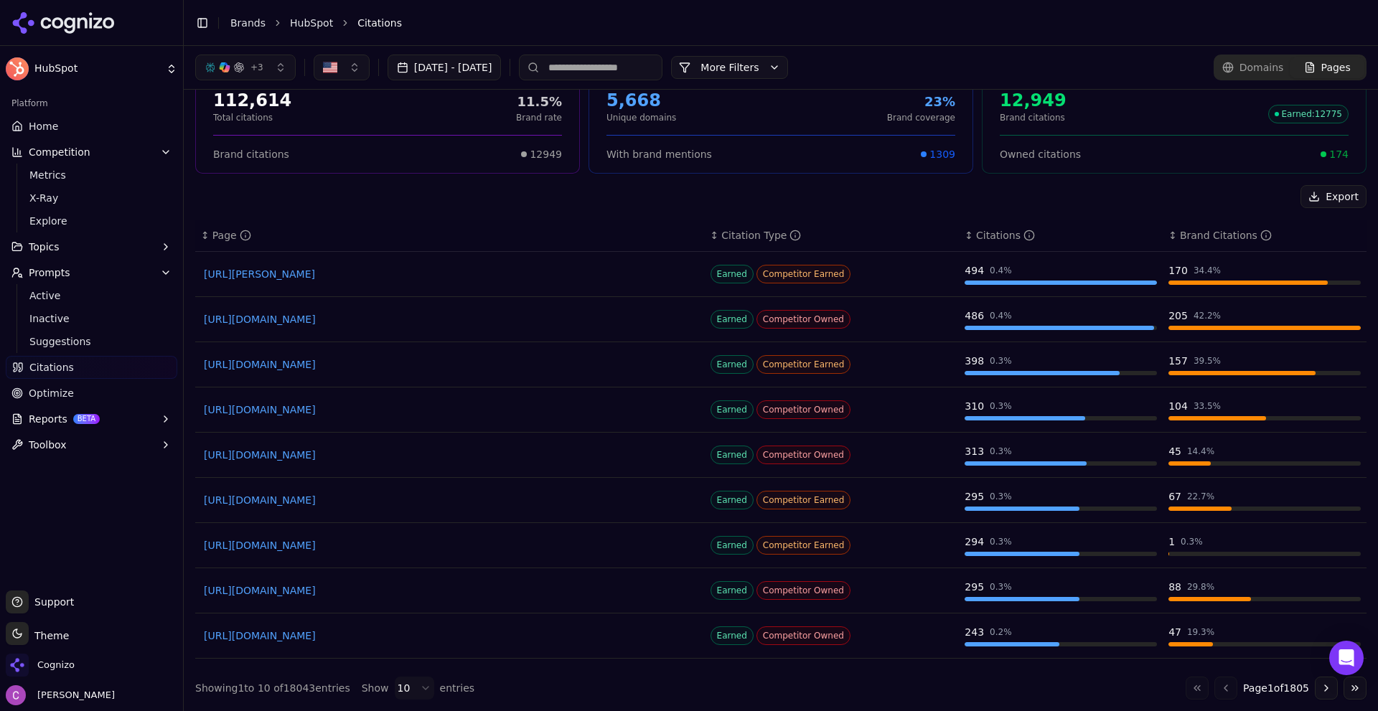
click at [67, 397] on span "Optimize" at bounding box center [51, 393] width 45 height 14
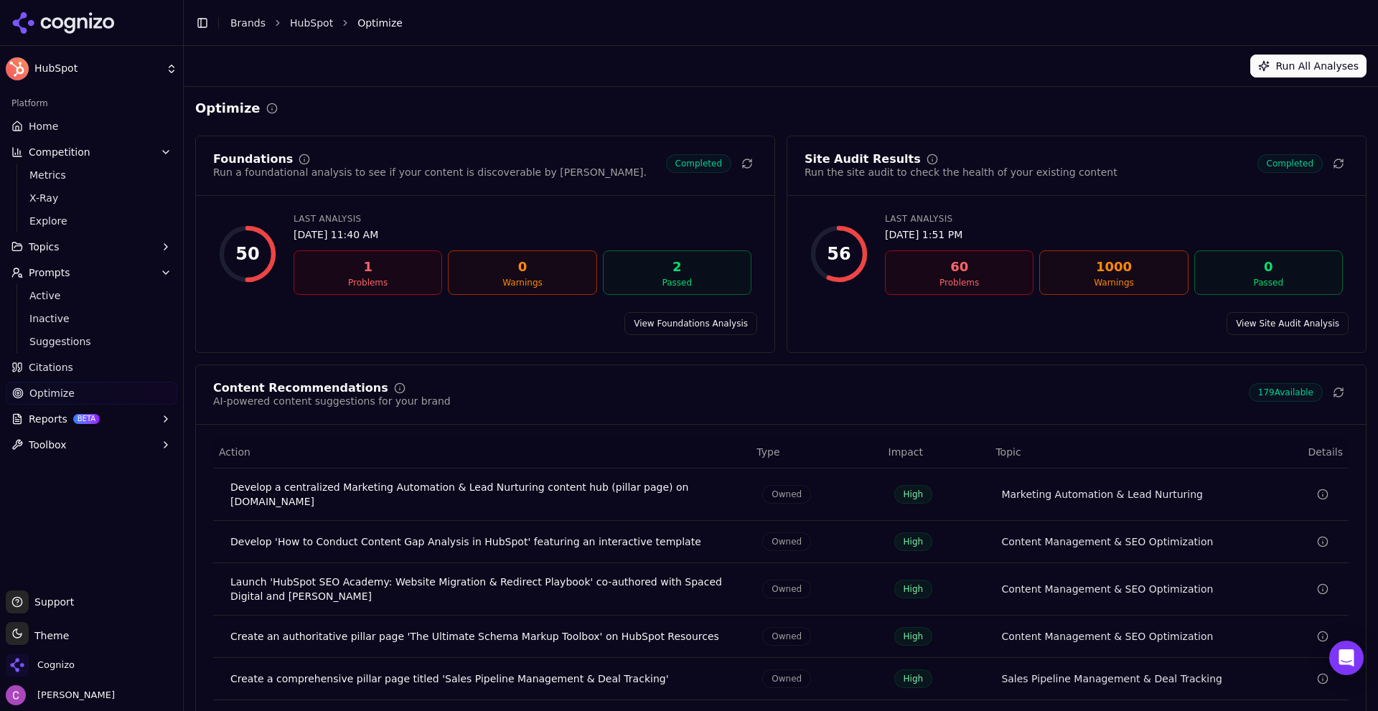
scroll to position [43, 0]
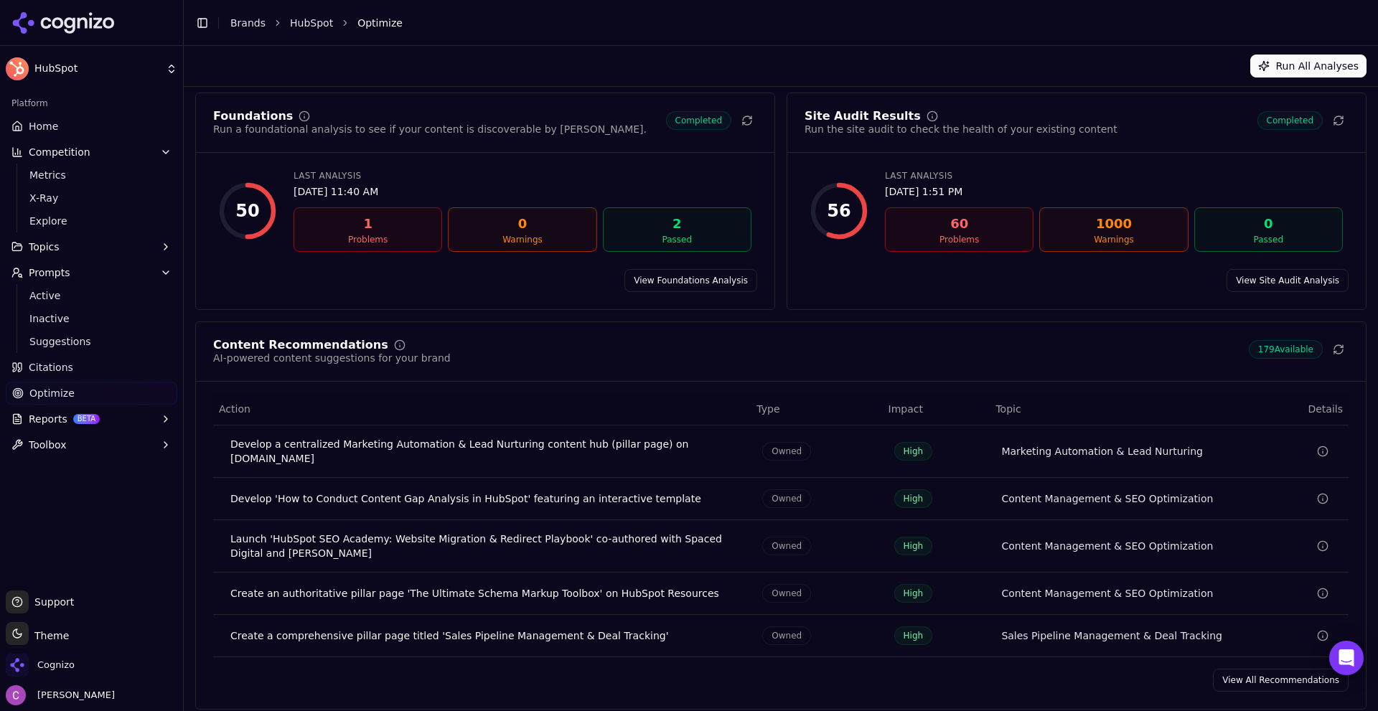
click at [1239, 671] on link "View All Recommendations" at bounding box center [1281, 680] width 136 height 23
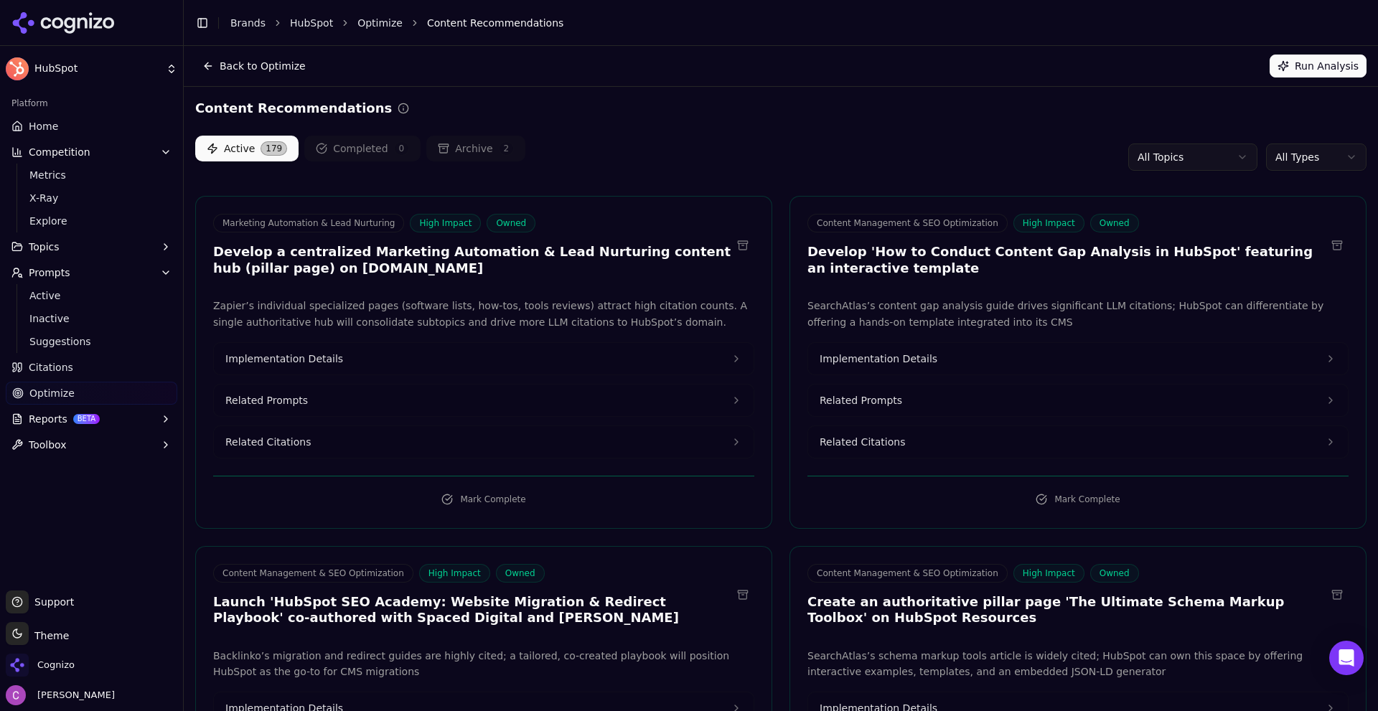
click at [742, 152] on div "Active 179 Completed 0 Archive 2 All Topics All Types" at bounding box center [780, 157] width 1171 height 43
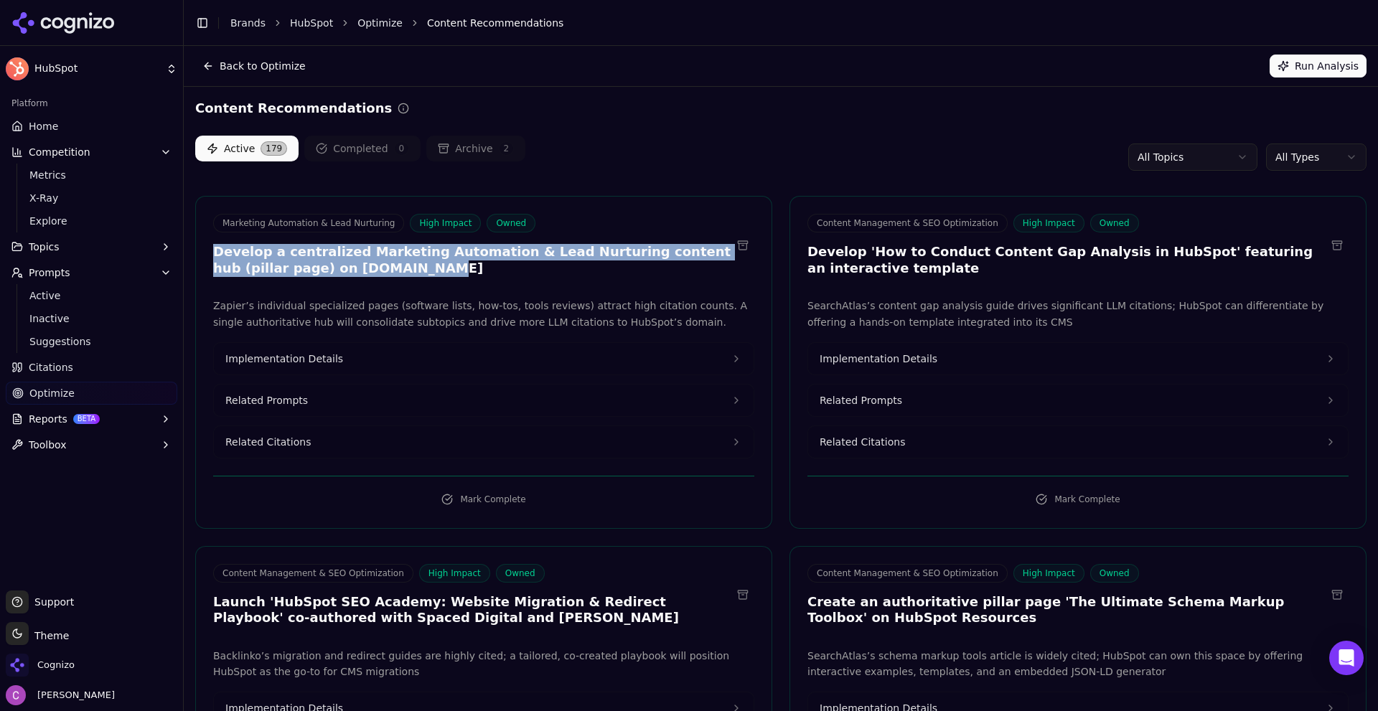
drag, startPoint x: 209, startPoint y: 244, endPoint x: 556, endPoint y: 276, distance: 348.7
click at [556, 276] on div "Marketing Automation & Lead Nurturing High Impact Owned Develop a centralized M…" at bounding box center [483, 247] width 575 height 67
click at [559, 275] on h3 "Develop a centralized Marketing Automation & Lead Nurturing content hub (pillar…" at bounding box center [472, 260] width 518 height 32
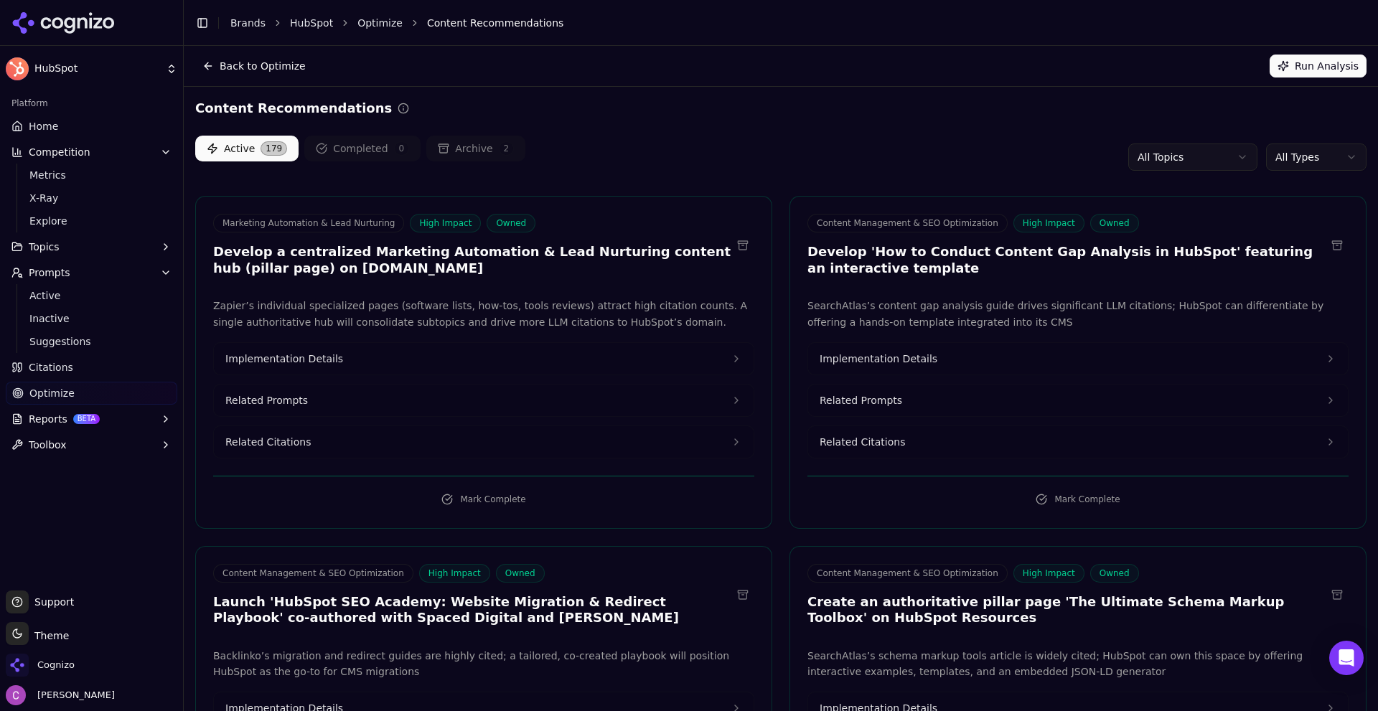
click at [306, 395] on button "Related Prompts" at bounding box center [484, 401] width 540 height 32
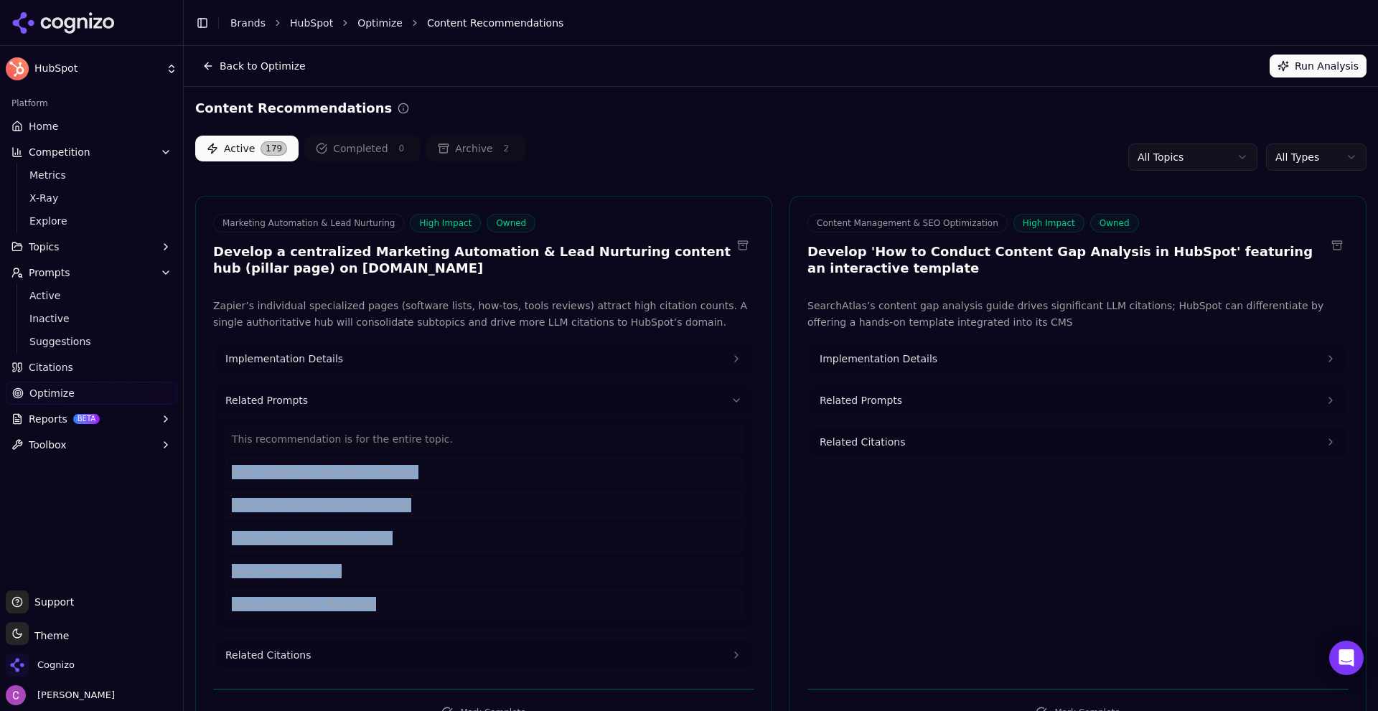
drag, startPoint x: 368, startPoint y: 605, endPoint x: 207, endPoint y: 476, distance: 206.3
click at [207, 476] on div "Zapier’s individual specialized pages (software lists, how-tos, tools reviews) …" at bounding box center [483, 485] width 575 height 374
click at [387, 666] on button "Related Citations" at bounding box center [484, 655] width 540 height 32
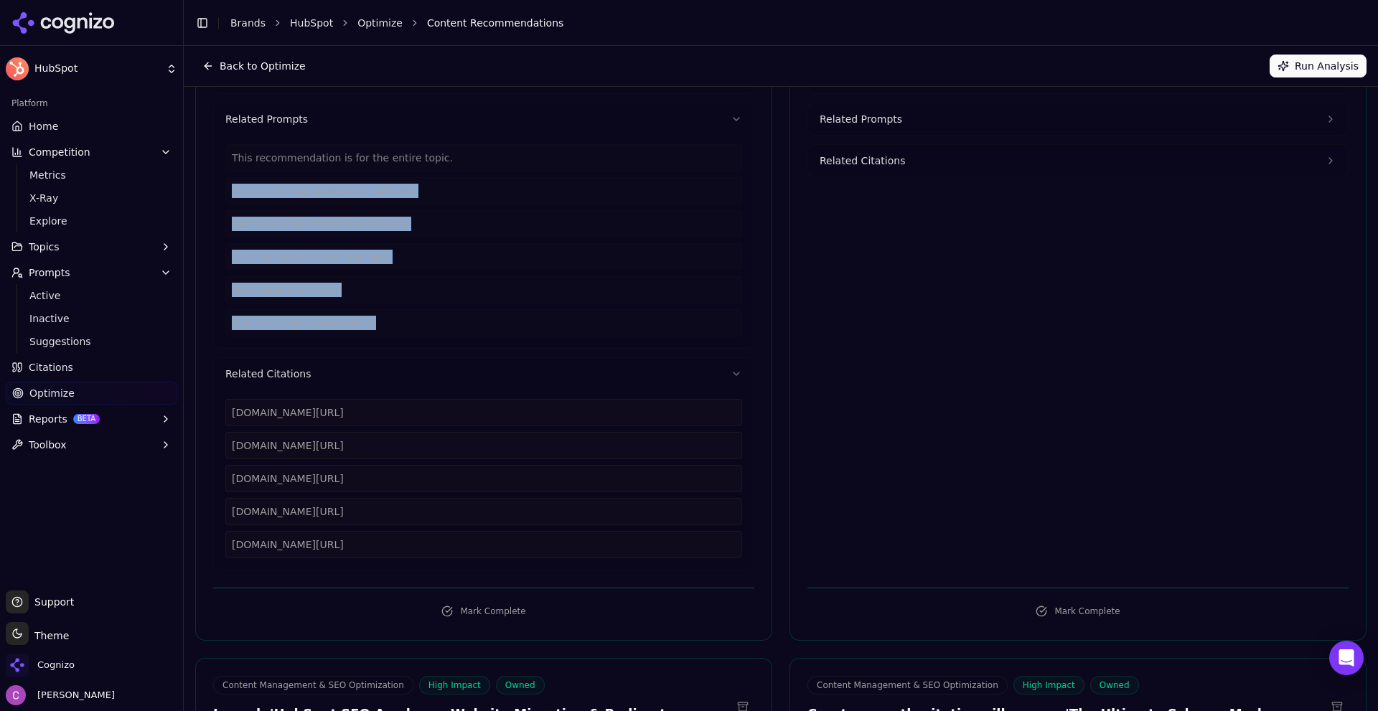
scroll to position [287, 0]
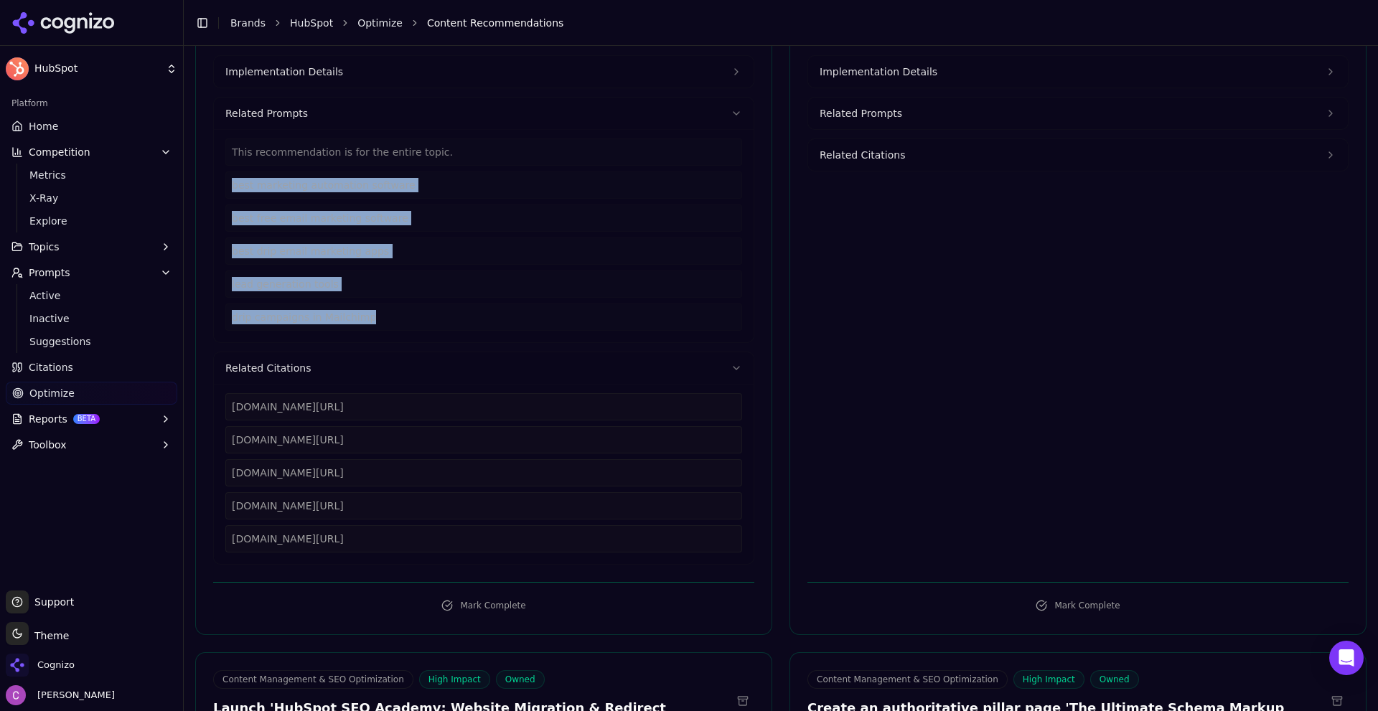
drag, startPoint x: 473, startPoint y: 536, endPoint x: 222, endPoint y: 409, distance: 280.8
click at [222, 409] on div "zapier.com/blog/best-marketing-automation-software zapier.com/blog/free-email-m…" at bounding box center [484, 474] width 540 height 180
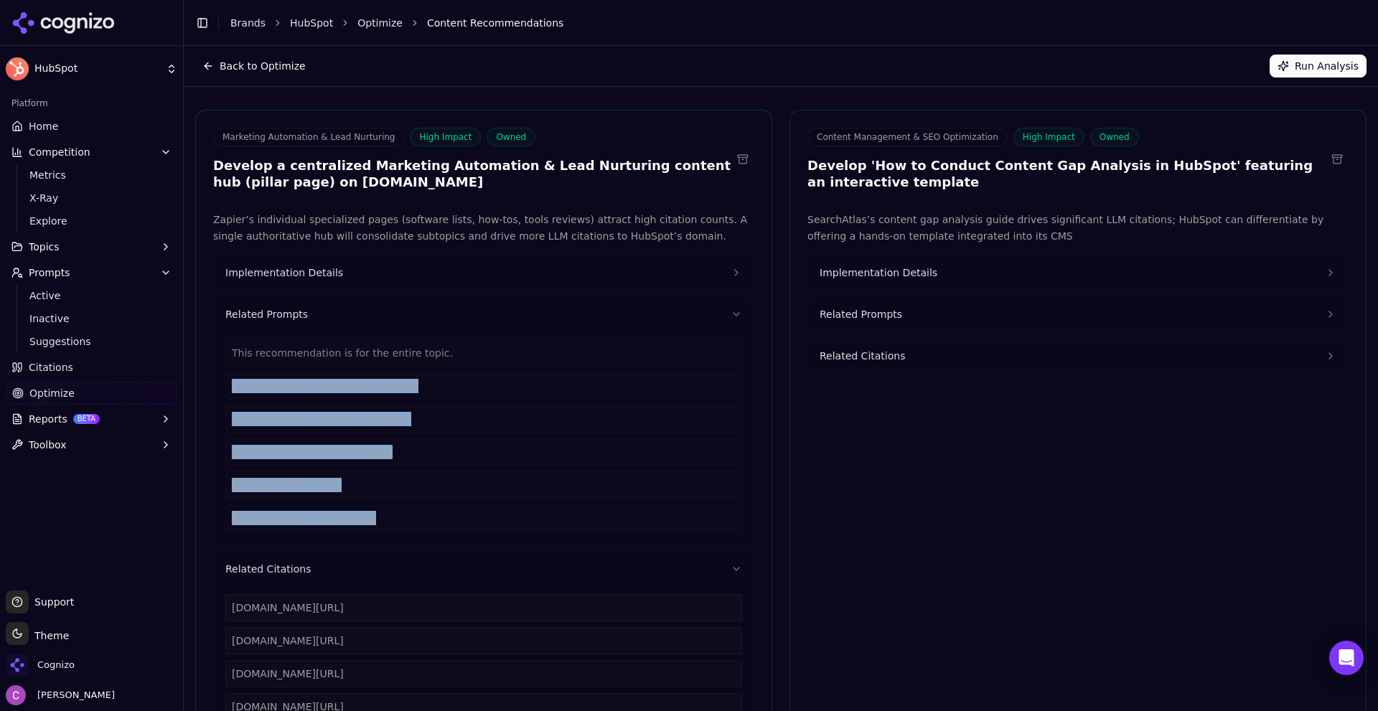
scroll to position [72, 0]
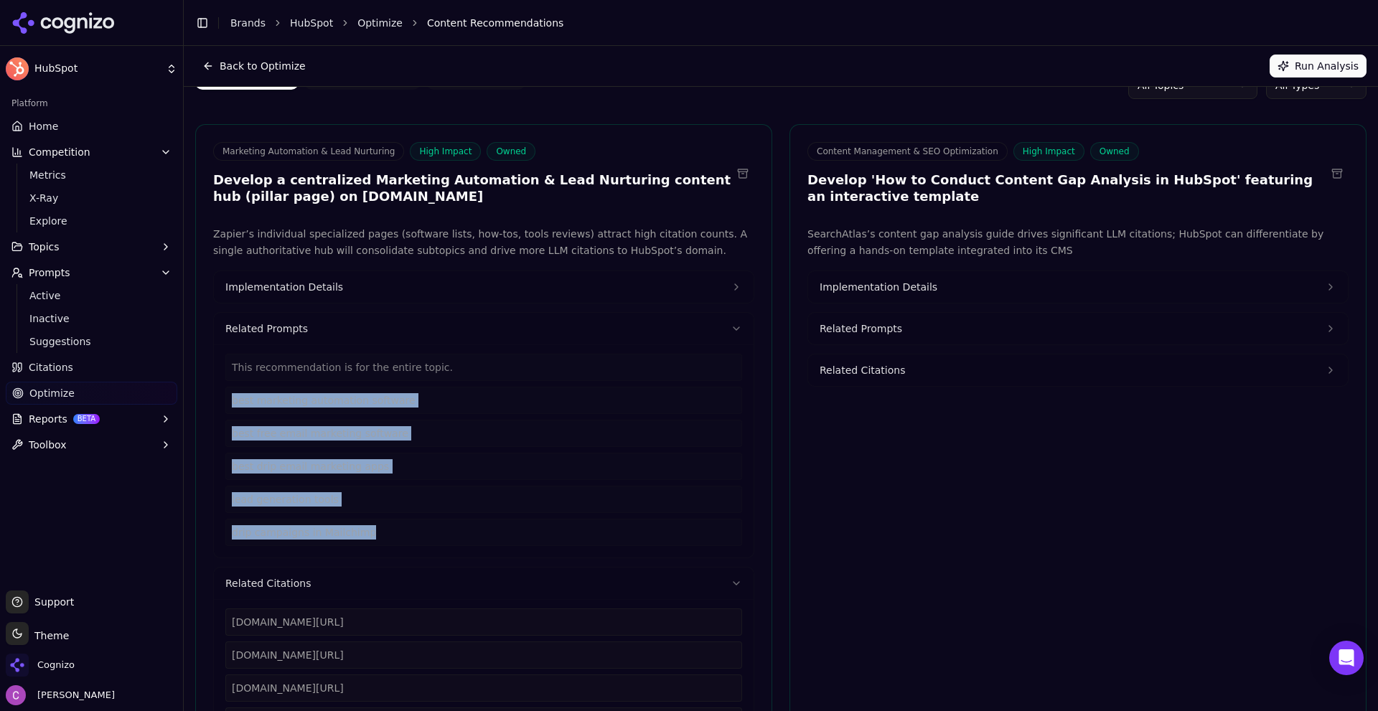
click at [352, 291] on button "Implementation Details" at bounding box center [484, 287] width 540 height 32
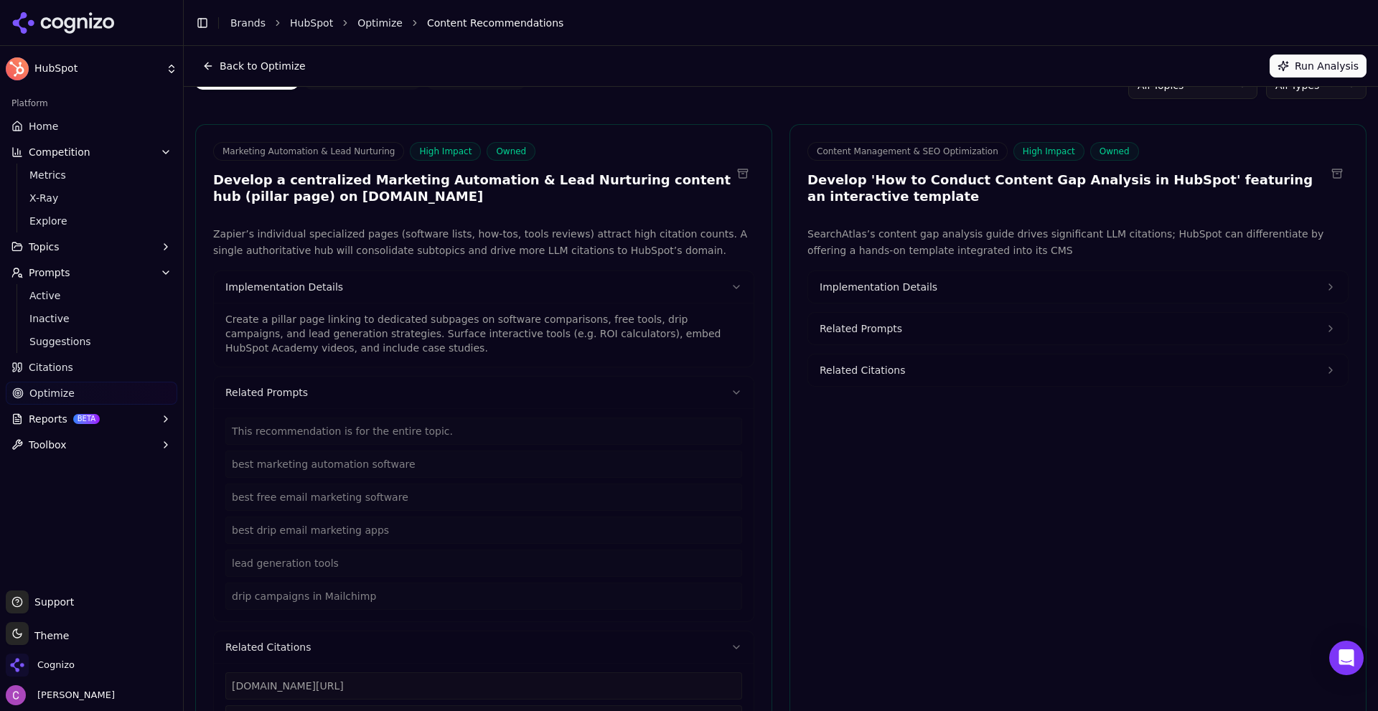
click at [372, 323] on p "Create a pillar page linking to dedicated subpages on software comparisons, fre…" at bounding box center [483, 333] width 517 height 43
click at [373, 323] on p "Create a pillar page linking to dedicated subpages on software comparisons, fre…" at bounding box center [483, 333] width 517 height 43
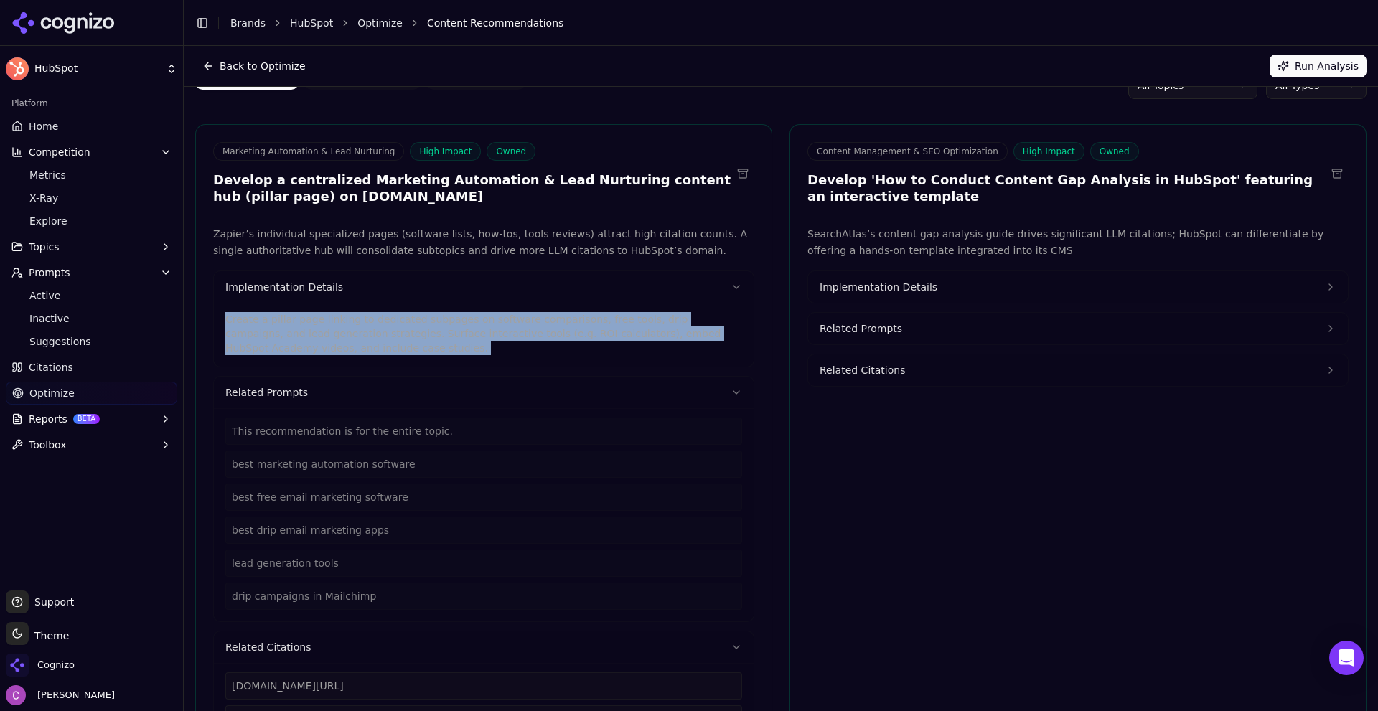
click at [373, 323] on p "Create a pillar page linking to dedicated subpages on software comparisons, fre…" at bounding box center [483, 333] width 517 height 43
click at [880, 281] on span "Implementation Details" at bounding box center [878, 287] width 118 height 14
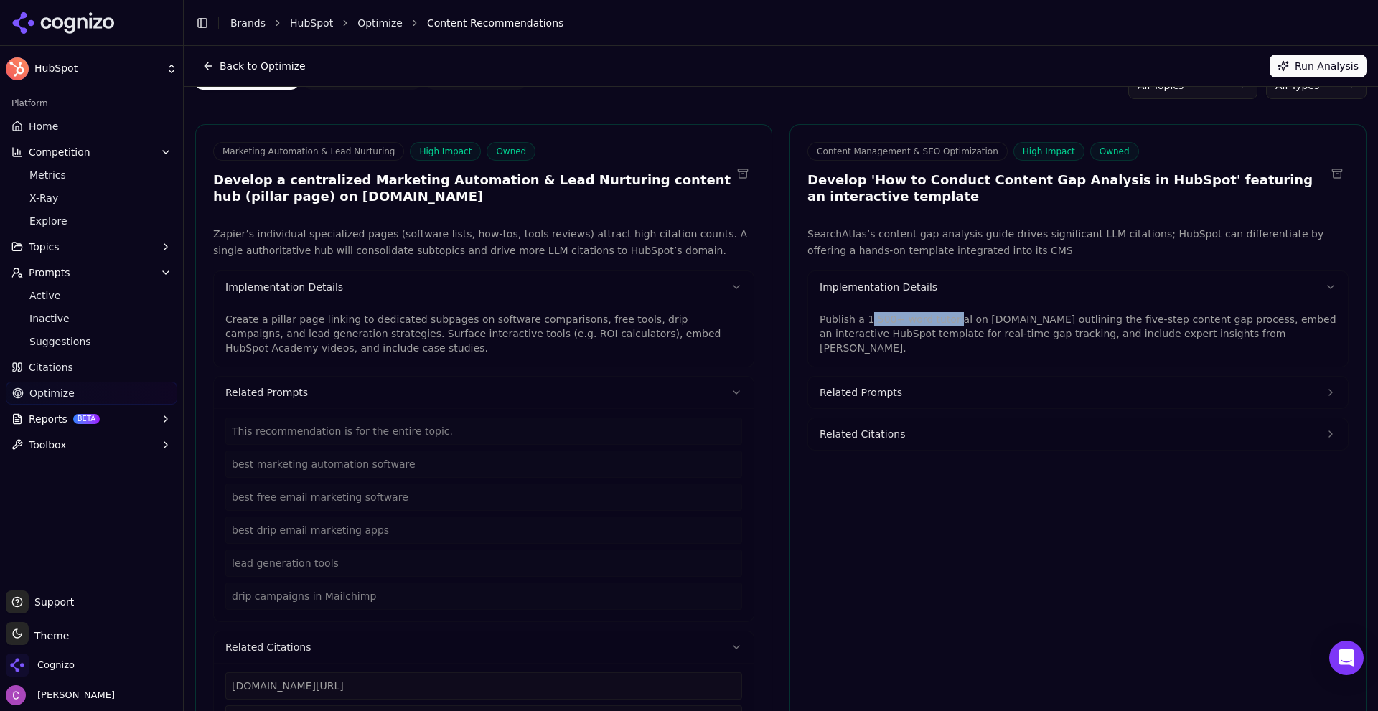
drag, startPoint x: 860, startPoint y: 321, endPoint x: 941, endPoint y: 324, distance: 81.2
click at [941, 324] on p "Publish a 1,500+ word tutorial on blog.hubspot.com outlining the five-step cont…" at bounding box center [1077, 333] width 517 height 43
drag, startPoint x: 990, startPoint y: 316, endPoint x: 1056, endPoint y: 319, distance: 66.1
click at [1048, 319] on p "Publish a 1,500+ word tutorial on blog.hubspot.com outlining the five-step cont…" at bounding box center [1077, 333] width 517 height 43
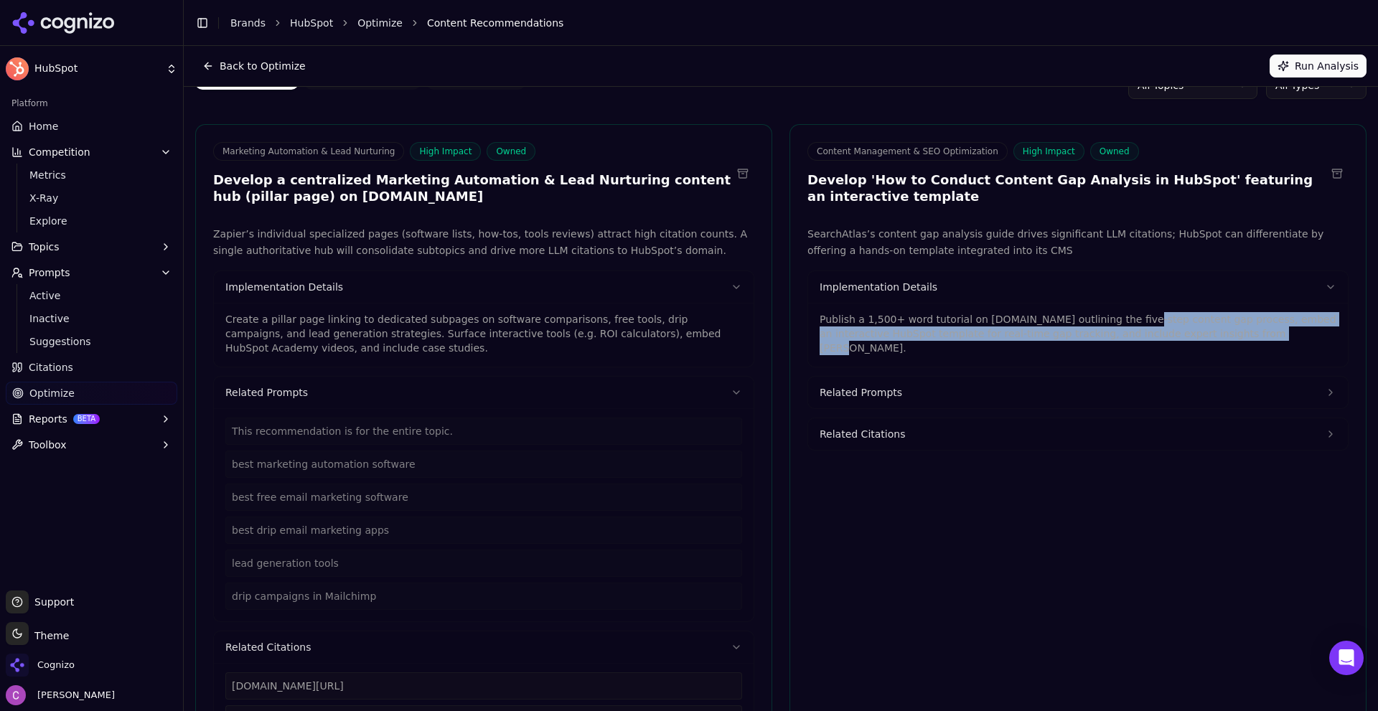
drag, startPoint x: 1111, startPoint y: 316, endPoint x: 1256, endPoint y: 327, distance: 146.1
click at [1231, 329] on p "Publish a 1,500+ word tutorial on blog.hubspot.com outlining the five-step cont…" at bounding box center [1077, 333] width 517 height 43
click at [1038, 334] on p "Publish a 1,500+ word tutorial on blog.hubspot.com outlining the five-step cont…" at bounding box center [1077, 333] width 517 height 43
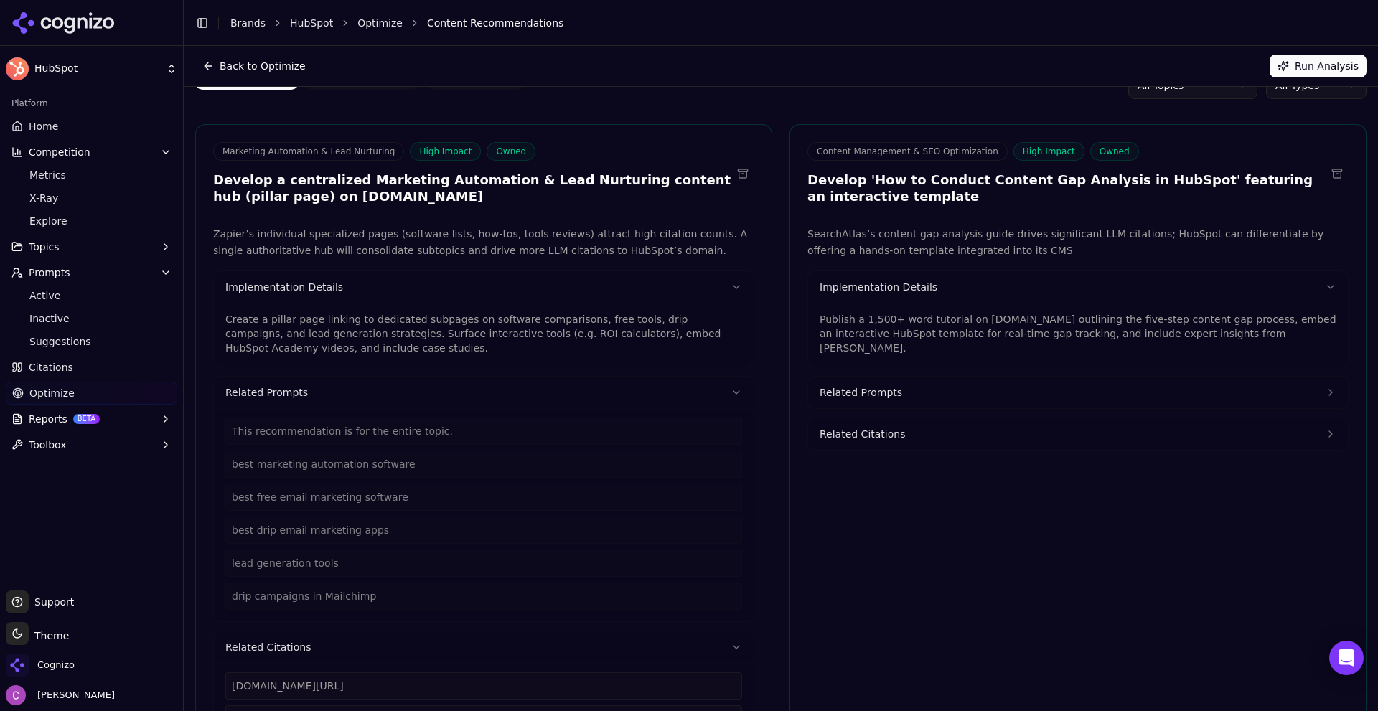
click at [883, 312] on p "Publish a 1,500+ word tutorial on blog.hubspot.com outlining the five-step cont…" at bounding box center [1077, 333] width 517 height 43
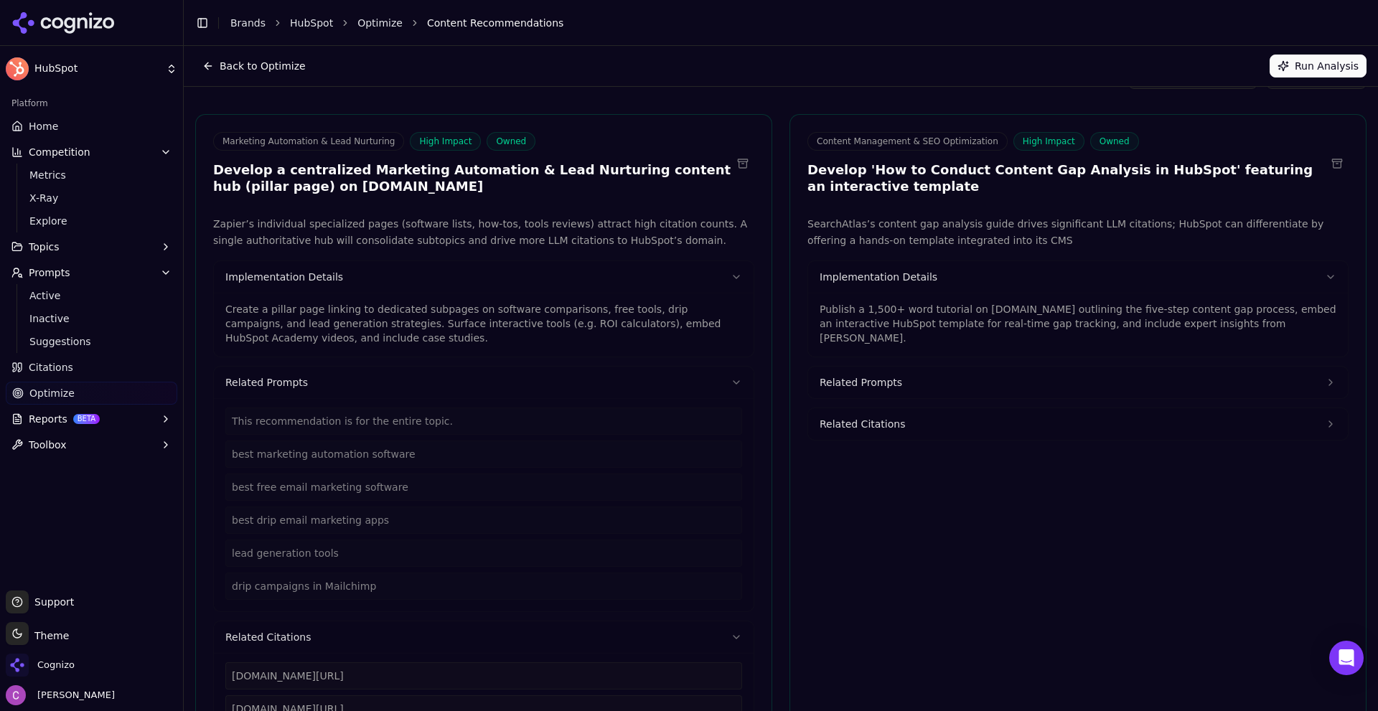
scroll to position [0, 0]
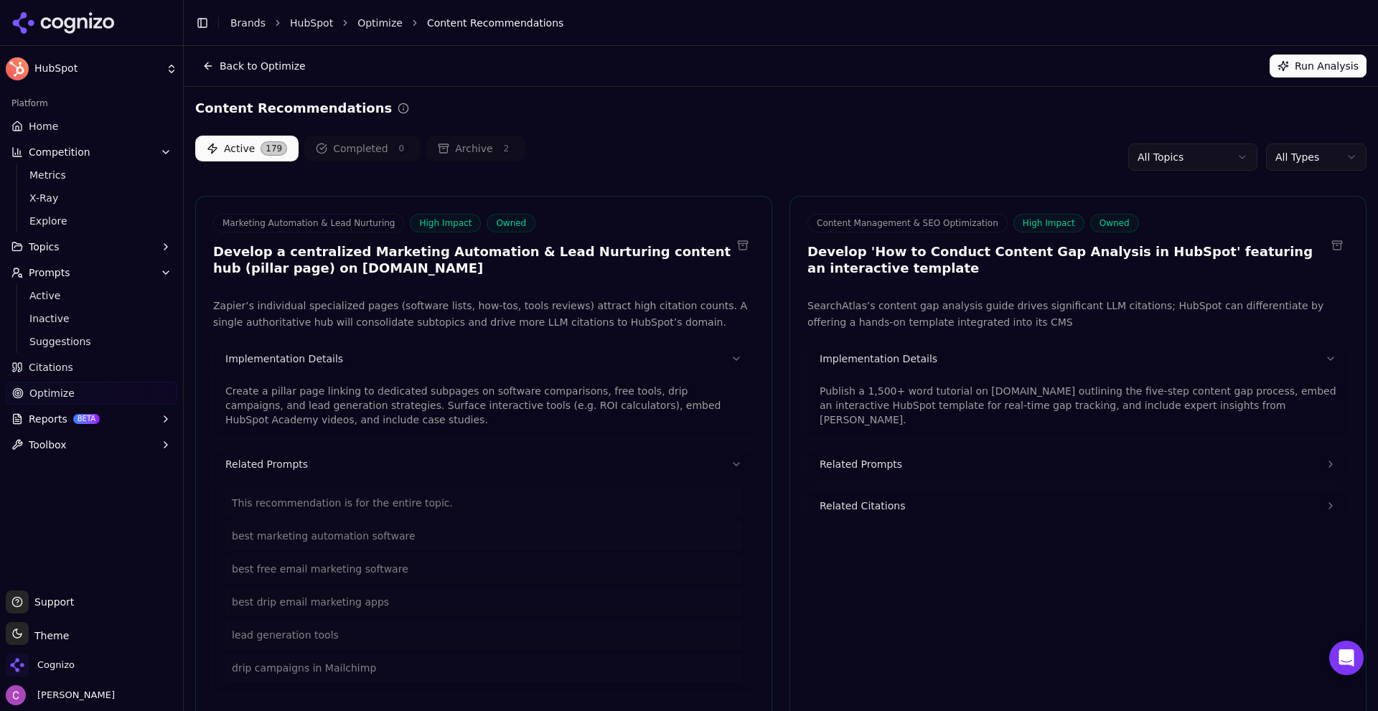
click at [1202, 151] on html "HubSpot Platform Home Competition Metrics X-Ray Explore Topics Prompts Active I…" at bounding box center [689, 355] width 1378 height 711
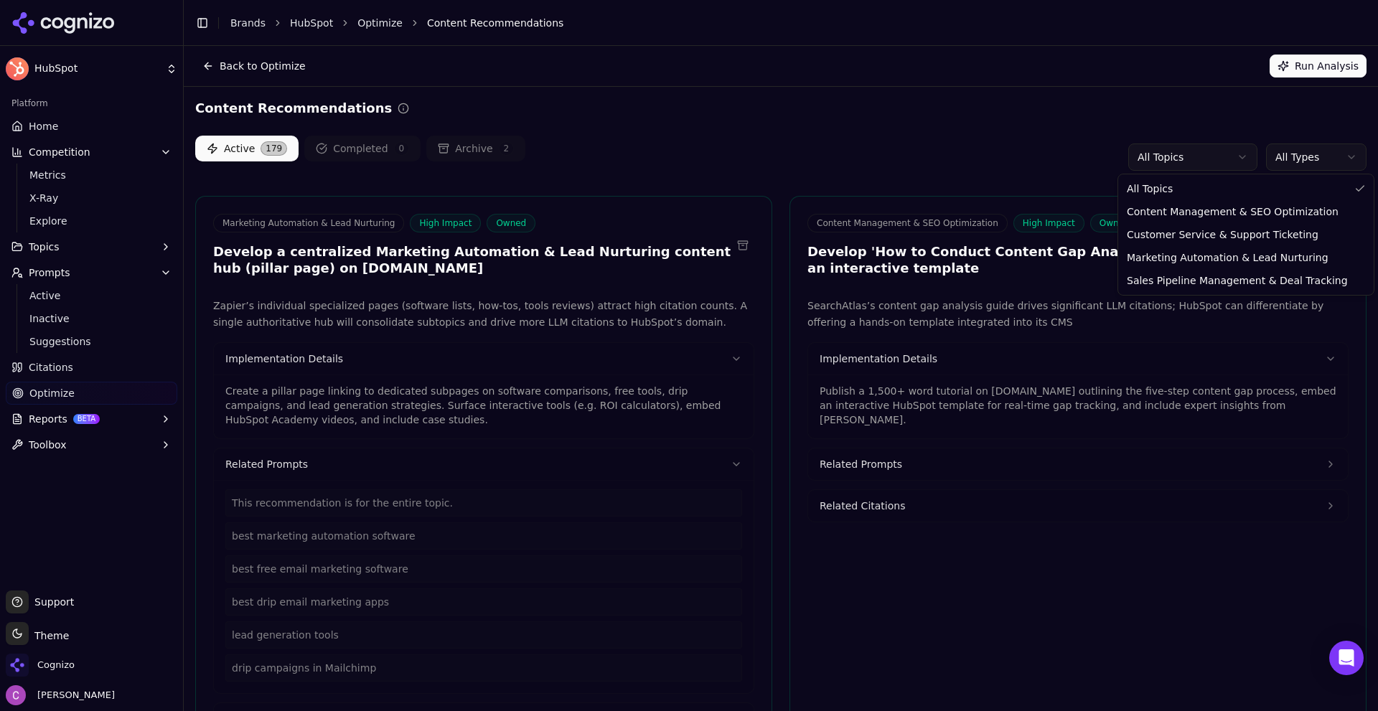
click at [1167, 101] on html "HubSpot Platform Home Competition Metrics X-Ray Explore Topics Prompts Active I…" at bounding box center [689, 355] width 1378 height 711
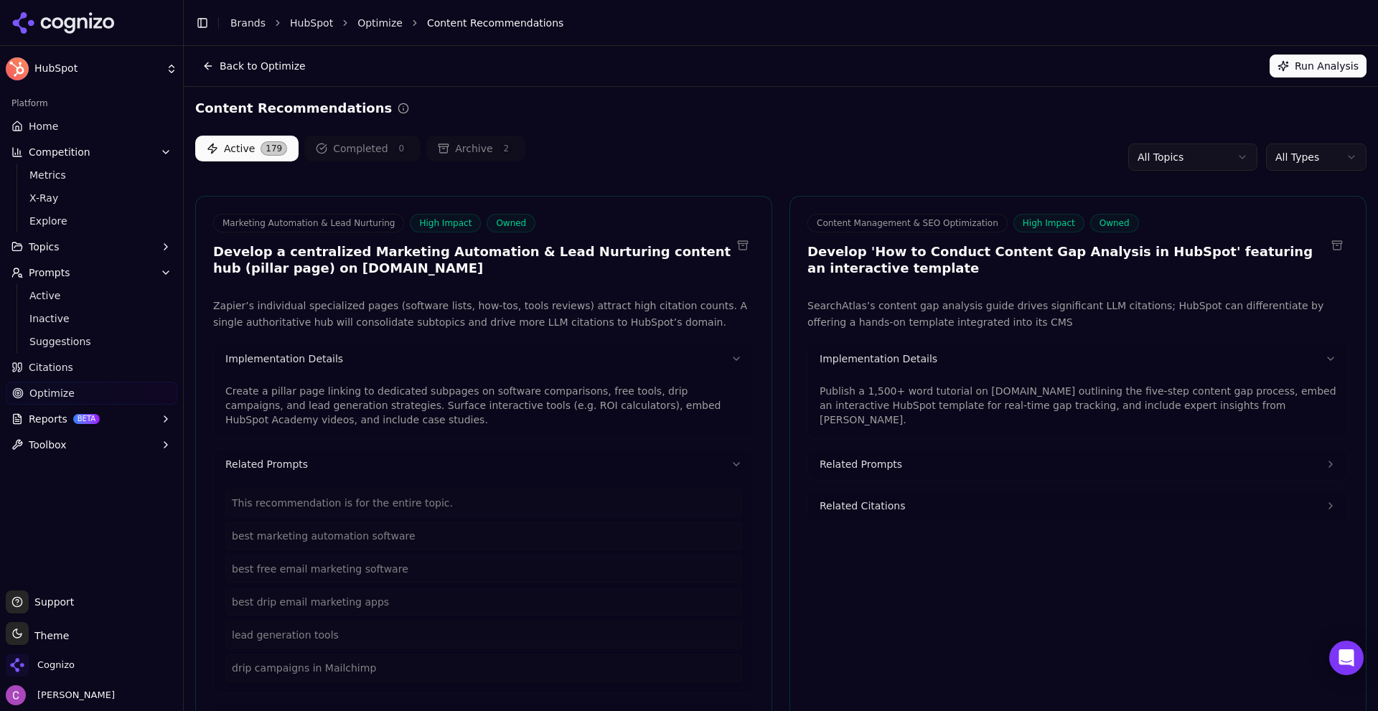
click at [1271, 154] on html "HubSpot Platform Home Competition Metrics X-Ray Explore Topics Prompts Active I…" at bounding box center [689, 355] width 1378 height 711
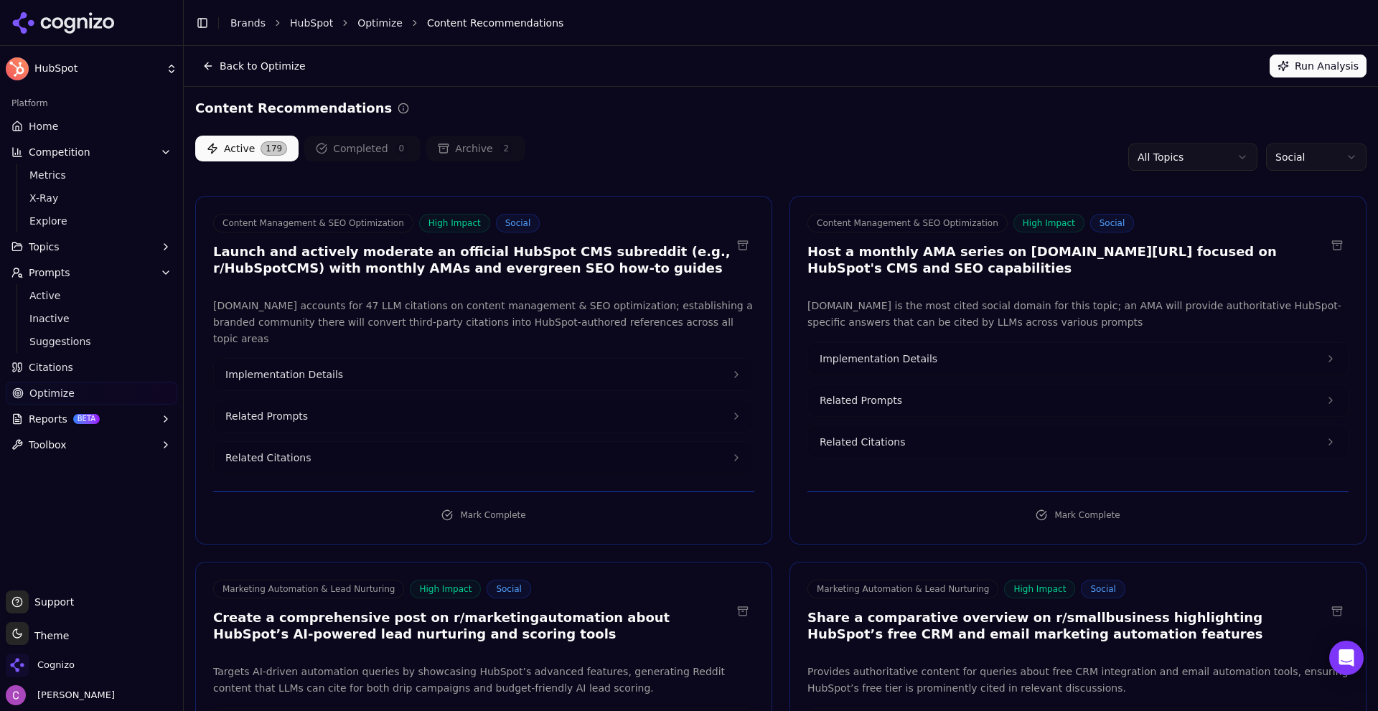
click at [998, 114] on div "Content Recommendations" at bounding box center [780, 108] width 1171 height 20
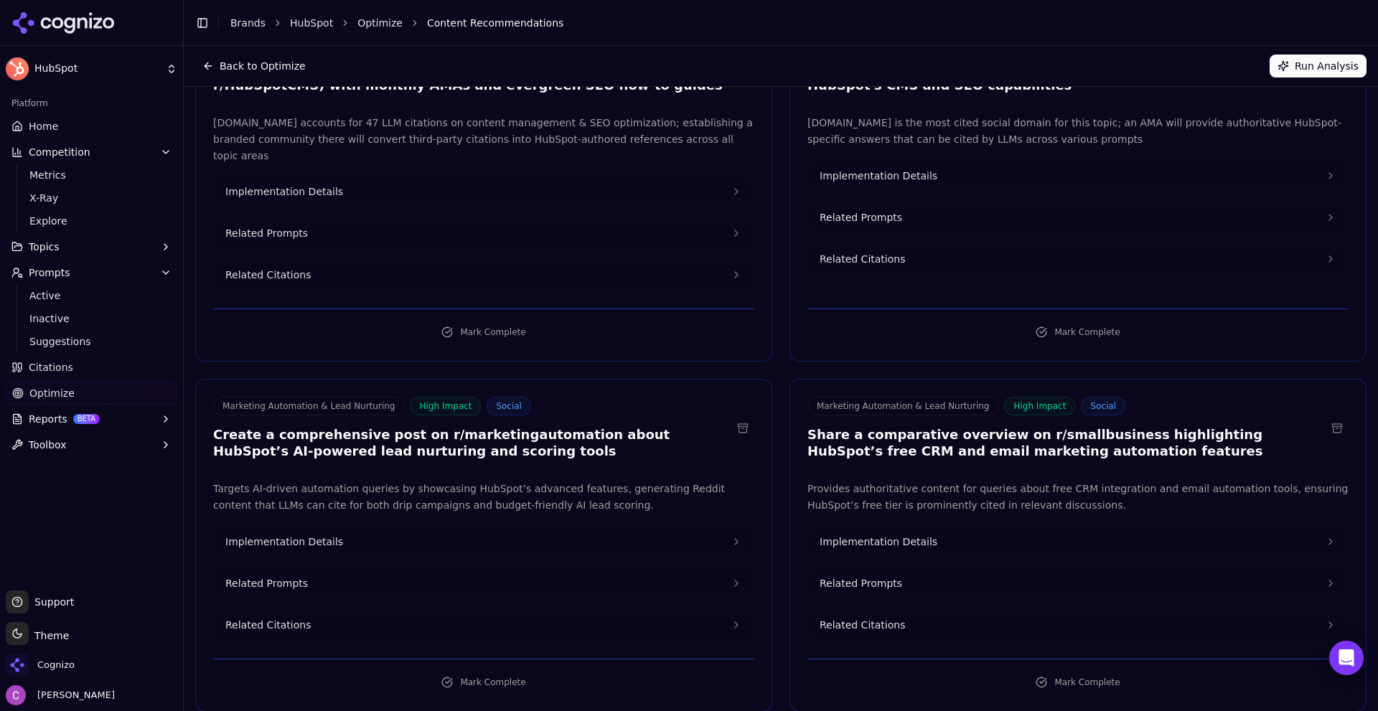
scroll to position [215, 0]
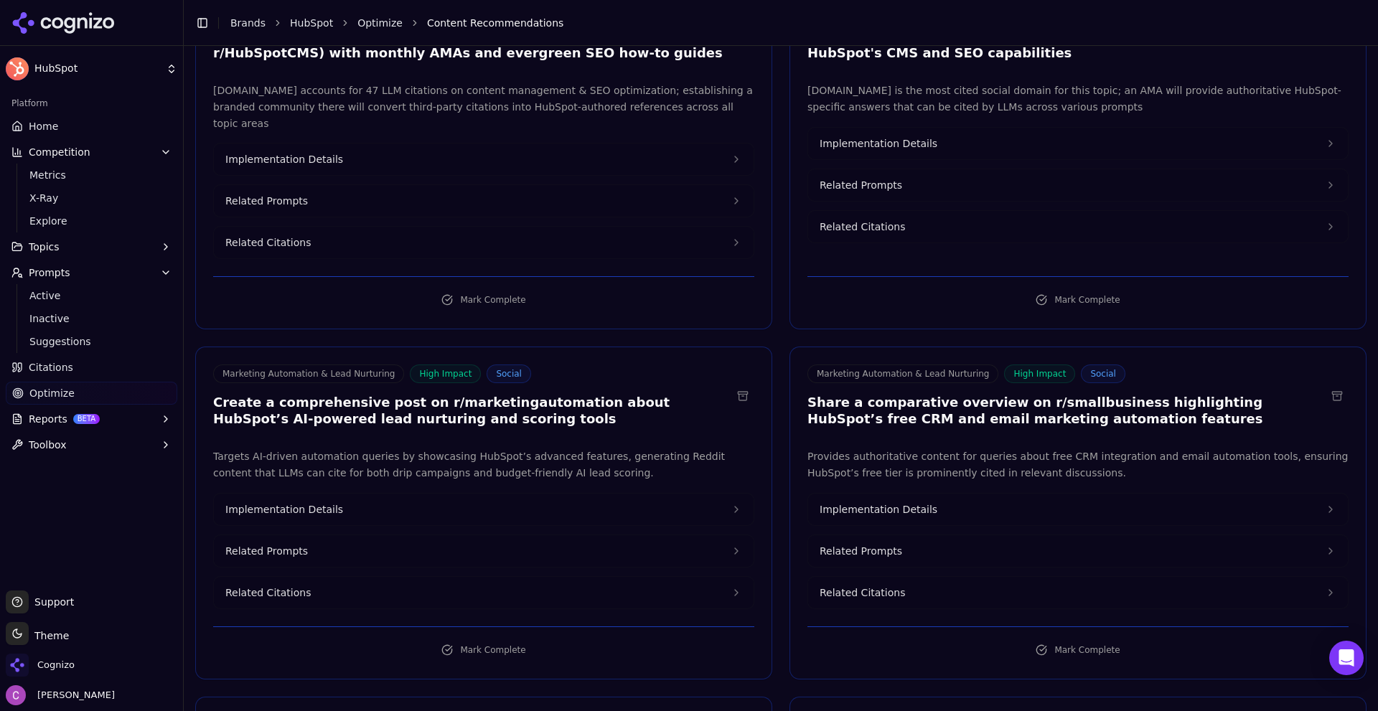
click at [489, 395] on h3 "Create a comprehensive post on r/marketingautomation about HubSpot’s AI-powered…" at bounding box center [472, 411] width 518 height 32
click at [491, 395] on h3 "Create a comprehensive post on r/marketingautomation about HubSpot’s AI-powered…" at bounding box center [472, 411] width 518 height 32
click at [1067, 395] on h3 "Share a comparative overview on r/smallbusiness highlighting HubSpot’s free CRM…" at bounding box center [1066, 411] width 518 height 32
click at [1065, 395] on h3 "Share a comparative overview on r/smallbusiness highlighting HubSpot’s free CRM…" at bounding box center [1066, 411] width 518 height 32
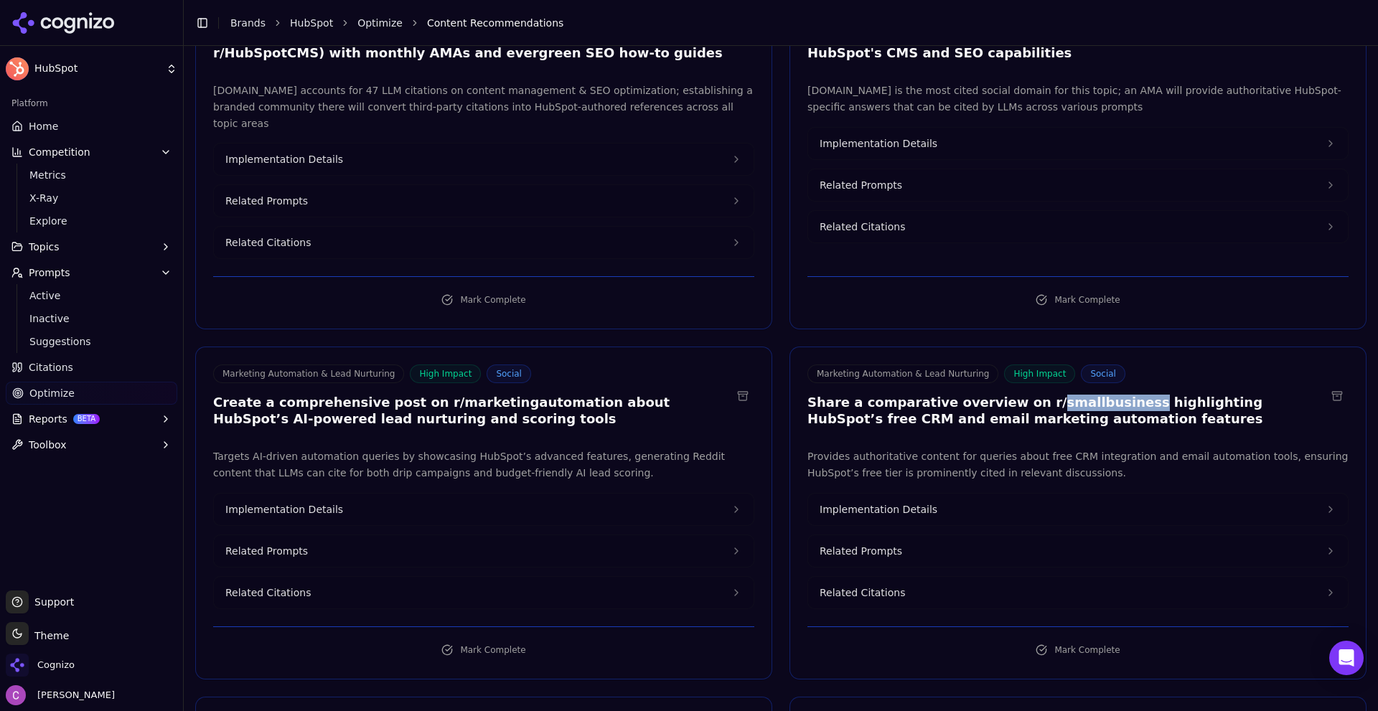
click at [433, 535] on button "Related Prompts" at bounding box center [484, 551] width 540 height 32
click at [939, 543] on button "Related Prompts" at bounding box center [1078, 551] width 540 height 32
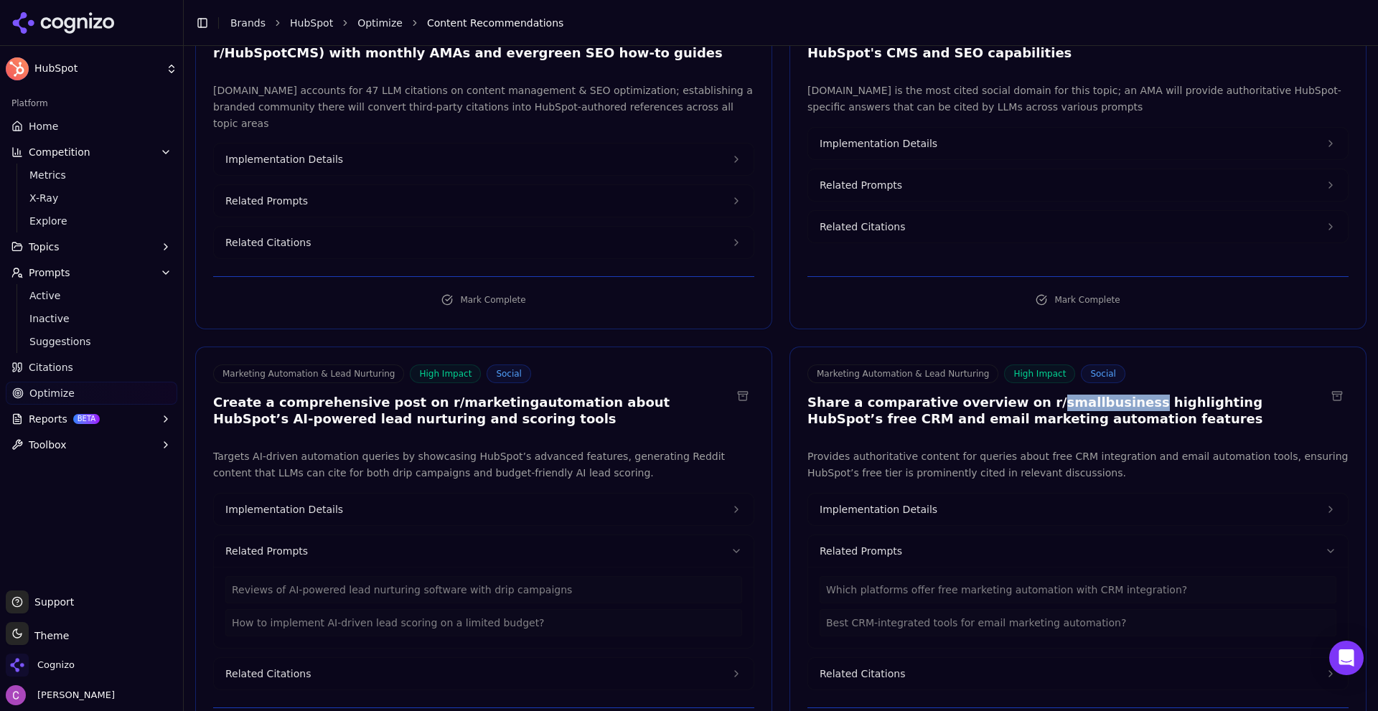
drag, startPoint x: 380, startPoint y: 487, endPoint x: 502, endPoint y: 497, distance: 122.3
click at [380, 494] on button "Implementation Details" at bounding box center [484, 510] width 540 height 32
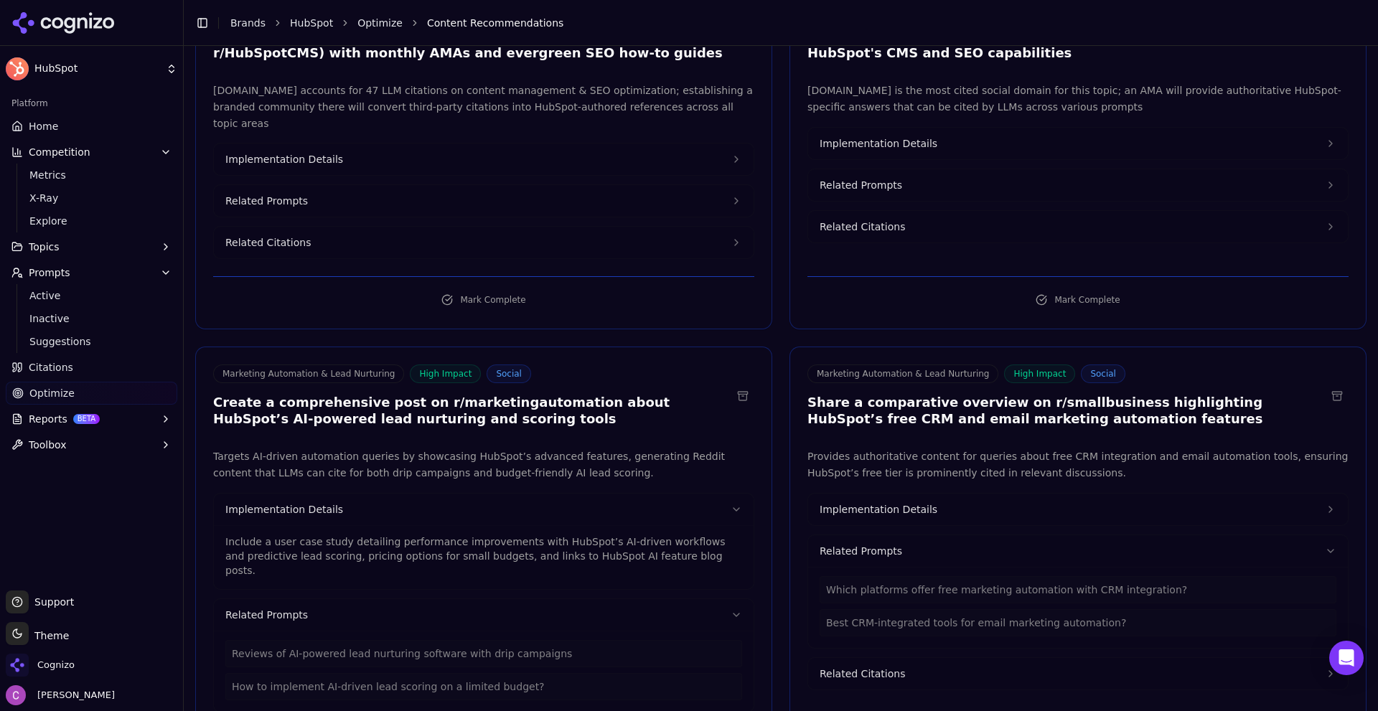
click at [865, 509] on div "Implementation Details Related Prompts Which platforms offer free marketing aut…" at bounding box center [1077, 591] width 541 height 197
click at [852, 494] on button "Implementation Details" at bounding box center [1078, 510] width 540 height 32
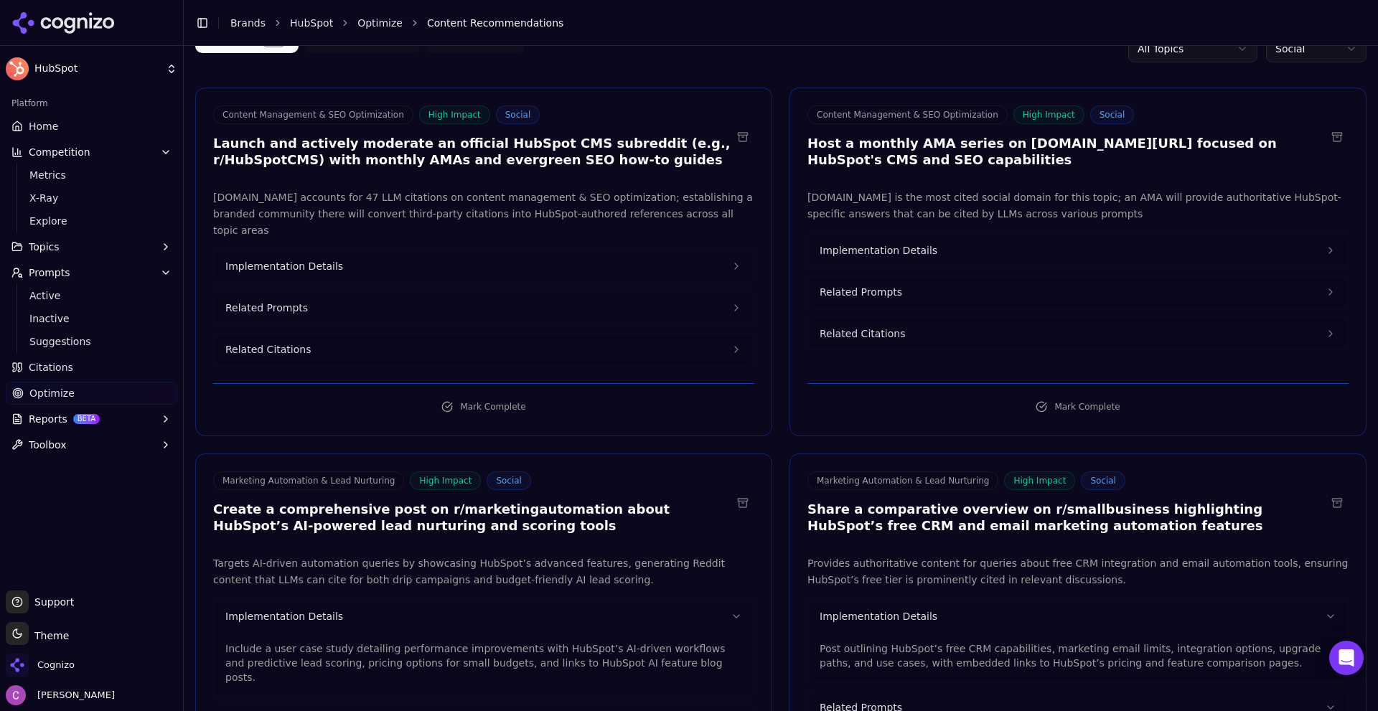
scroll to position [0, 0]
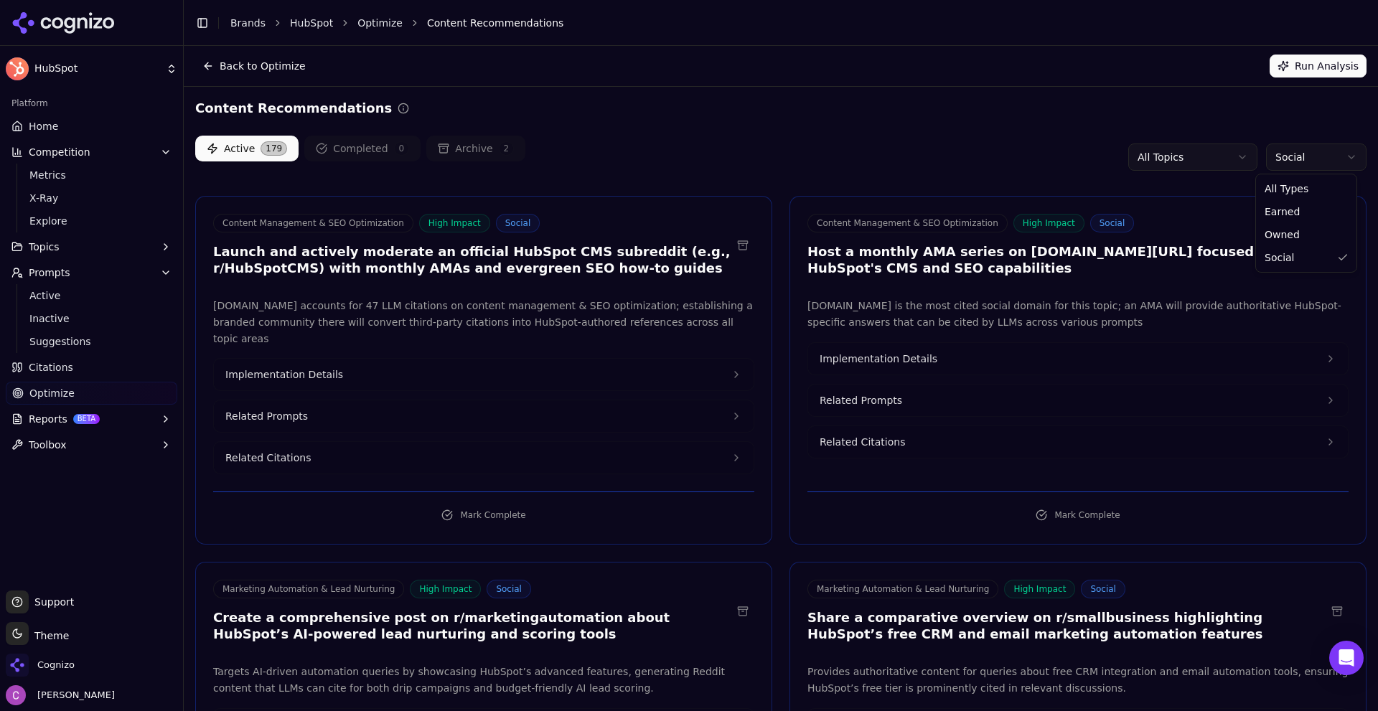
click at [1324, 146] on html "HubSpot Platform Home Competition Metrics X-Ray Explore Topics Prompts Active I…" at bounding box center [689, 355] width 1378 height 711
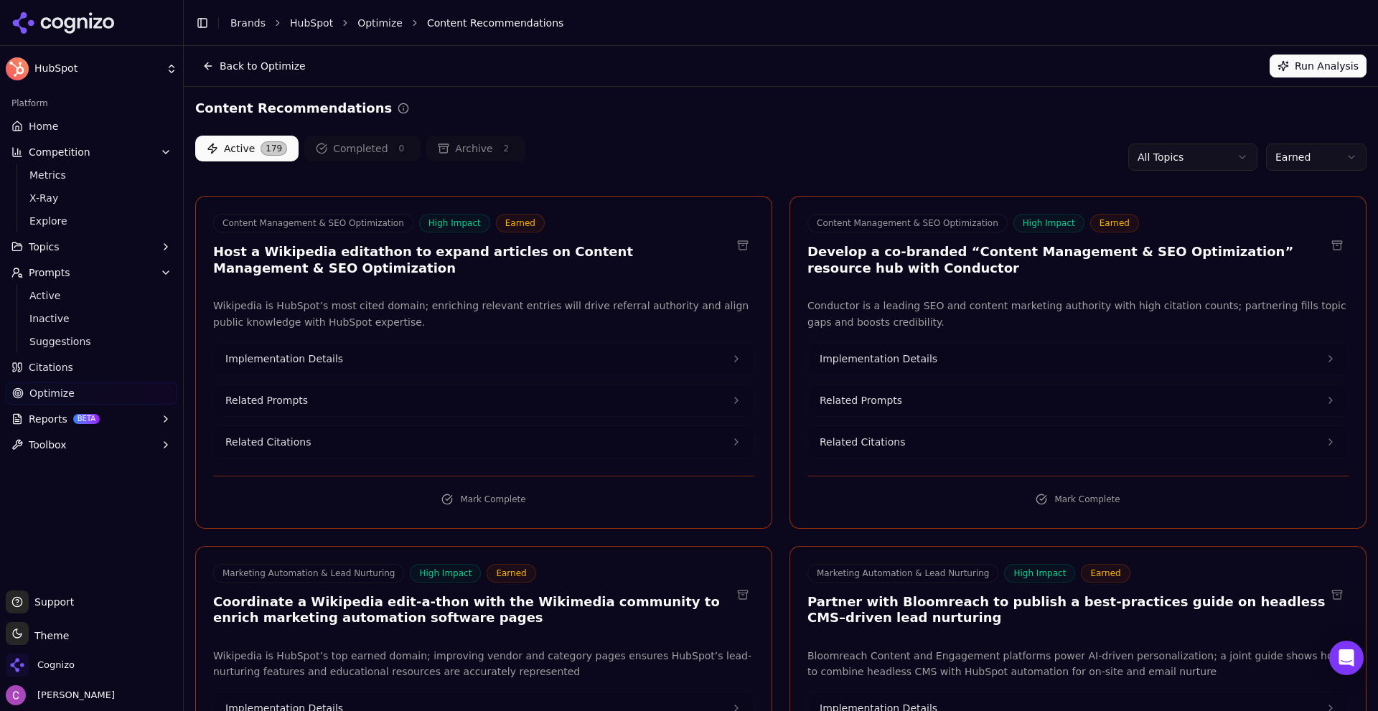
click at [906, 144] on div "Active 179 Completed 0 Archive 2 All Topics Earned" at bounding box center [780, 157] width 1171 height 43
click at [39, 394] on span "Optimize" at bounding box center [51, 393] width 45 height 14
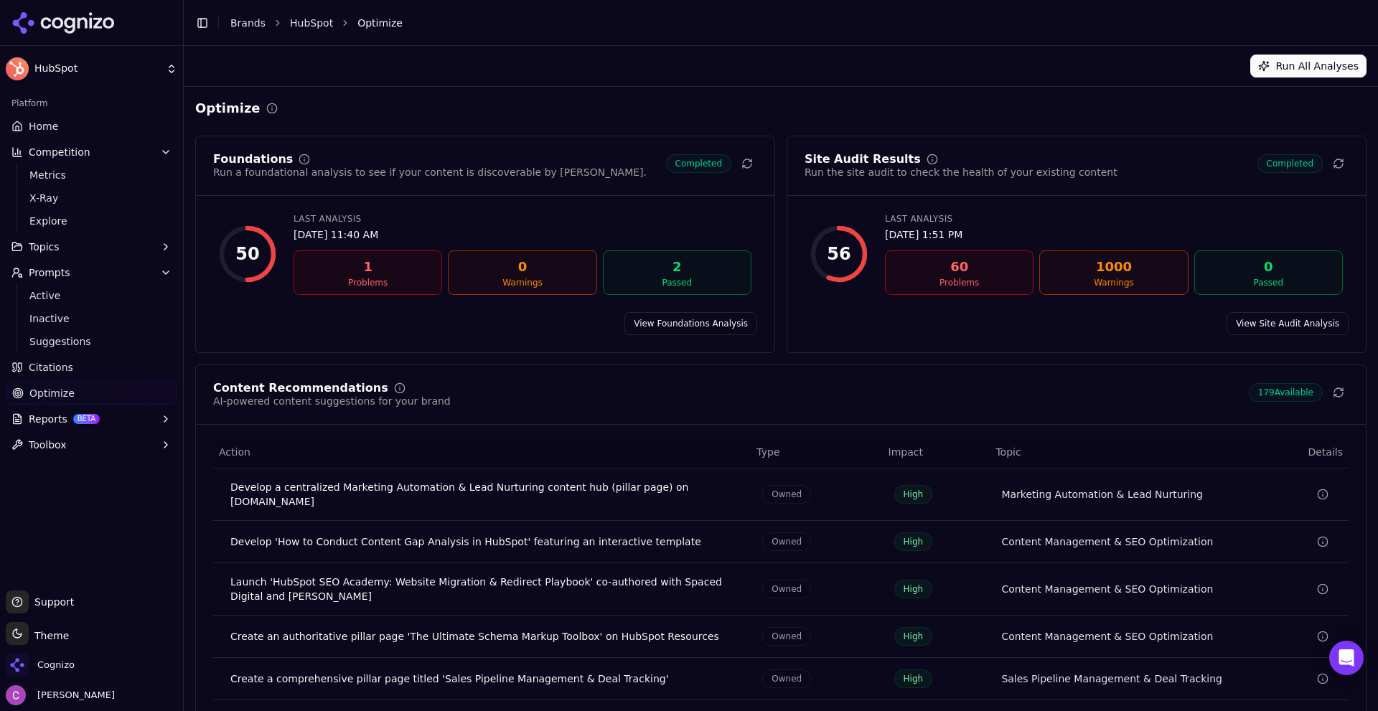
click at [706, 319] on link "View Foundations Analysis" at bounding box center [690, 323] width 133 height 23
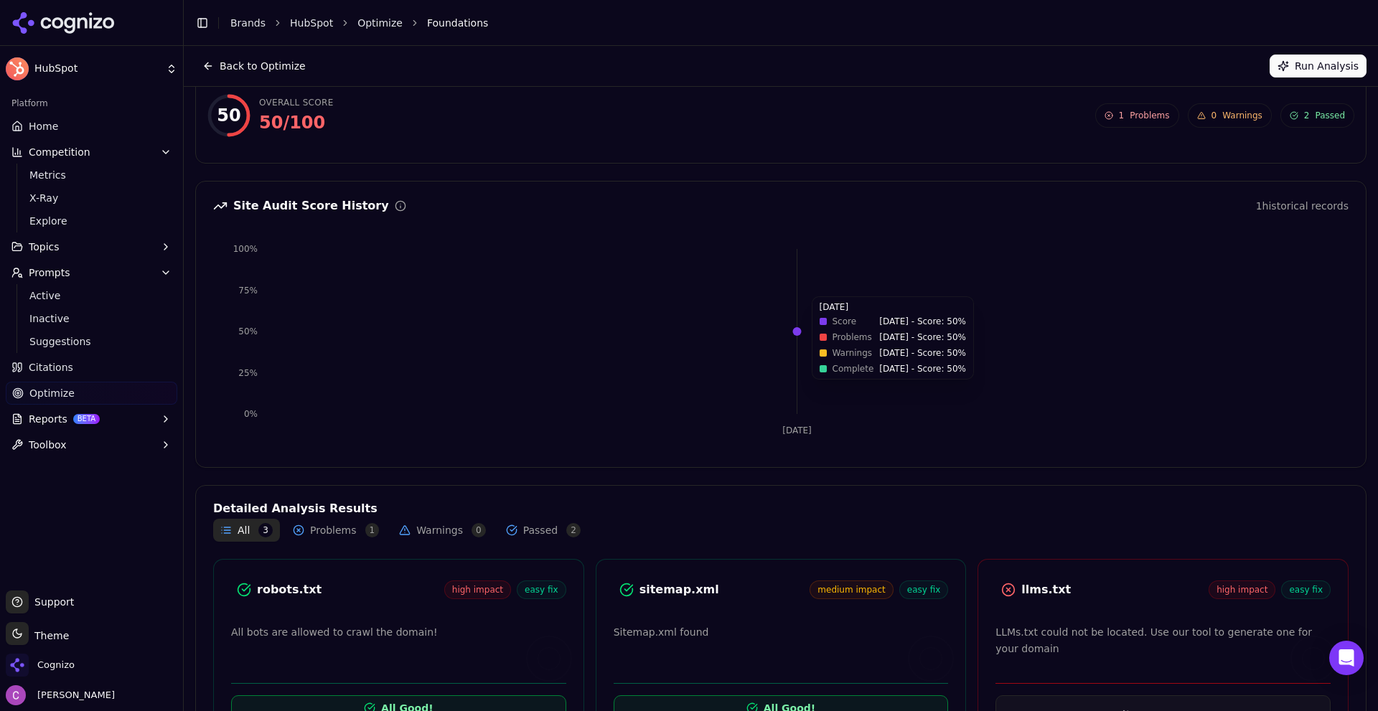
scroll to position [131, 0]
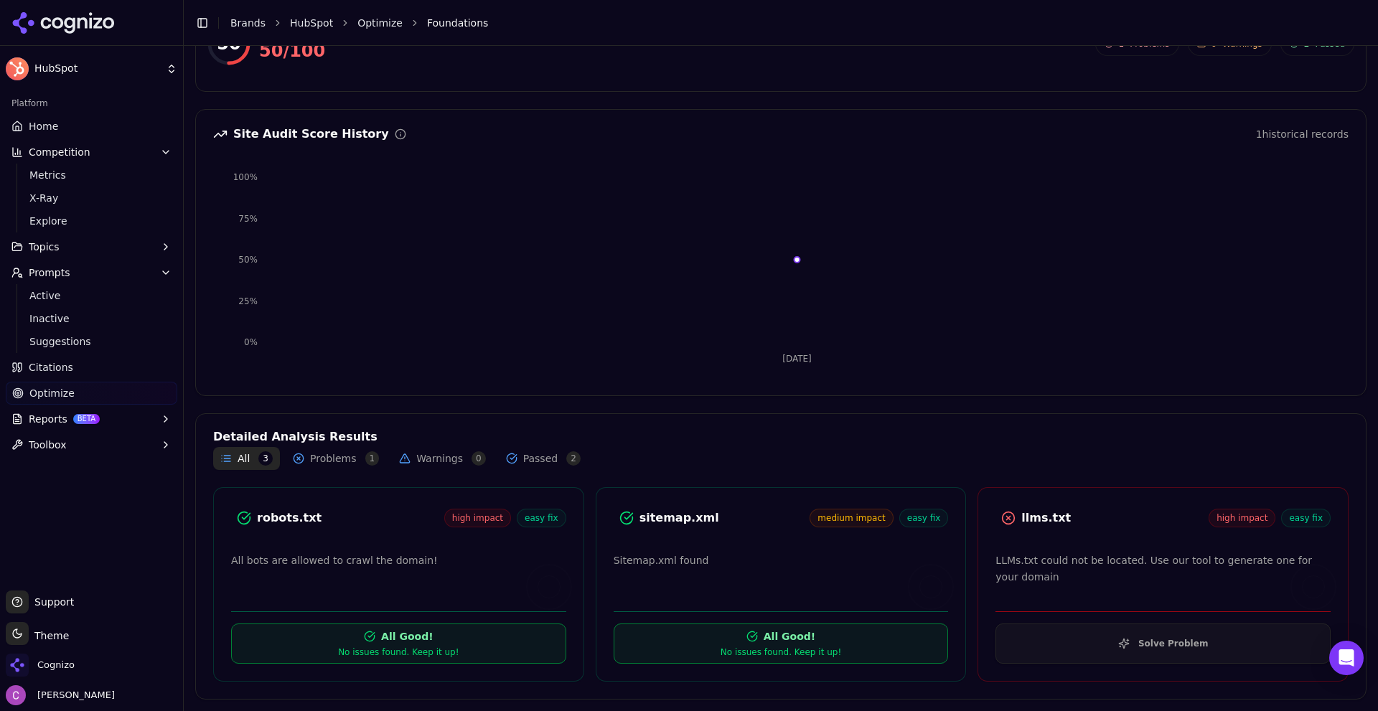
click at [299, 522] on div "robots.txt" at bounding box center [350, 517] width 187 height 17
click at [299, 521] on div "robots.txt" at bounding box center [350, 517] width 187 height 17
click at [1043, 525] on div "llms.txt" at bounding box center [1114, 517] width 187 height 17
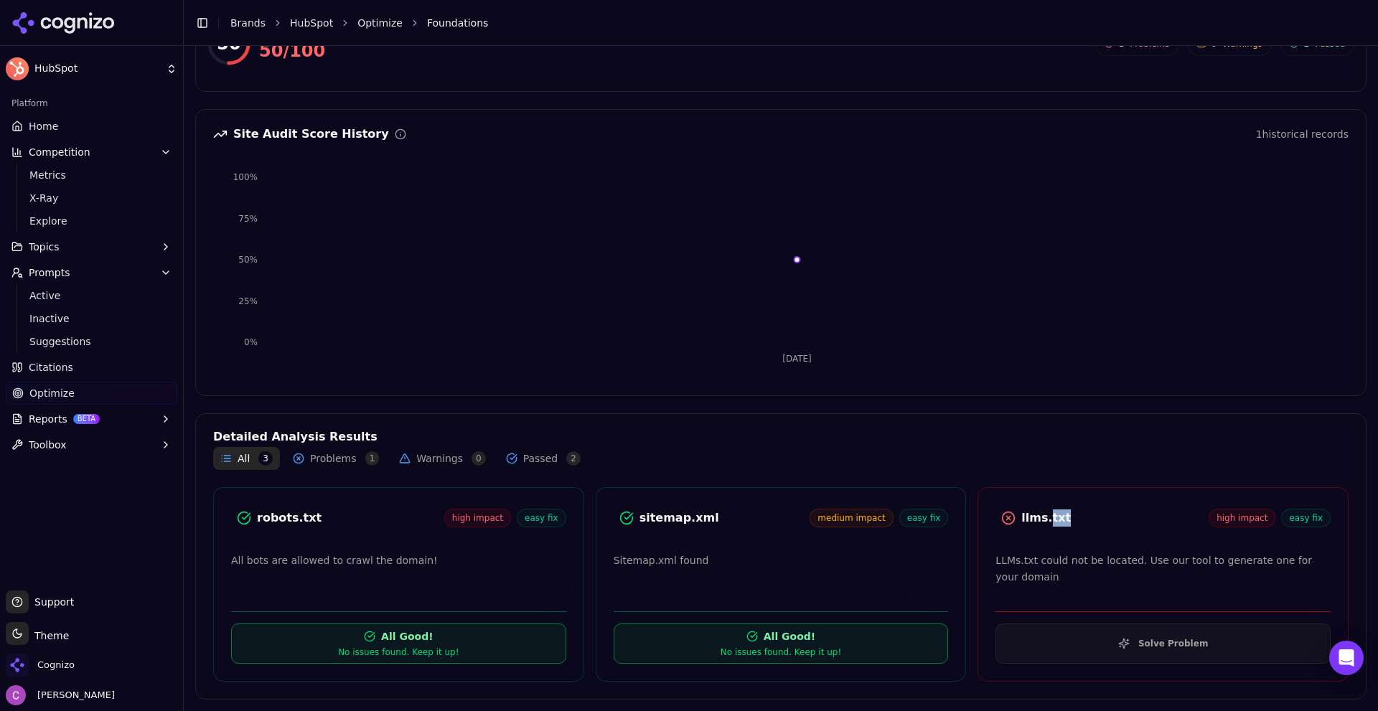
click at [1043, 520] on div "llms.txt" at bounding box center [1114, 517] width 187 height 17
click at [1084, 519] on div "llms.txt" at bounding box center [1114, 517] width 187 height 17
click at [1089, 631] on button "Solve Problem" at bounding box center [1162, 644] width 335 height 40
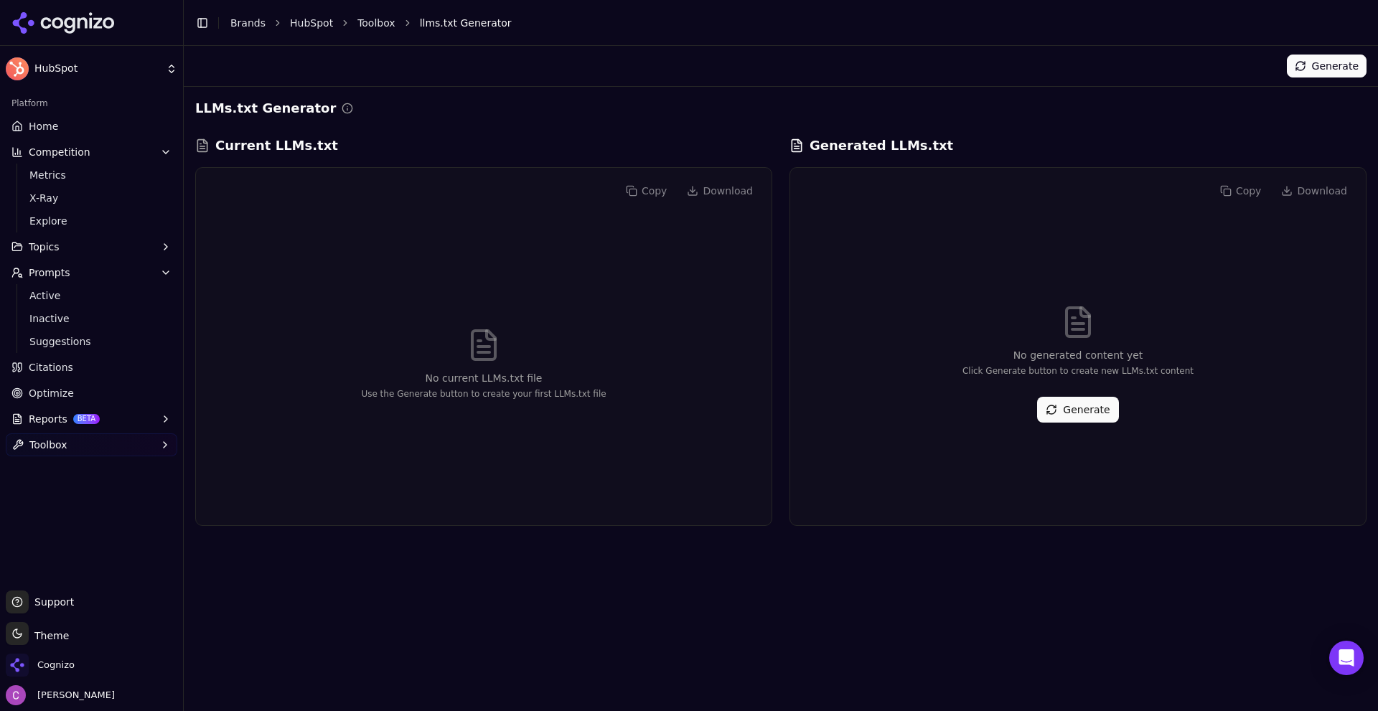
click at [1045, 405] on button "Generate" at bounding box center [1077, 410] width 81 height 26
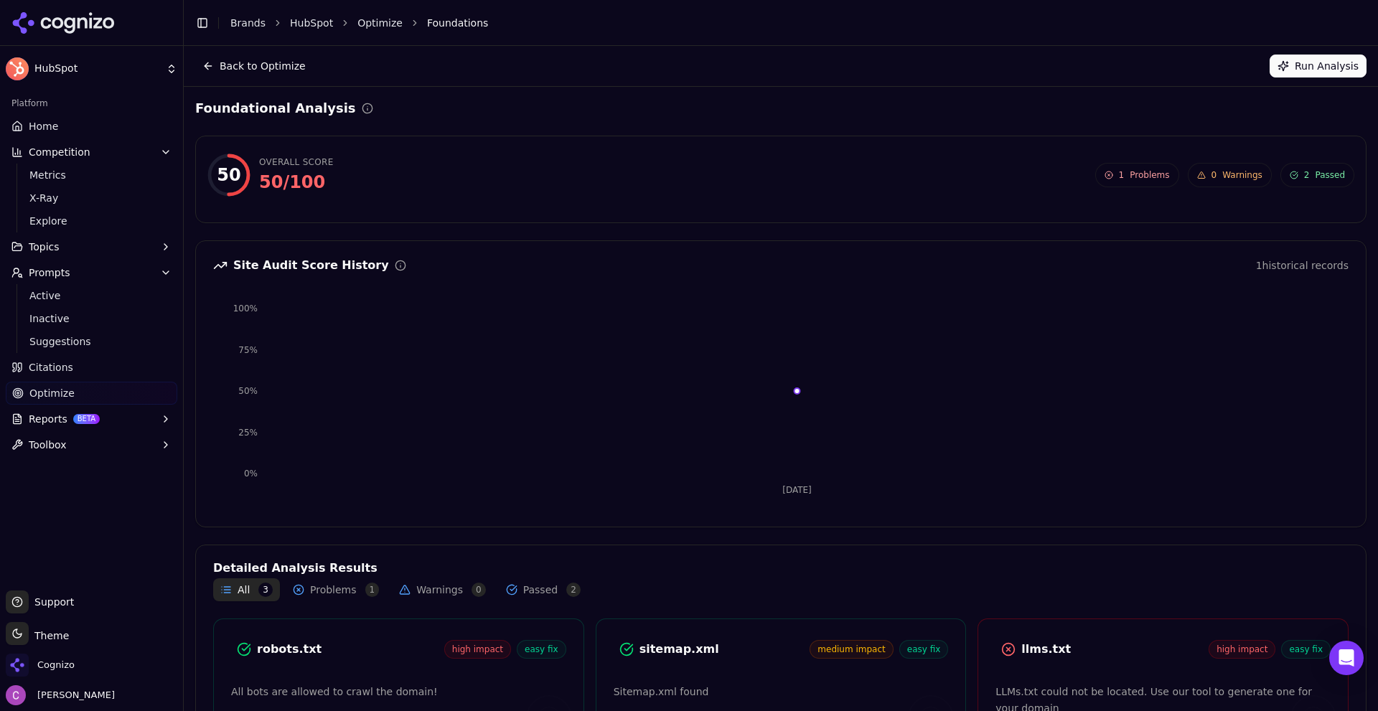
scroll to position [131, 0]
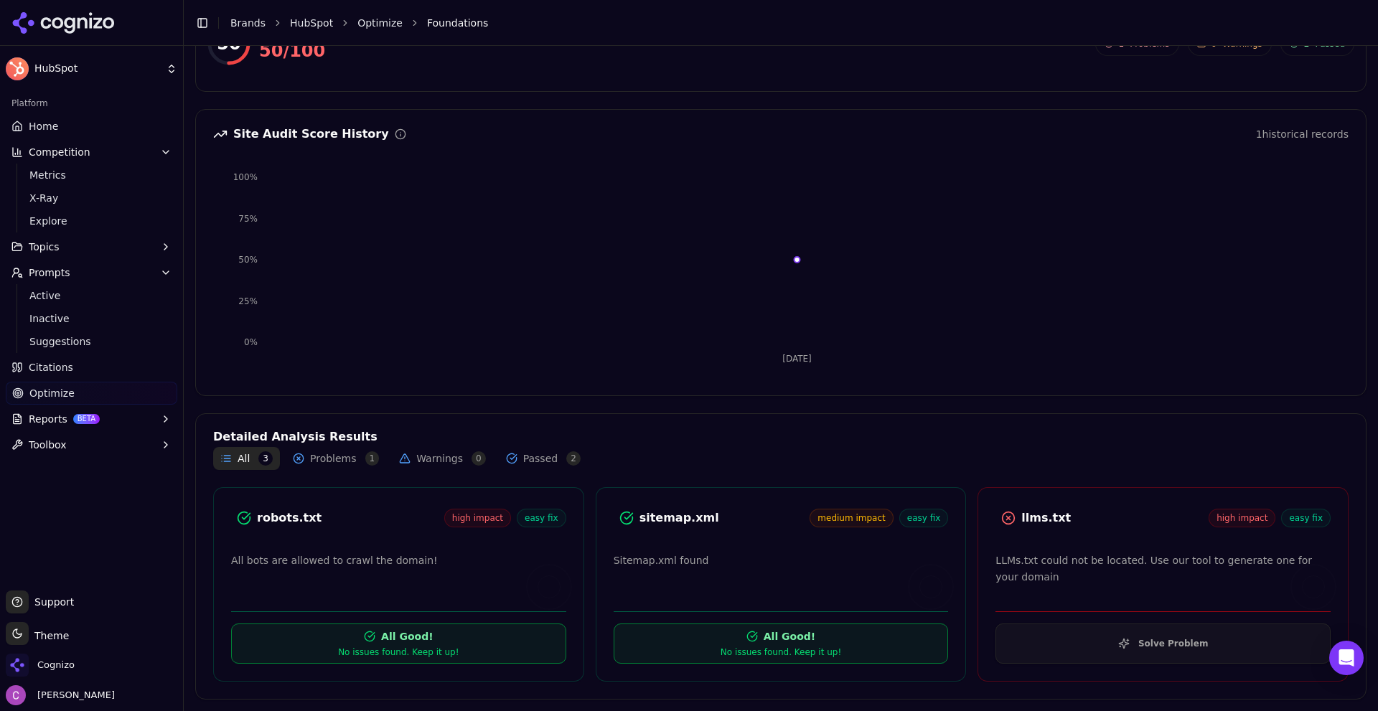
click at [62, 390] on span "Optimize" at bounding box center [51, 393] width 45 height 14
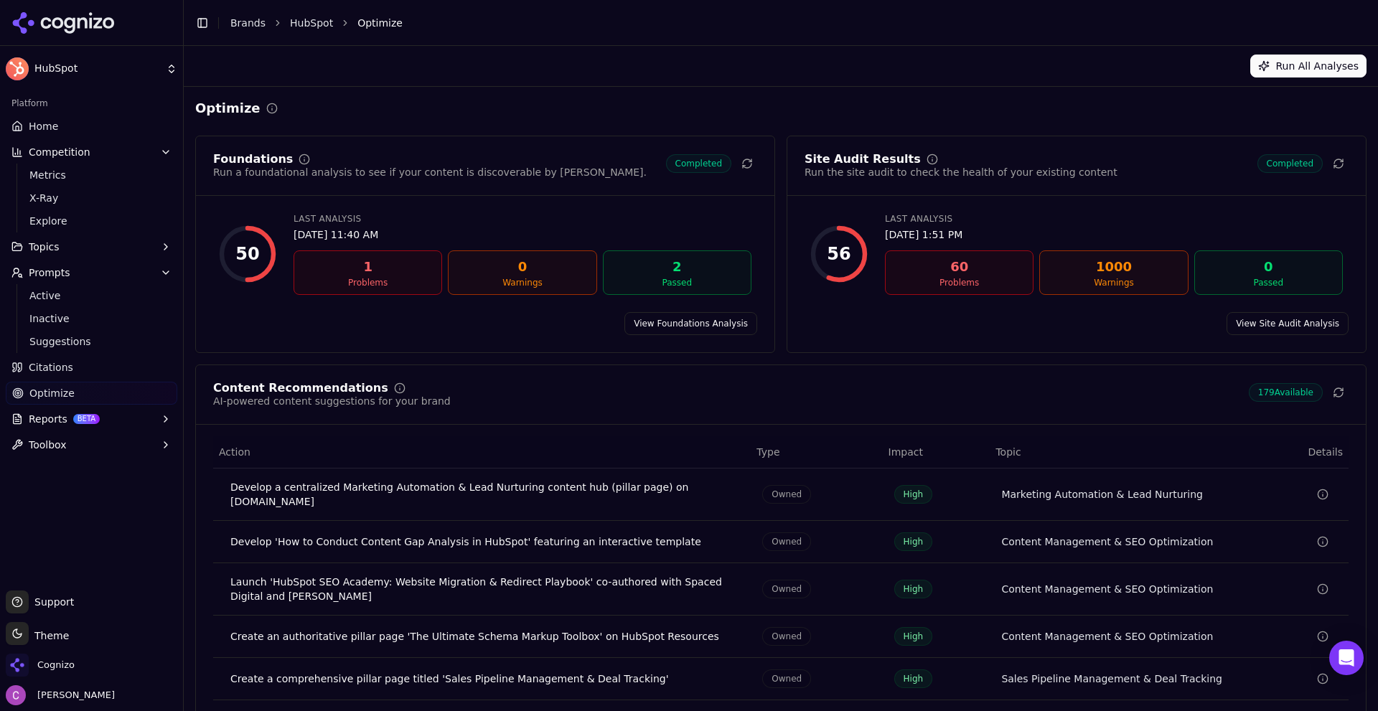
click at [1276, 324] on link "View Site Audit Analysis" at bounding box center [1287, 323] width 122 height 23
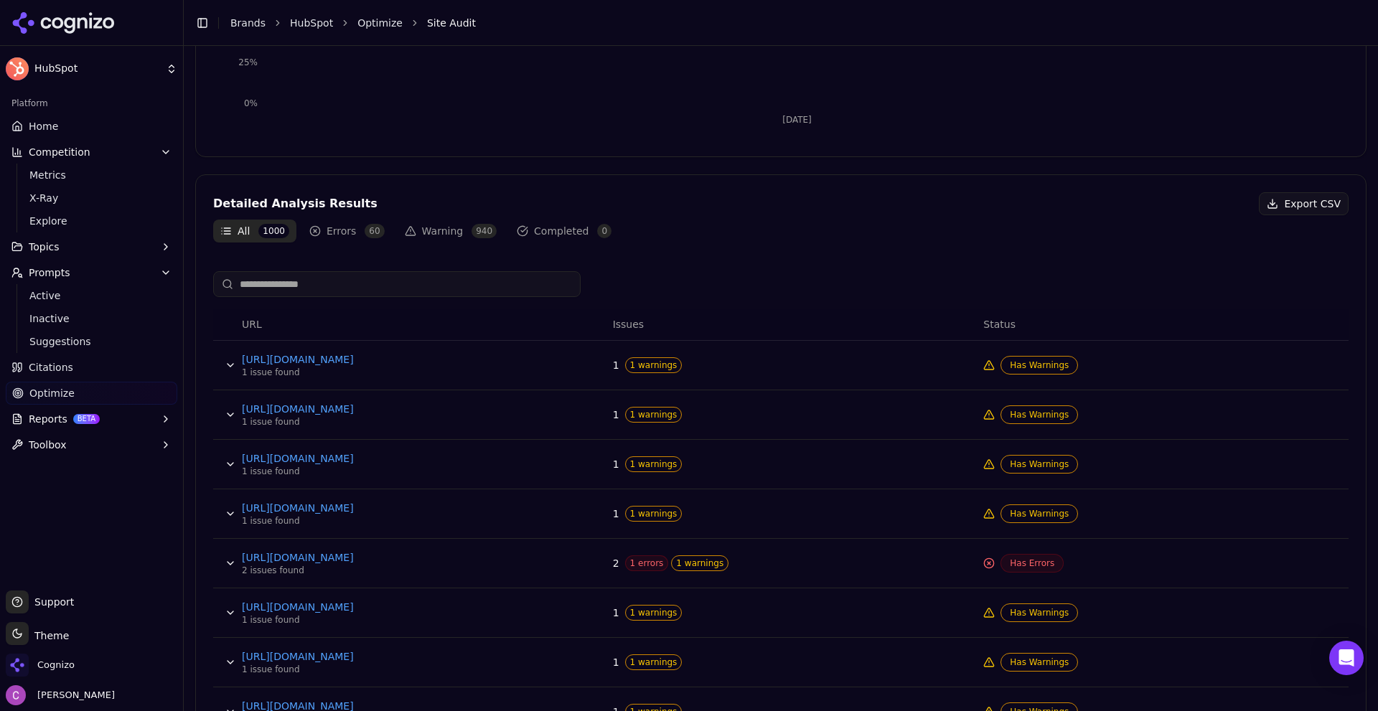
scroll to position [502, 0]
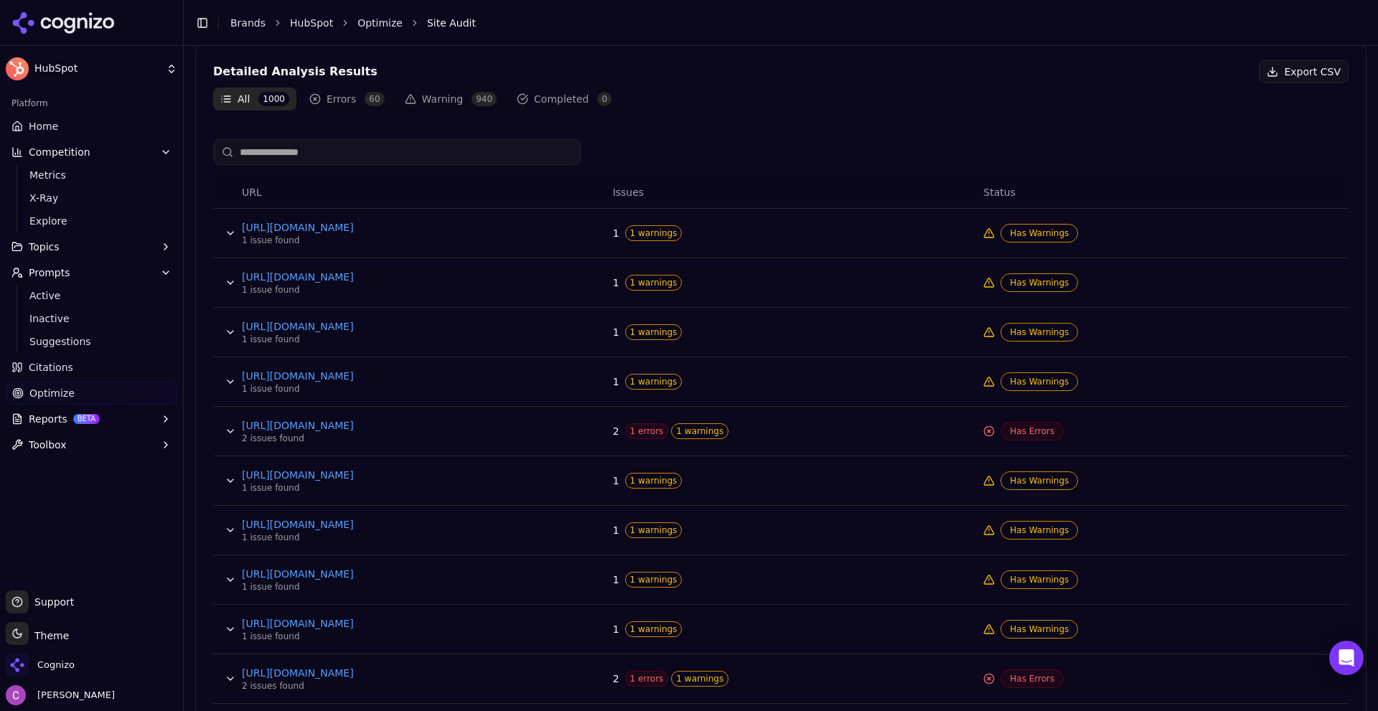
click at [225, 430] on button "Data table" at bounding box center [230, 431] width 23 height 23
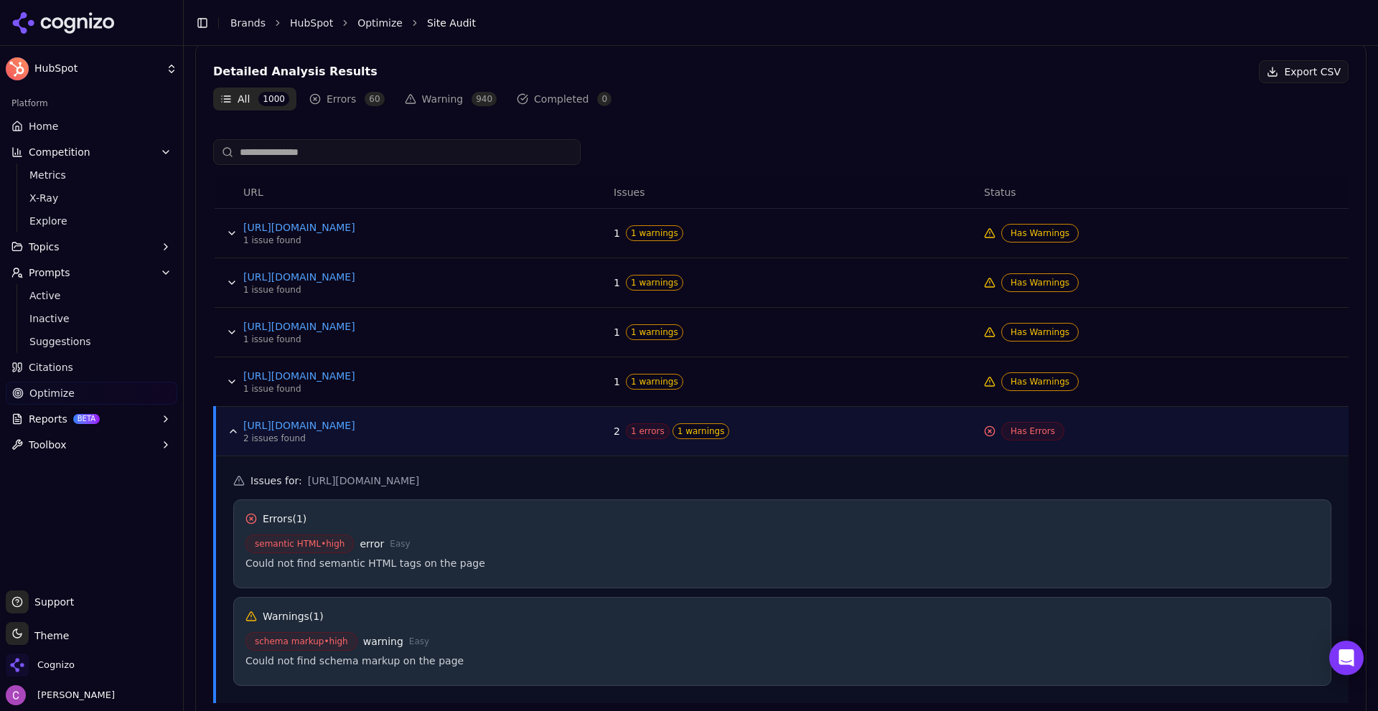
scroll to position [574, 0]
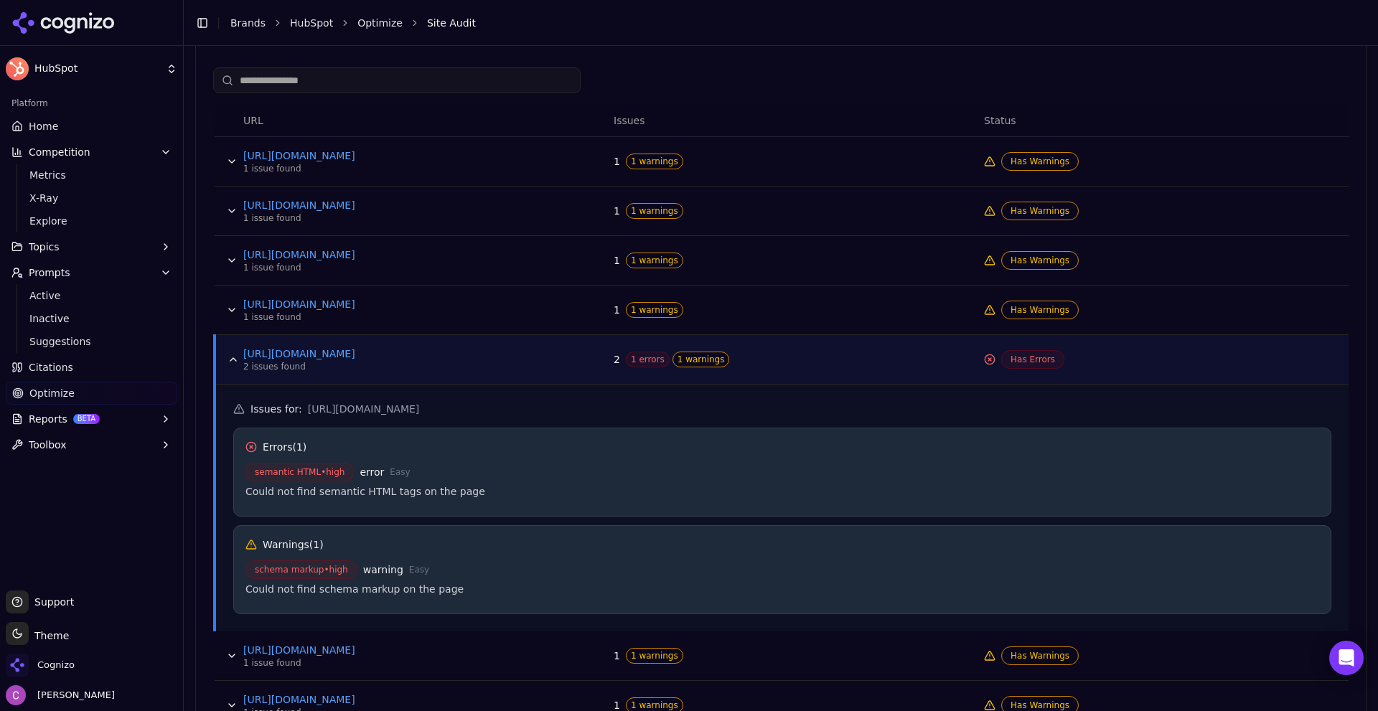
click at [636, 359] on span "1 errors" at bounding box center [648, 360] width 44 height 16
click at [634, 358] on span "1 errors" at bounding box center [648, 360] width 44 height 16
click at [94, 454] on button "Toolbox" at bounding box center [91, 444] width 171 height 23
click at [60, 491] on span "View All" at bounding box center [91, 491] width 125 height 14
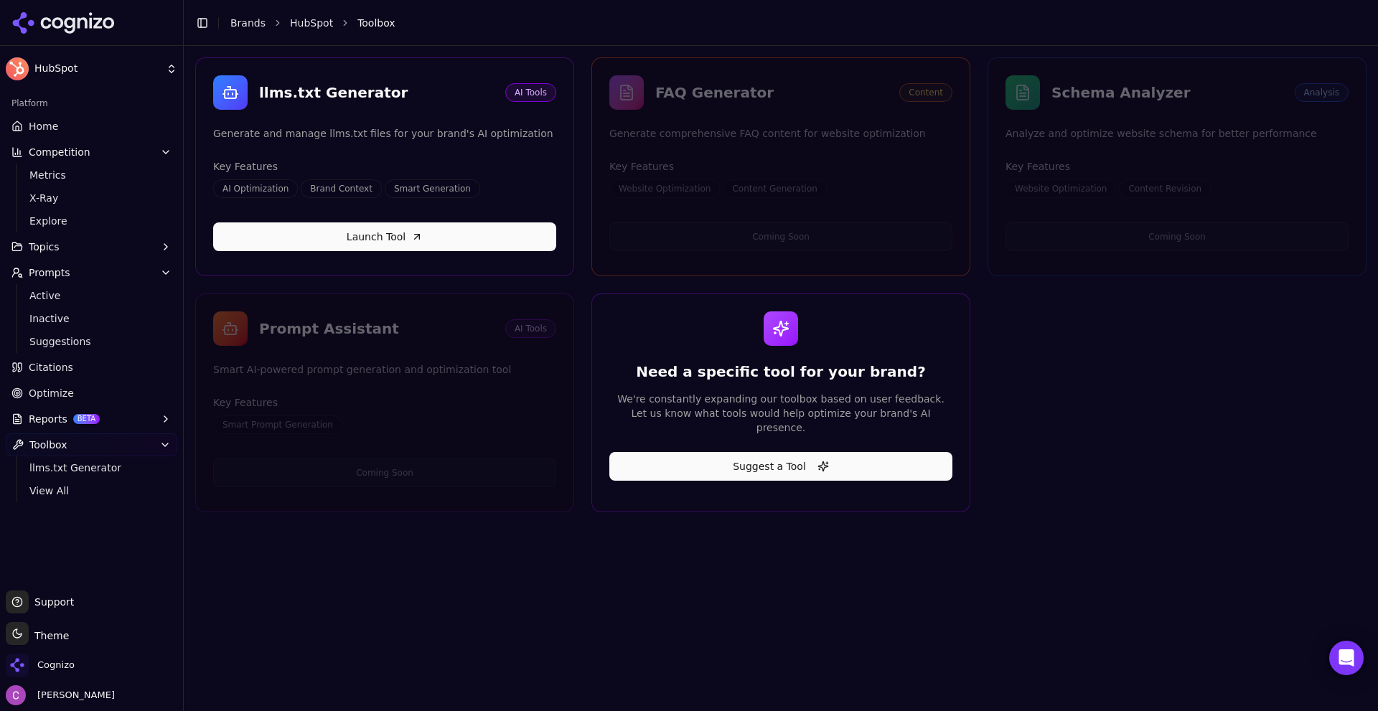
click at [73, 415] on span "BETA" at bounding box center [86, 419] width 27 height 10
click at [59, 438] on span "PDF" at bounding box center [91, 442] width 125 height 14
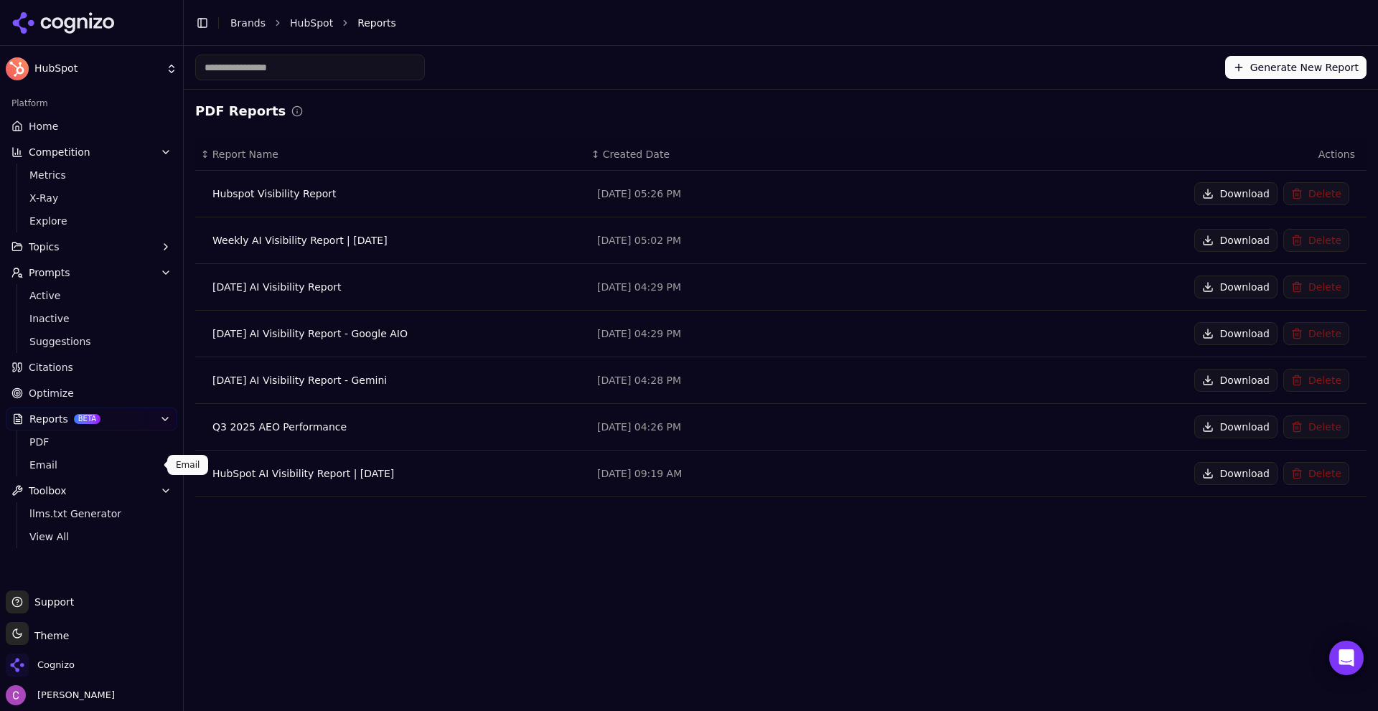
click at [44, 469] on span "Email" at bounding box center [91, 465] width 125 height 14
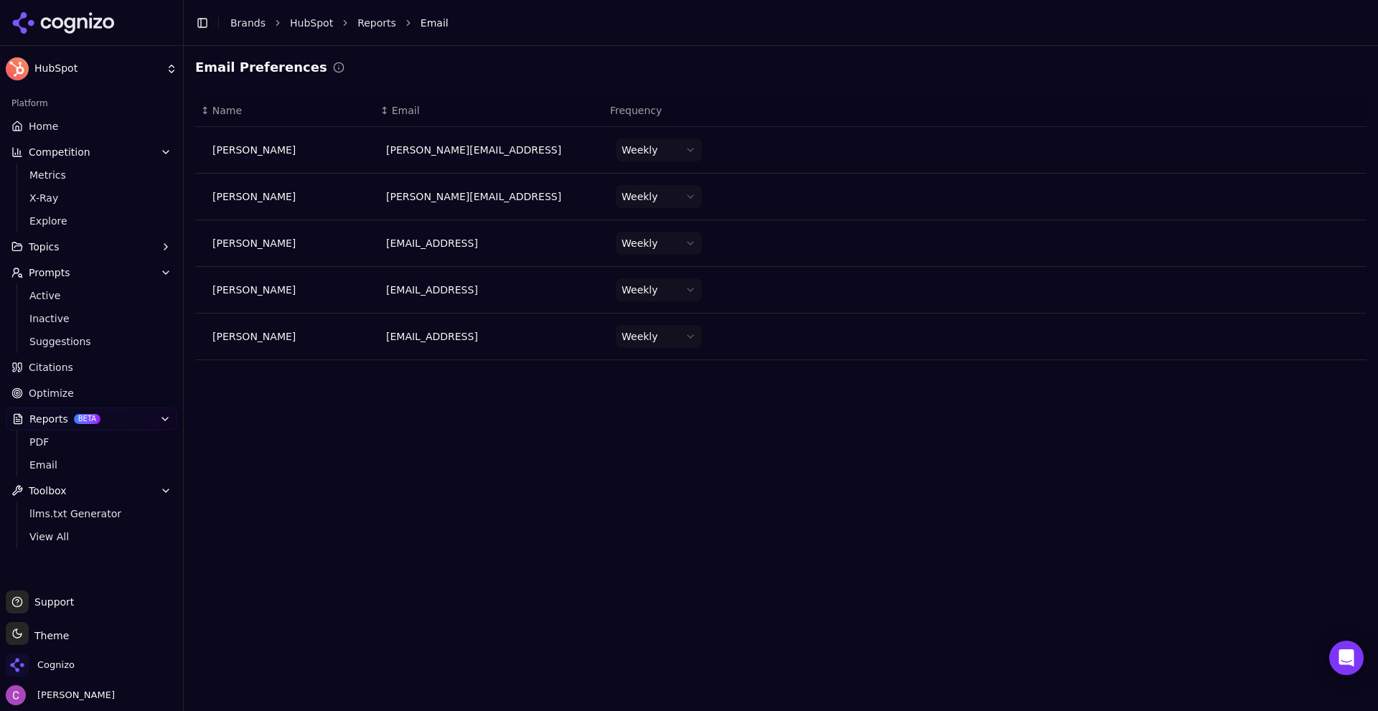
click at [387, 510] on div "Email Preferences ↕ Name ↕ Email Frequency Chris Abouraad chris@cognizo.ai Week…" at bounding box center [781, 378] width 1194 height 665
click at [679, 153] on html "HubSpot Platform Home Competition Metrics X-Ray Explore Topics Prompts Active I…" at bounding box center [689, 355] width 1378 height 711
click at [679, 152] on html "HubSpot Platform Home Competition Metrics X-Ray Explore Topics Prompts Active I…" at bounding box center [689, 355] width 1378 height 711
click at [558, 412] on div "Email Preferences ↕ Name ↕ Email Frequency Chris Abouraad chris@cognizo.ai Week…" at bounding box center [781, 378] width 1194 height 665
click at [84, 535] on span "View All" at bounding box center [91, 537] width 125 height 14
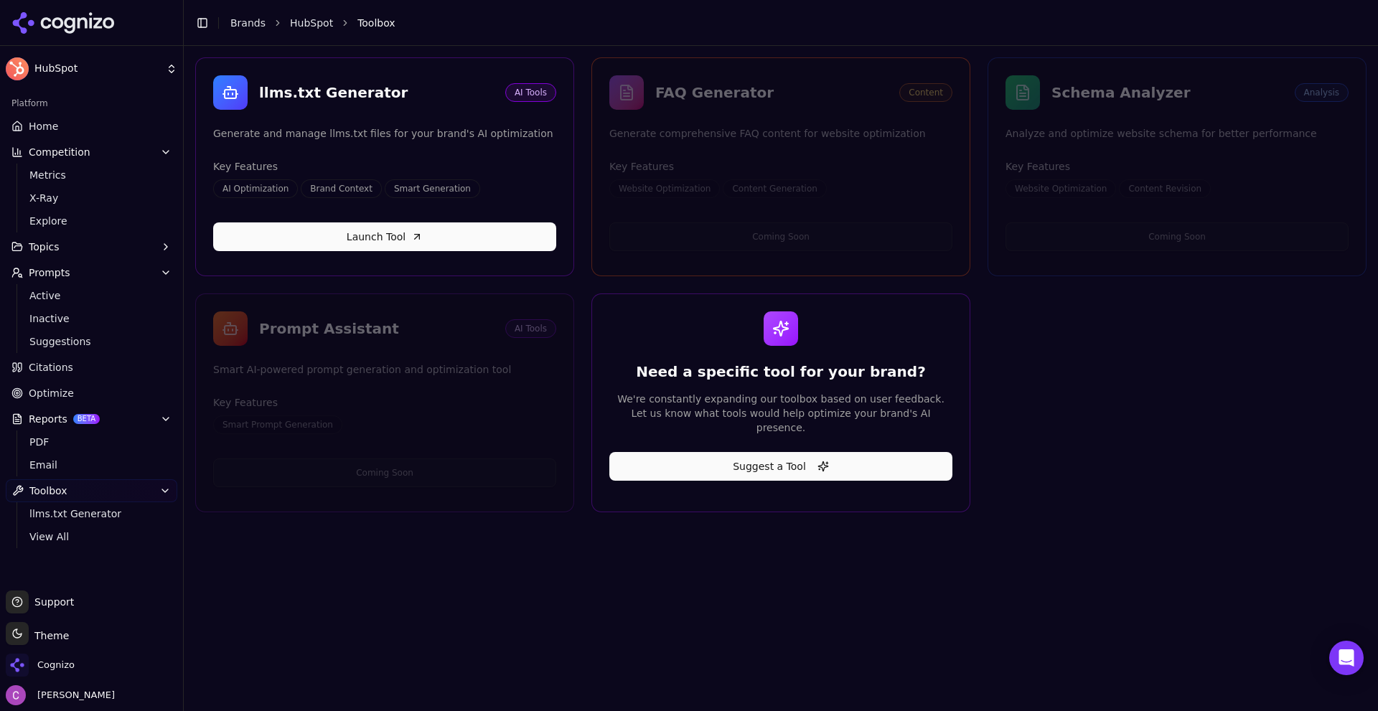
click at [81, 395] on link "Optimize" at bounding box center [91, 393] width 171 height 23
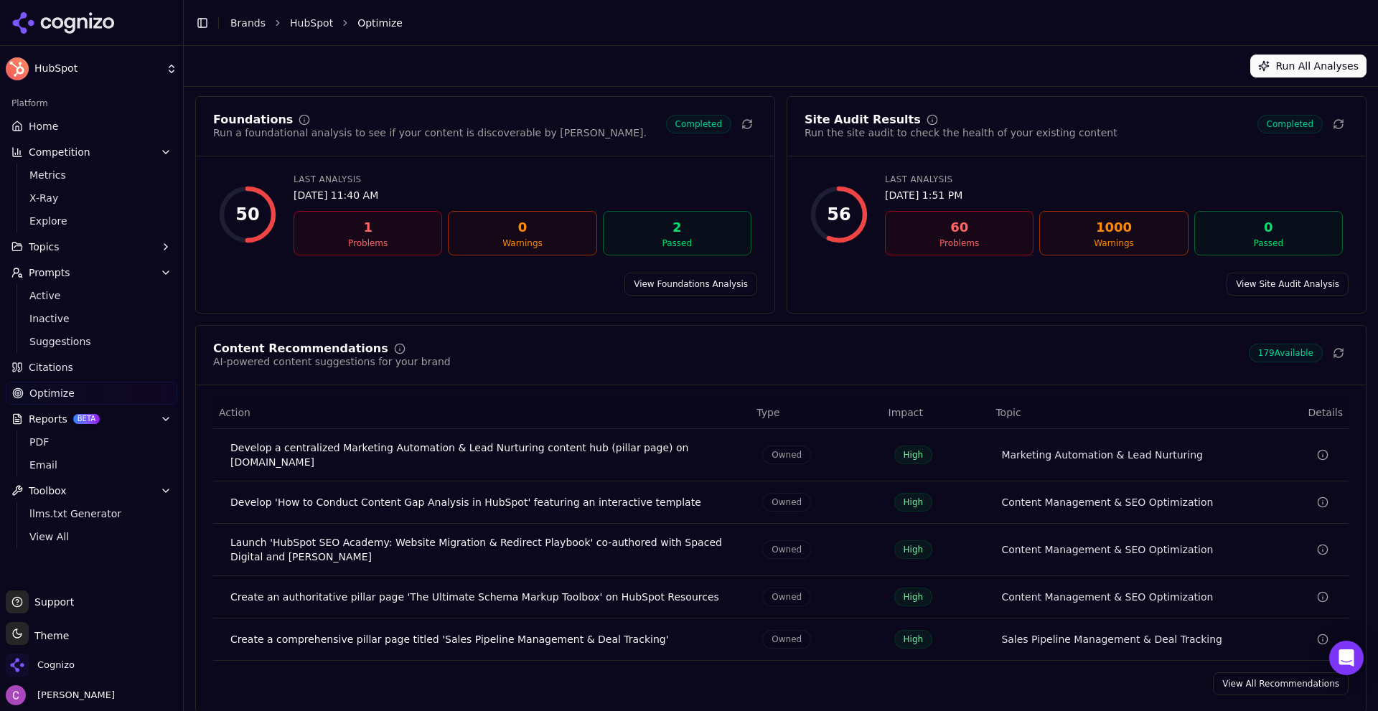
scroll to position [43, 0]
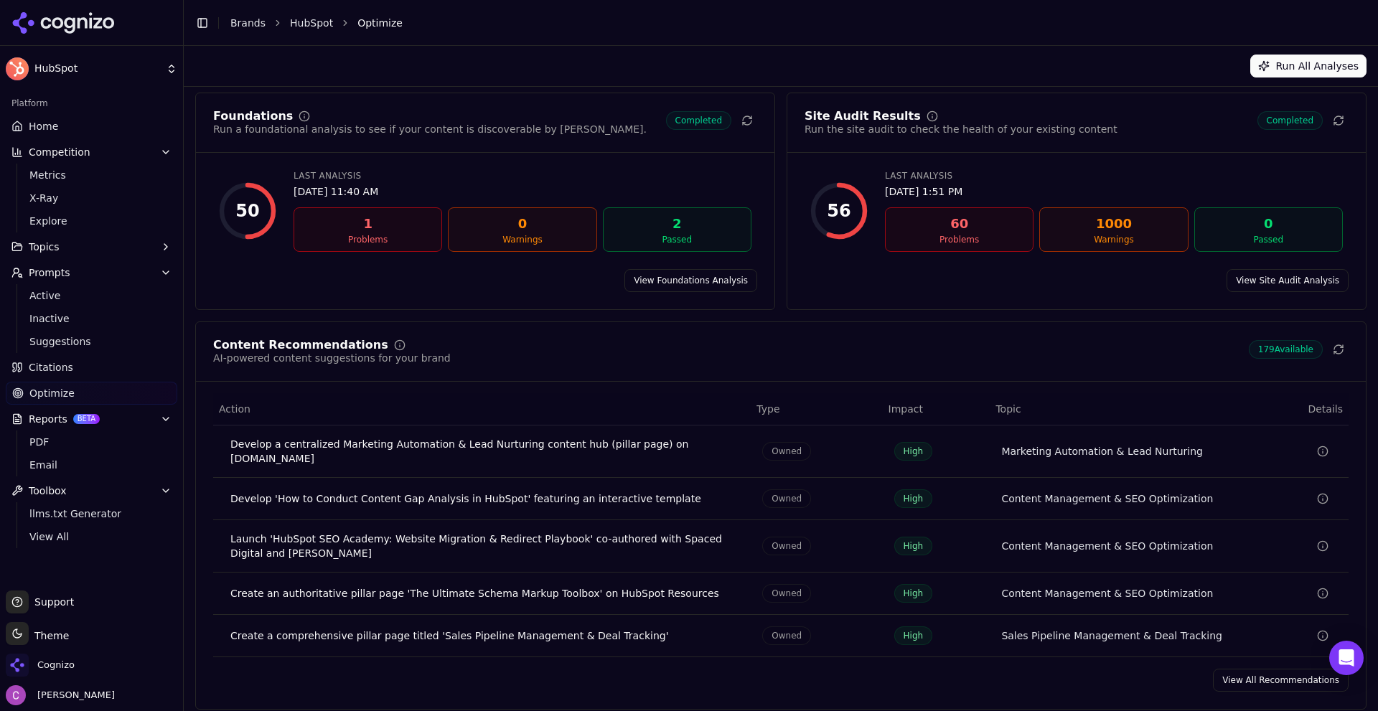
drag, startPoint x: 1251, startPoint y: 672, endPoint x: 652, endPoint y: 380, distance: 667.5
click at [1250, 672] on link "View All Recommendations" at bounding box center [1281, 680] width 136 height 23
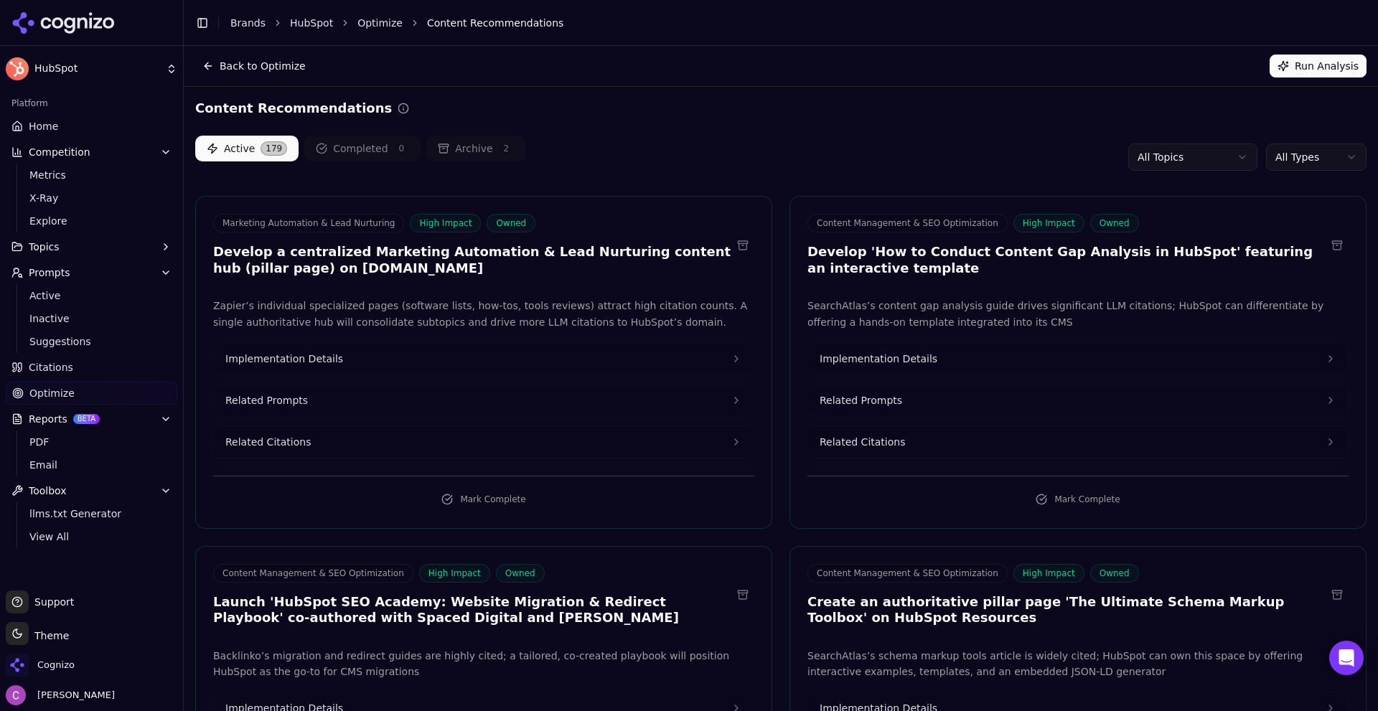
click at [644, 82] on div "Back to Optimize Run Analysis" at bounding box center [781, 66] width 1194 height 40
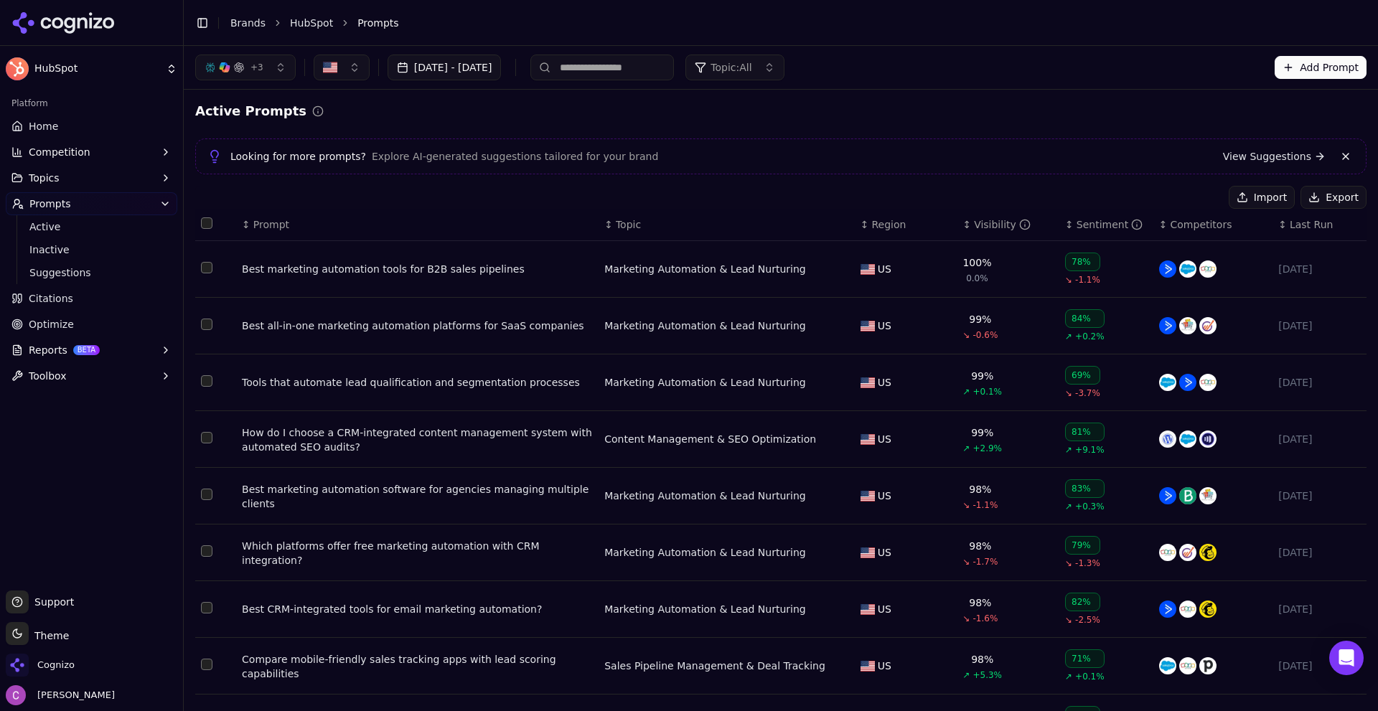
click at [340, 262] on td "Best marketing automation tools for B2B sales pipelines" at bounding box center [417, 269] width 362 height 57
click at [339, 265] on div "Best marketing automation tools for B2B sales pipelines" at bounding box center [417, 269] width 351 height 14
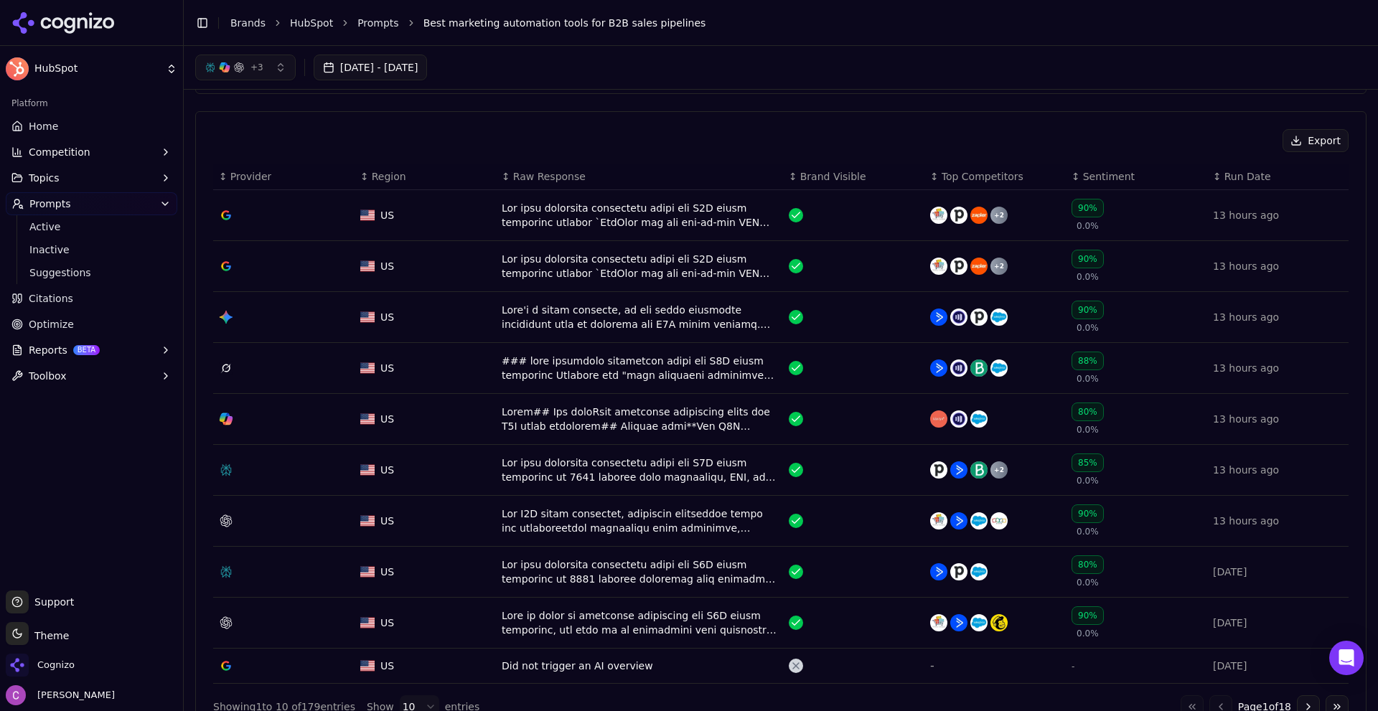
scroll to position [431, 0]
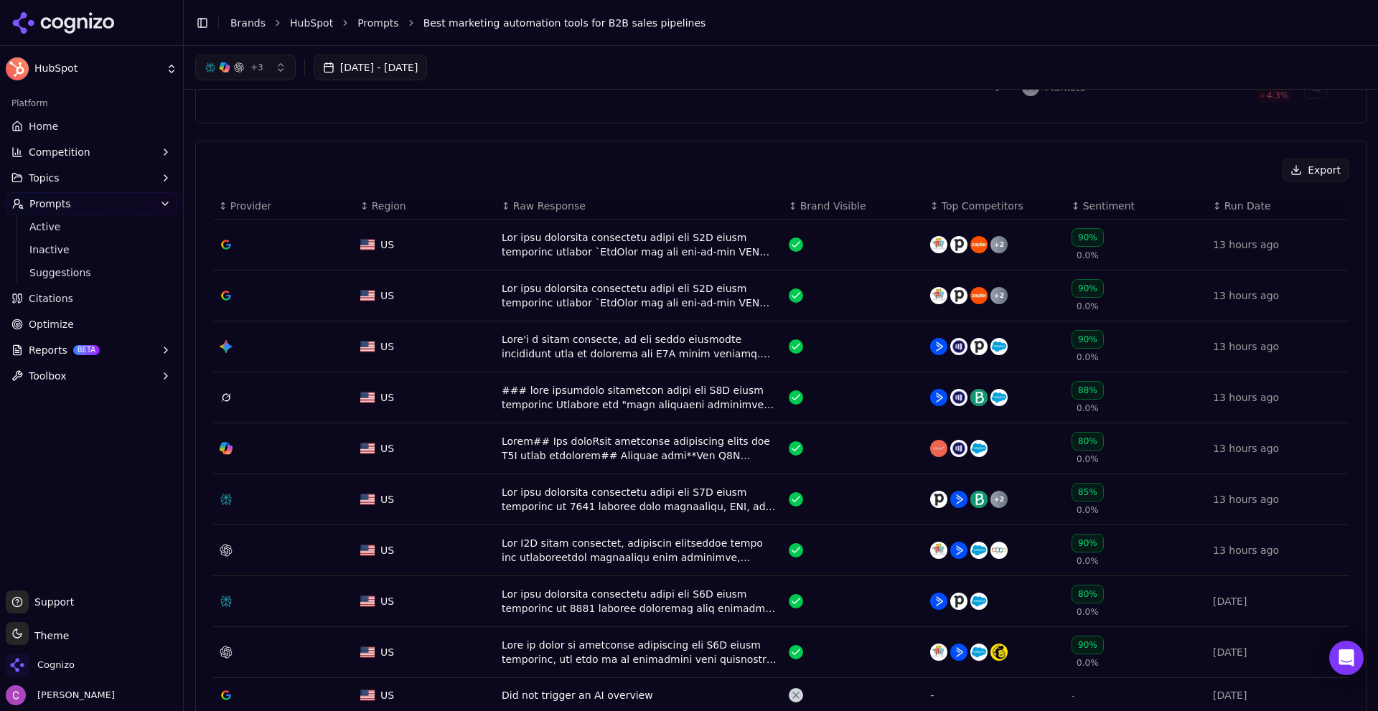
click at [544, 243] on div "Data table" at bounding box center [640, 244] width 276 height 29
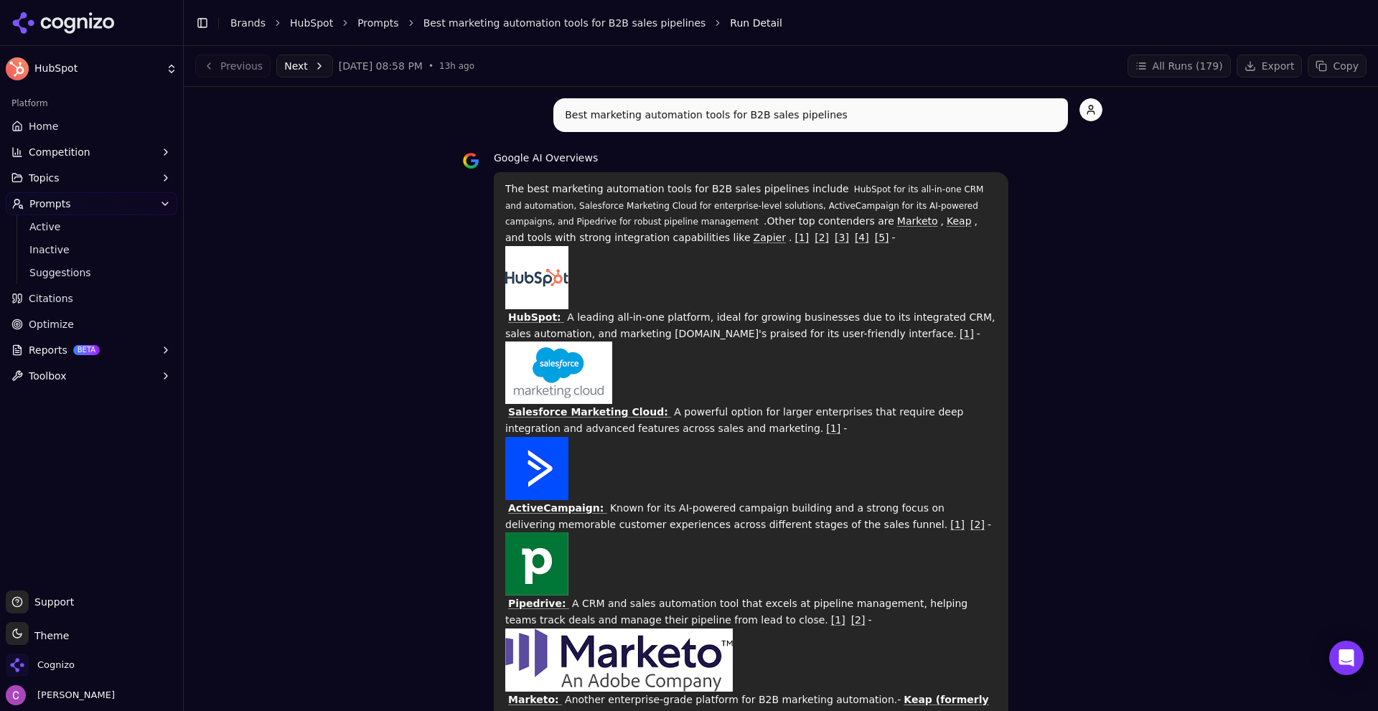
click at [418, 310] on div "Best marketing automation tools for B2B sales pipelines Google AI Overviews The…" at bounding box center [780, 661] width 1171 height 1127
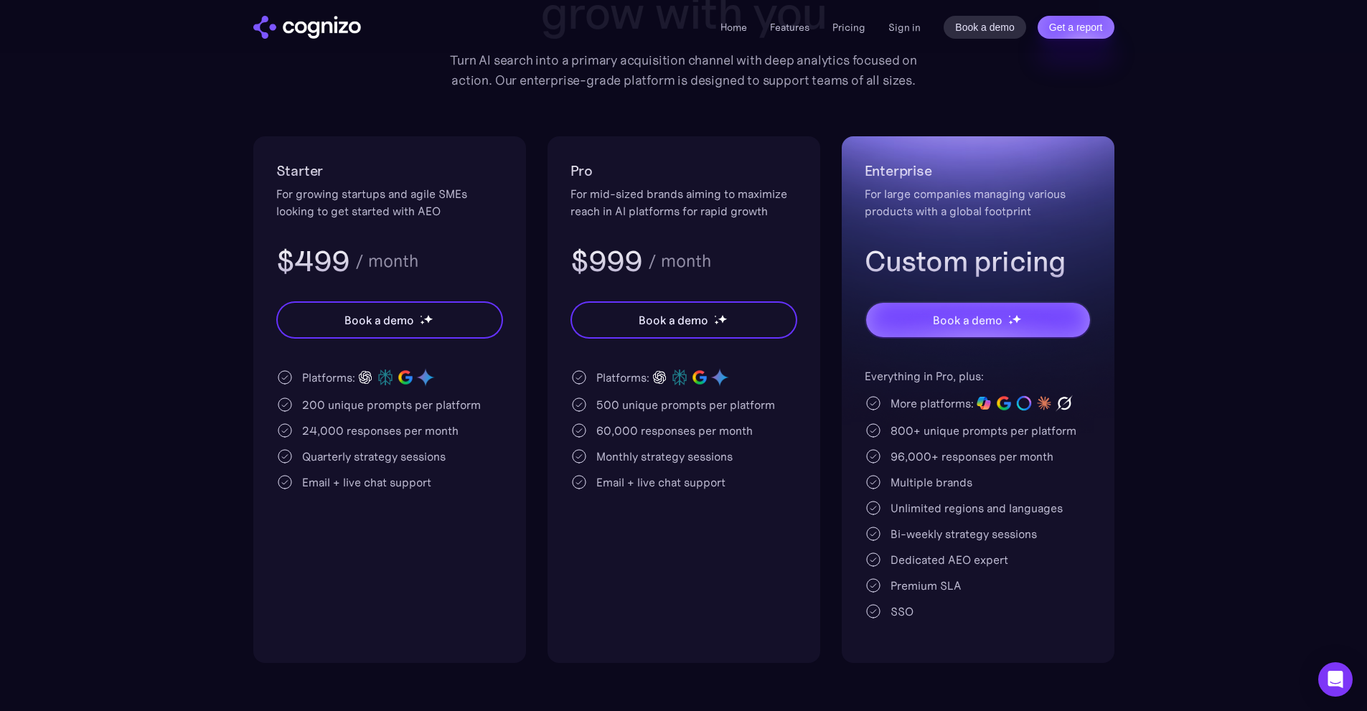
scroll to position [215, 0]
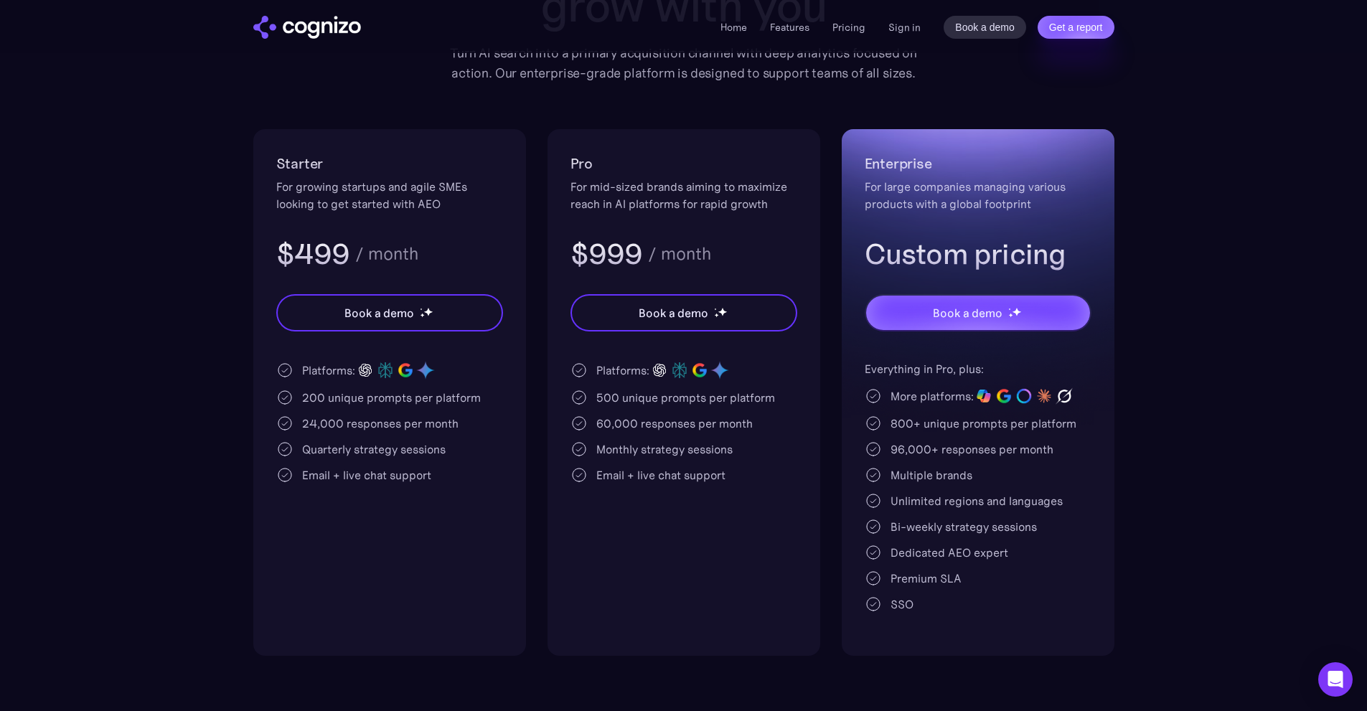
click at [631, 263] on h3 "$999" at bounding box center [606, 253] width 72 height 37
